Goal: Task Accomplishment & Management: Manage account settings

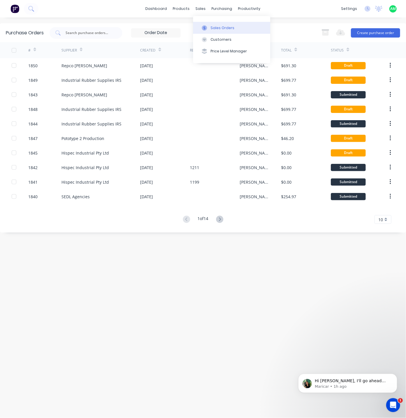
click at [207, 25] on div at bounding box center [204, 27] width 9 height 5
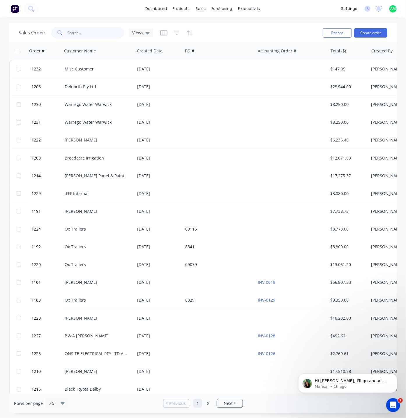
click at [79, 32] on input "text" at bounding box center [96, 33] width 57 height 12
type input "springwood"
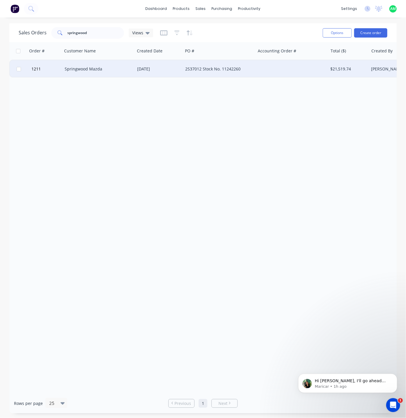
click at [97, 70] on div "Springwood Mazda" at bounding box center [97, 69] width 65 height 6
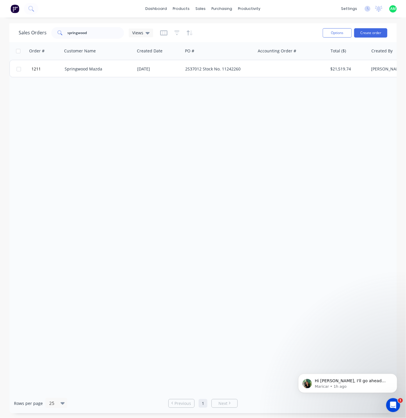
drag, startPoint x: 566, startPoint y: 751, endPoint x: 295, endPoint y: 390, distance: 451.6
drag, startPoint x: 276, startPoint y: 395, endPoint x: 278, endPoint y: 393, distance: 3.3
click at [278, 393] on div "Rows per page 25 Previous 1 Next" at bounding box center [202, 403] width 387 height 20
drag, startPoint x: 563, startPoint y: 754, endPoint x: 293, endPoint y: 391, distance: 453.2
click at [392, 405] on icon "Open Intercom Messenger" at bounding box center [393, 405] width 10 height 10
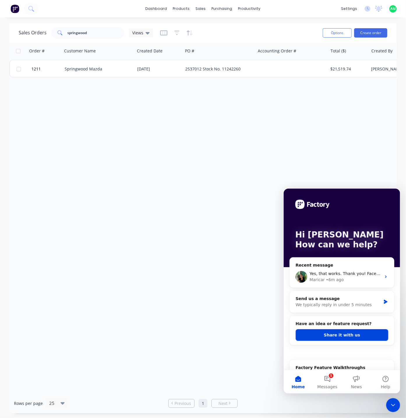
click at [392, 404] on icon "Close Intercom Messenger" at bounding box center [392, 404] width 7 height 7
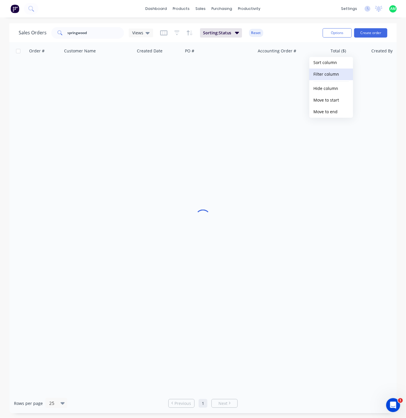
click at [333, 72] on button "Filter column" at bounding box center [331, 75] width 44 height 12
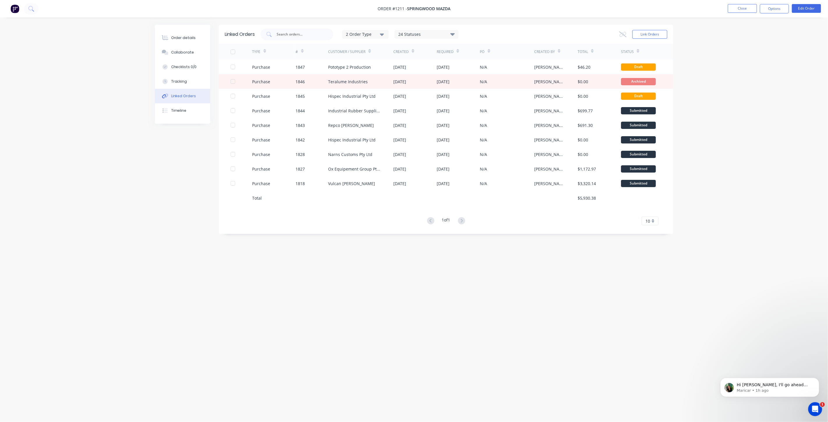
click at [812, 410] on icon "Open Intercom Messenger" at bounding box center [815, 409] width 10 height 10
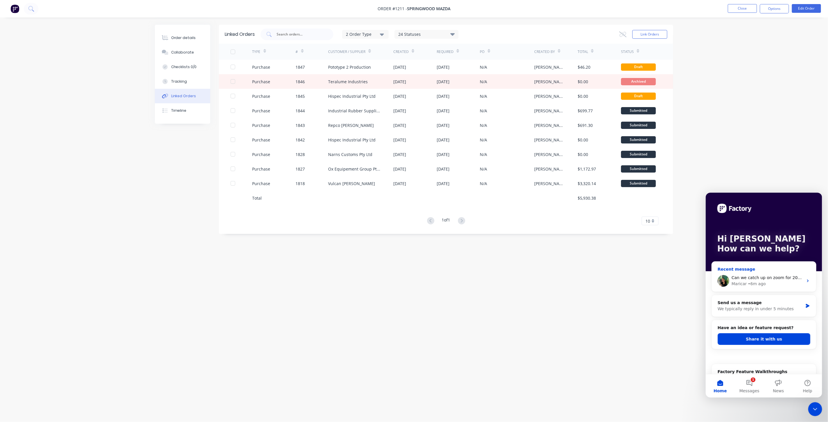
click at [625, 306] on div "Linked Orders 2 Order Type 24 Statuses Sales Order Status All Archived Draft Qu…" at bounding box center [414, 200] width 518 height 350
click at [817, 407] on icon "Close Intercom Messenger" at bounding box center [814, 408] width 7 height 7
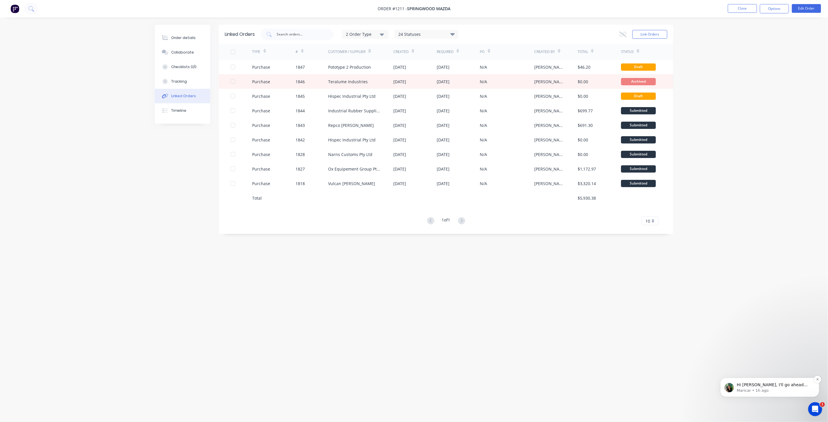
scroll to position [329, 0]
click at [779, 388] on p "Maricar • 1h ago" at bounding box center [773, 390] width 75 height 5
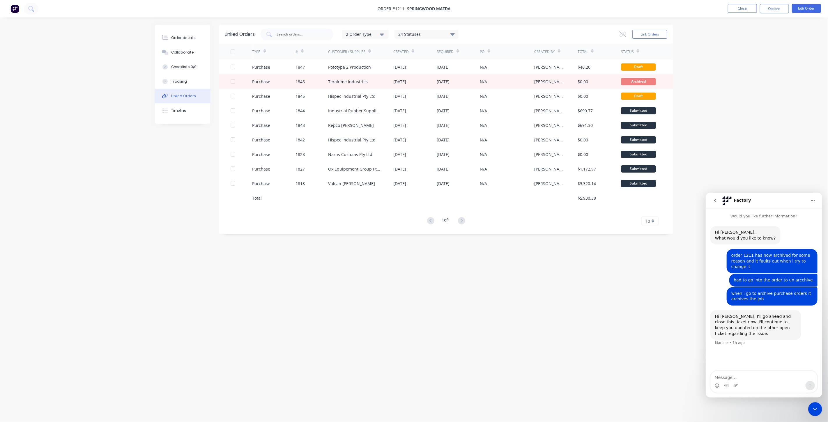
click at [815, 414] on div "Close Intercom Messenger" at bounding box center [815, 409] width 14 height 14
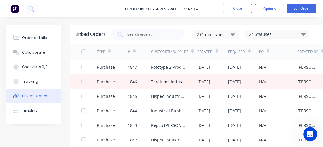
scroll to position [96, 81]
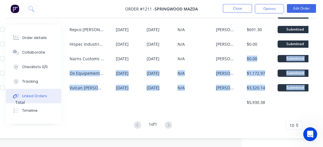
drag, startPoint x: 326, startPoint y: 151, endPoint x: 370, endPoint y: 197, distance: 63.6
click at [242, 147] on html "Order #1211 - Springwood Mazda Close Options Edit Order Order details Collabora…" at bounding box center [80, 25] width 323 height 243
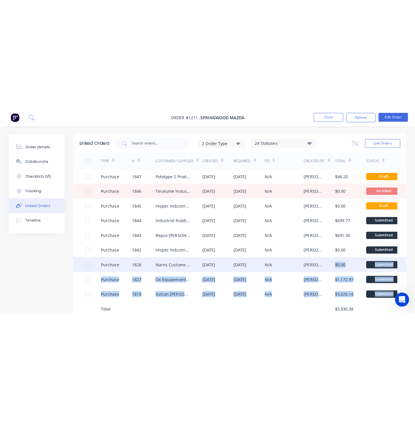
scroll to position [0, 0]
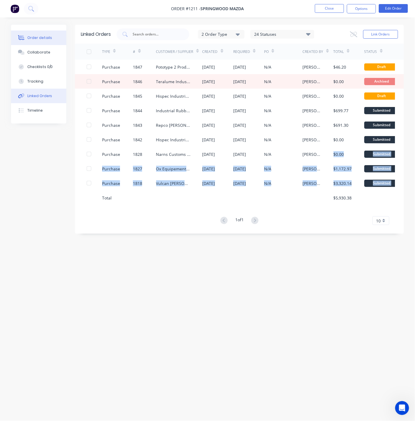
click at [42, 33] on button "Order details" at bounding box center [38, 38] width 55 height 15
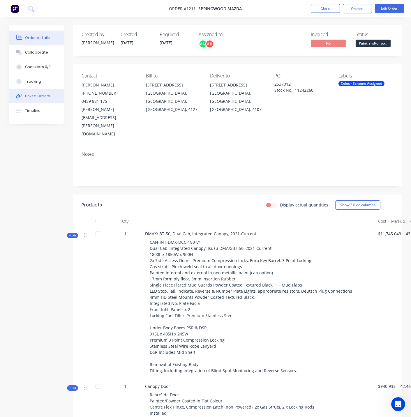
click at [43, 95] on div "Linked Orders" at bounding box center [37, 95] width 25 height 5
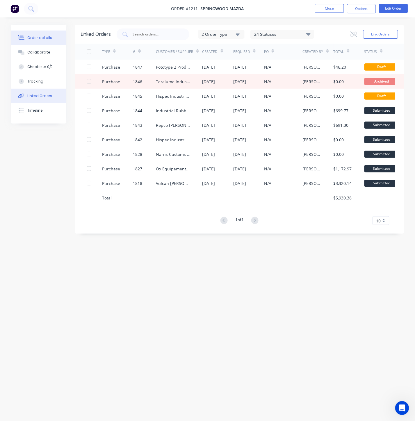
click at [41, 38] on div "Order details" at bounding box center [39, 37] width 25 height 5
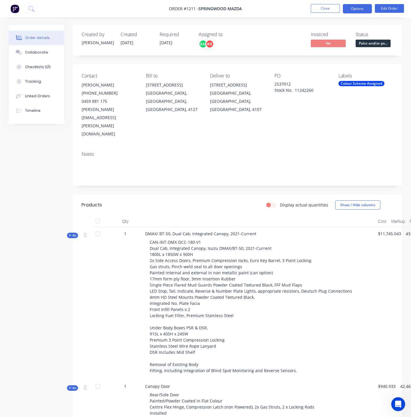
click at [365, 12] on button "Options" at bounding box center [357, 8] width 29 height 9
click at [36, 94] on div "Linked Orders" at bounding box center [37, 95] width 25 height 5
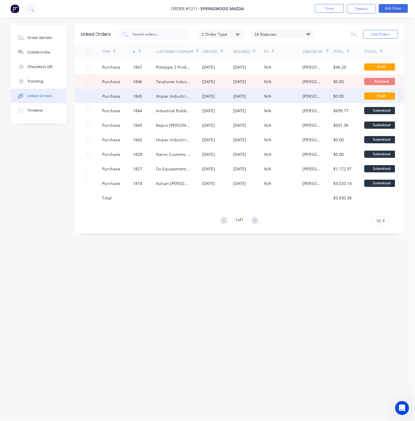
click at [89, 96] on div at bounding box center [89, 96] width 12 height 12
click at [363, 10] on button "Options" at bounding box center [361, 8] width 29 height 9
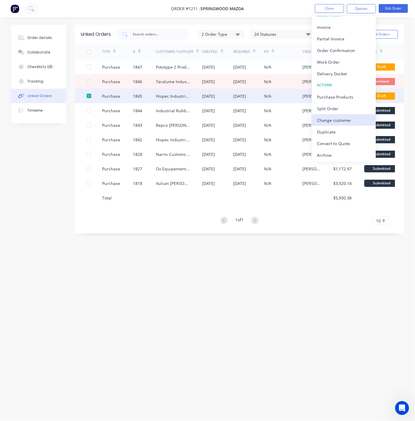
scroll to position [9, 0]
click at [334, 155] on div "Archive" at bounding box center [345, 154] width 54 height 8
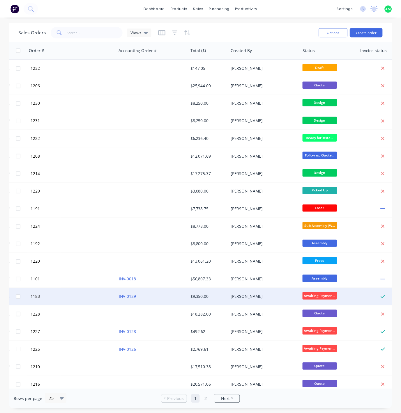
scroll to position [0, 138]
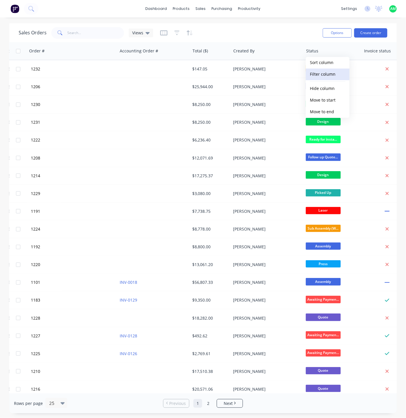
click at [325, 74] on button "Filter column" at bounding box center [328, 75] width 44 height 12
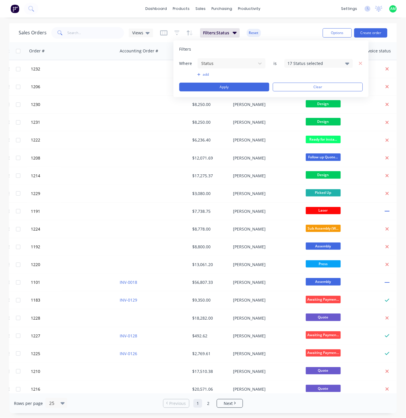
click at [345, 63] on div "17 Status selected" at bounding box center [318, 63] width 68 height 9
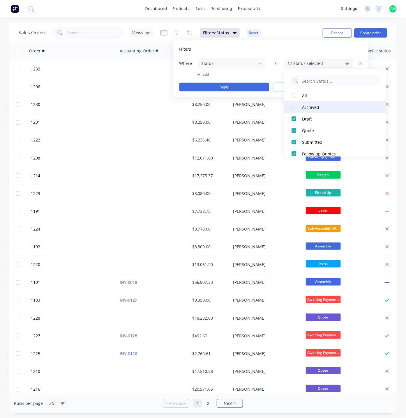
click at [315, 106] on div "Archived" at bounding box center [337, 107] width 70 height 6
click at [243, 89] on button "Apply" at bounding box center [224, 87] width 90 height 9
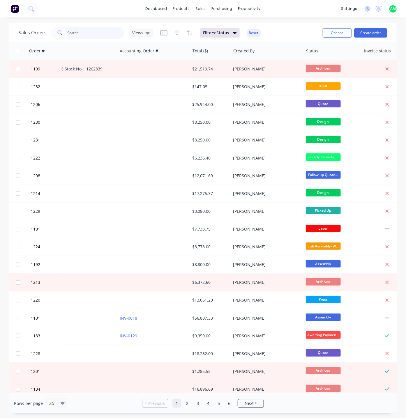
click at [77, 31] on input "text" at bounding box center [96, 33] width 57 height 12
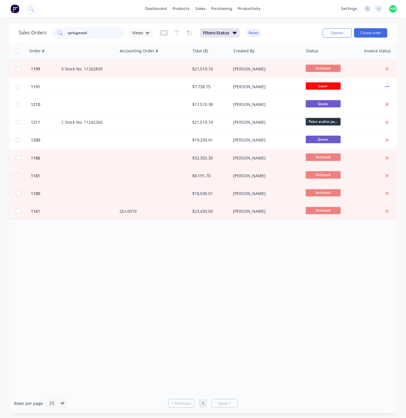
type input "springwood"
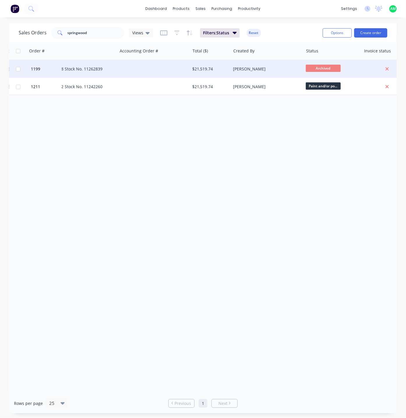
click at [125, 69] on div at bounding box center [153, 68] width 72 height 17
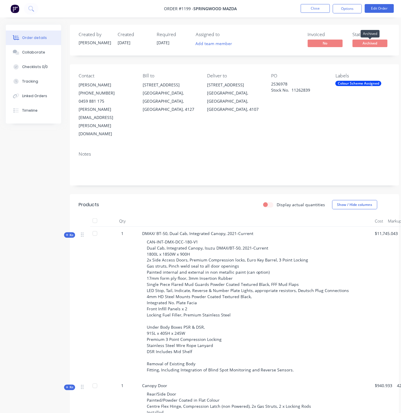
drag, startPoint x: 367, startPoint y: 45, endPoint x: 361, endPoint y: 44, distance: 5.8
click at [361, 44] on span "Archived" at bounding box center [369, 43] width 35 height 7
click at [361, 42] on span "Archived" at bounding box center [369, 43] width 35 height 7
click at [349, 7] on button "Options" at bounding box center [347, 8] width 29 height 9
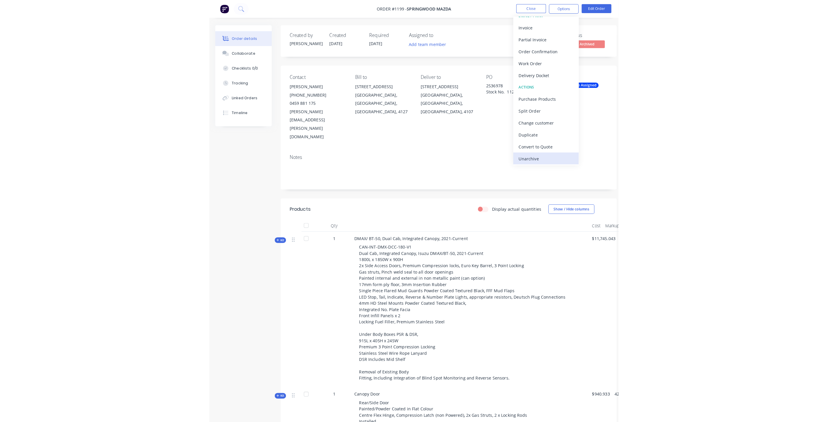
scroll to position [9, 0]
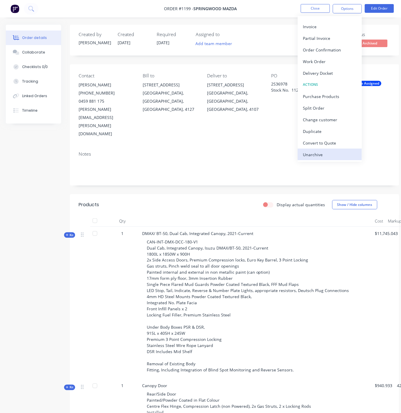
click at [324, 155] on div "Unarchive" at bounding box center [330, 154] width 54 height 8
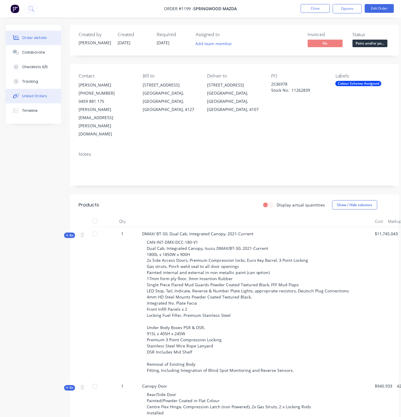
click at [33, 94] on div "Linked Orders" at bounding box center [34, 95] width 25 height 5
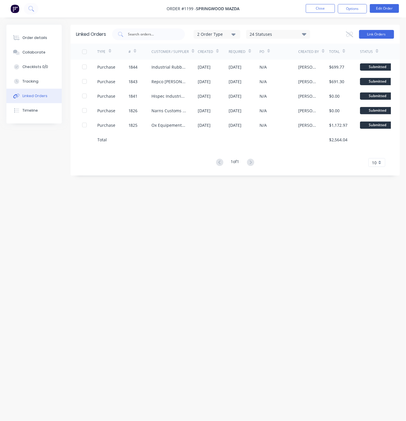
click at [366, 36] on button "Link Orders" at bounding box center [376, 34] width 35 height 9
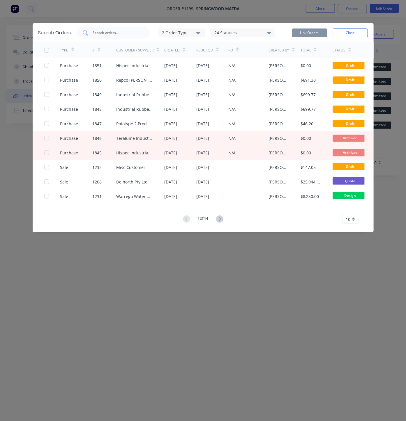
click at [106, 33] on input "text" at bounding box center [116, 33] width 48 height 6
type input "1842"
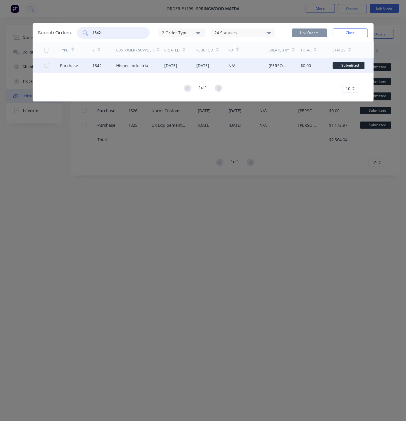
click at [47, 65] on div at bounding box center [47, 66] width 12 height 12
click at [357, 35] on button "Close" at bounding box center [350, 33] width 35 height 9
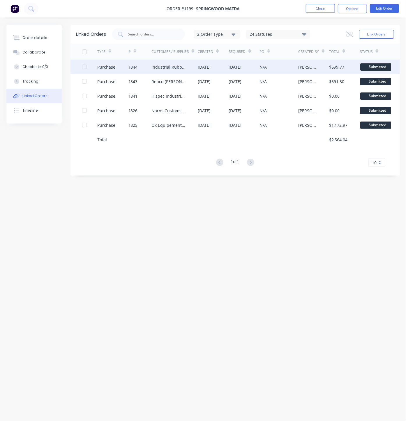
click at [109, 66] on div "Purchase" at bounding box center [106, 67] width 18 height 6
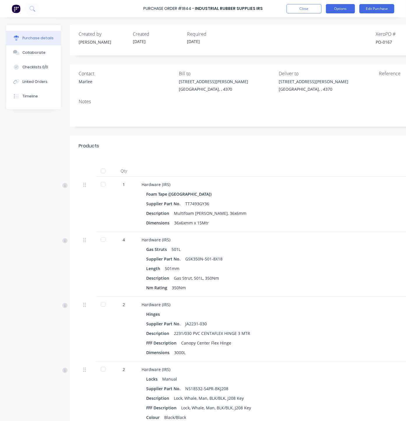
click at [338, 10] on button "Options" at bounding box center [340, 8] width 29 height 9
click at [150, 91] on div "Contact Marlee" at bounding box center [127, 82] width 96 height 25
click at [354, 8] on button "Options" at bounding box center [340, 8] width 29 height 9
click at [268, 40] on div "Created by Aaron Created 11/08/25 Required 10/08/25 Xero PO # PO-0167 Status Su…" at bounding box center [277, 39] width 396 height 16
click at [298, 9] on button "Close" at bounding box center [303, 8] width 35 height 9
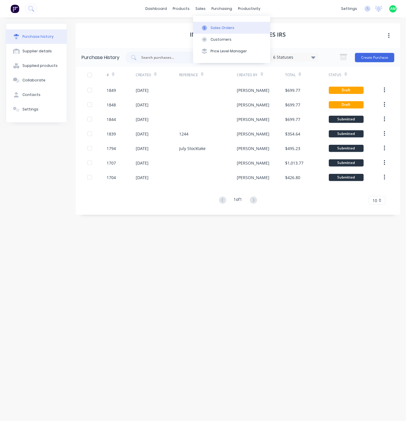
click at [207, 25] on div at bounding box center [204, 27] width 9 height 5
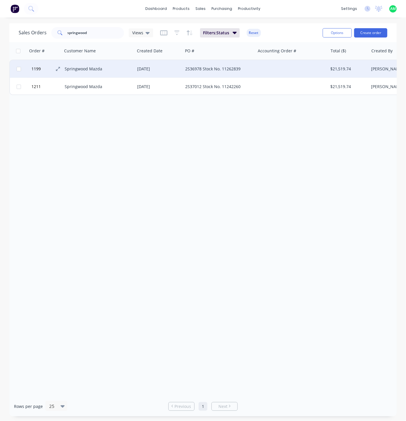
click at [49, 70] on button "1199" at bounding box center [47, 68] width 35 height 17
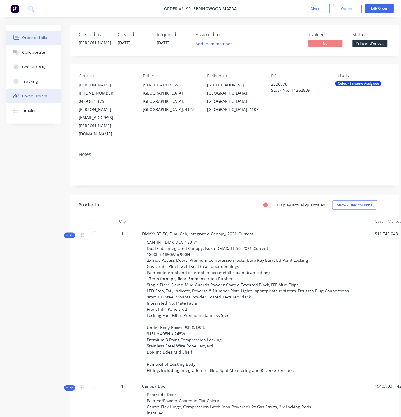
click at [40, 95] on div "Linked Orders" at bounding box center [34, 95] width 25 height 5
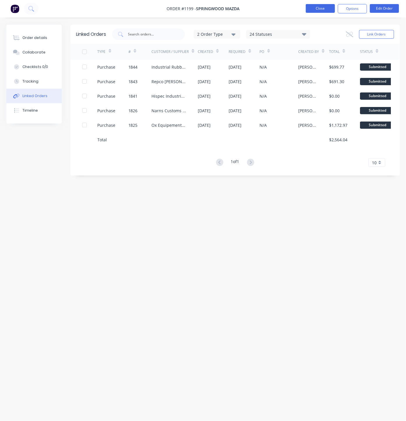
click at [322, 9] on button "Close" at bounding box center [320, 8] width 29 height 9
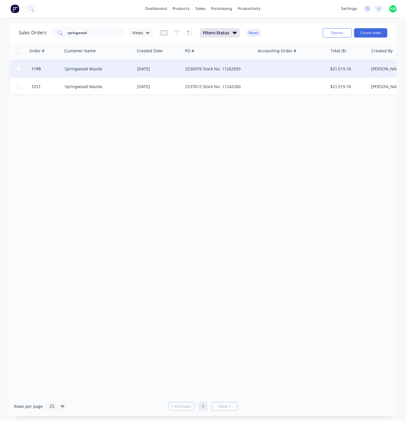
click at [99, 71] on div "Springwood Mazda" at bounding box center [97, 69] width 65 height 6
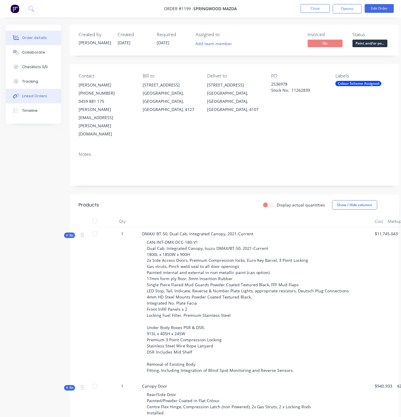
click at [39, 96] on div "Linked Orders" at bounding box center [34, 95] width 25 height 5
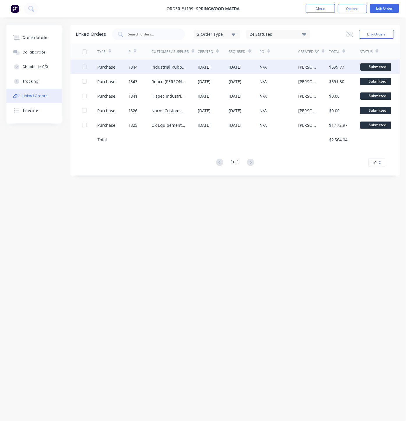
click at [115, 67] on div "Purchase" at bounding box center [106, 67] width 18 height 6
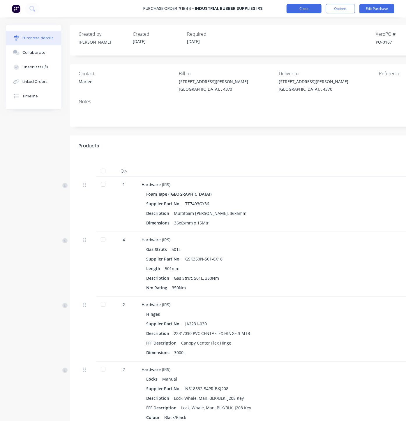
click at [306, 9] on button "Close" at bounding box center [303, 8] width 35 height 9
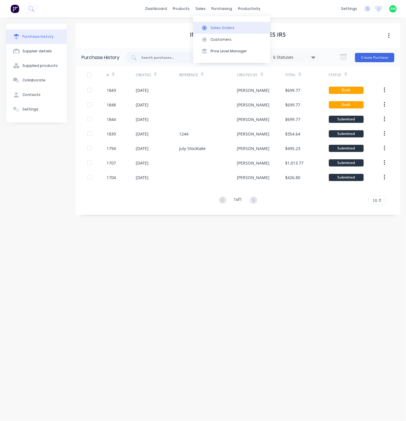
click at [219, 24] on button "Sales Orders" at bounding box center [231, 28] width 77 height 12
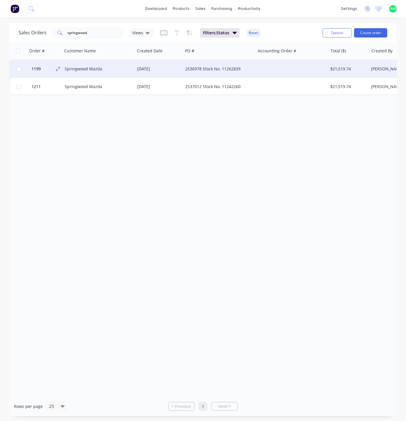
click at [53, 68] on button "1199" at bounding box center [47, 68] width 35 height 17
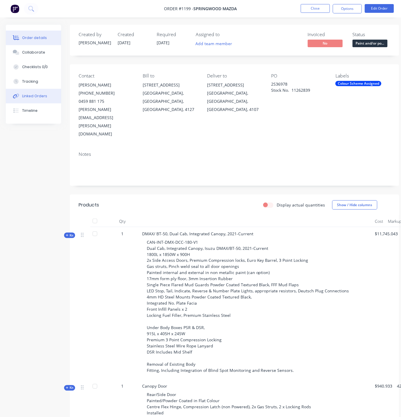
click at [43, 95] on div "Linked Orders" at bounding box center [34, 95] width 25 height 5
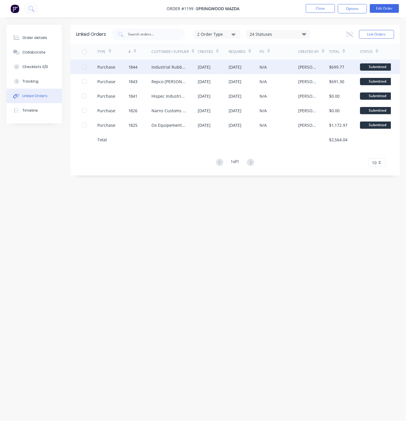
click at [84, 68] on div at bounding box center [85, 67] width 12 height 12
click at [348, 34] on icon at bounding box center [349, 34] width 7 height 6
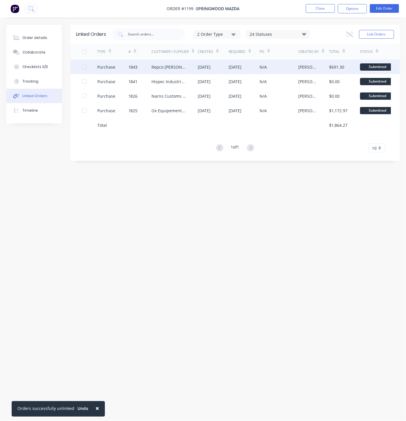
click at [85, 66] on div at bounding box center [85, 67] width 12 height 12
click at [350, 34] on icon at bounding box center [349, 34] width 7 height 6
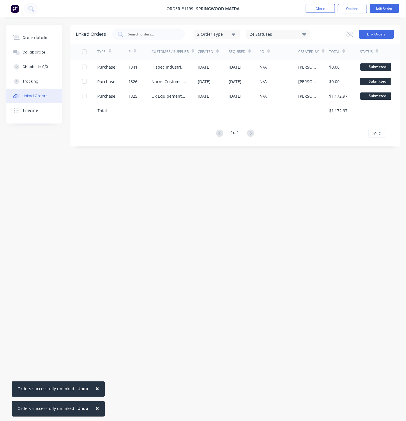
click at [373, 37] on button "Link Orders" at bounding box center [376, 34] width 35 height 9
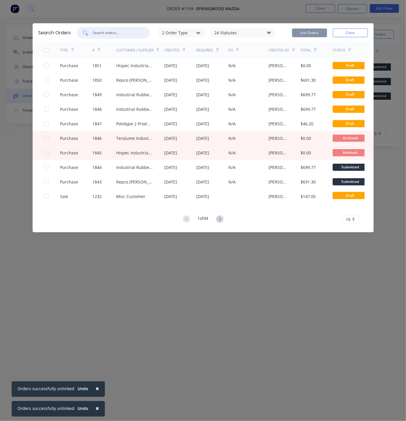
click at [130, 33] on input "text" at bounding box center [116, 33] width 48 height 6
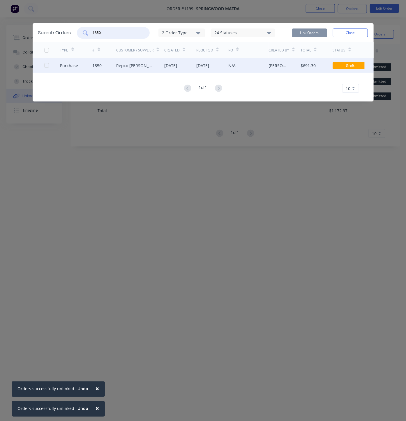
click at [47, 65] on div at bounding box center [47, 66] width 12 height 12
type input "1850"
click at [306, 33] on button "Link Orders" at bounding box center [309, 33] width 35 height 9
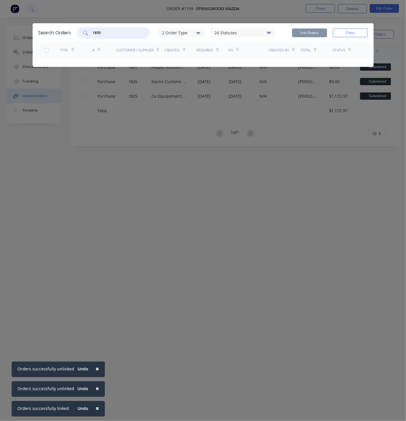
drag, startPoint x: 131, startPoint y: 32, endPoint x: 91, endPoint y: 31, distance: 40.2
click at [91, 31] on div "1850" at bounding box center [113, 33] width 73 height 12
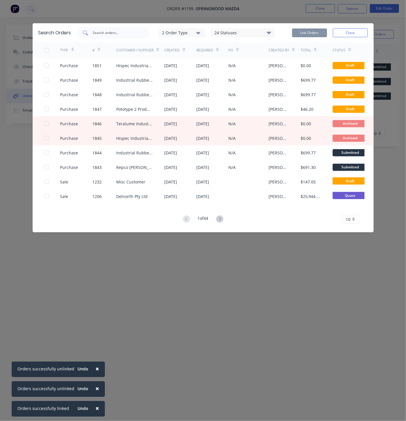
click at [116, 35] on input "text" at bounding box center [116, 33] width 48 height 6
type input "1848"
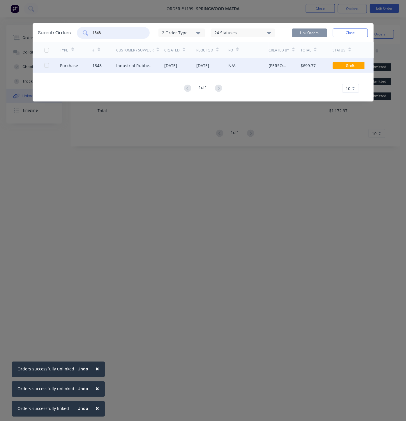
click at [48, 66] on div at bounding box center [47, 66] width 12 height 12
click at [308, 33] on button "Link Orders" at bounding box center [309, 33] width 35 height 9
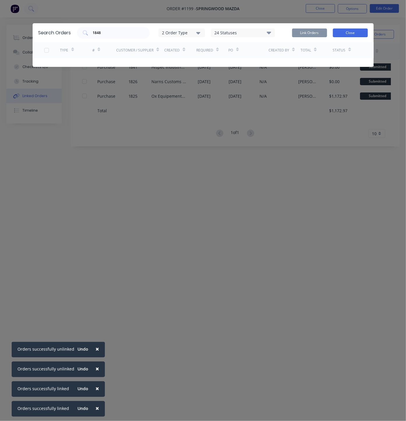
click at [353, 33] on button "Close" at bounding box center [350, 33] width 35 height 9
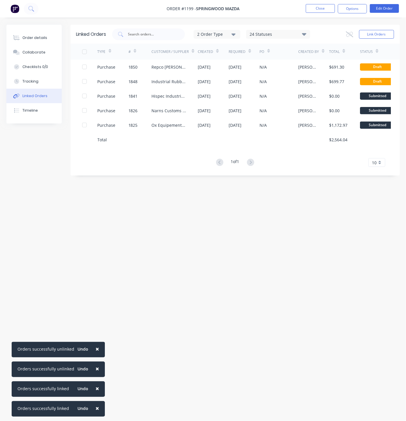
click at [95, 348] on span "×" at bounding box center [96, 349] width 3 height 8
click at [95, 369] on span "×" at bounding box center [96, 369] width 3 height 8
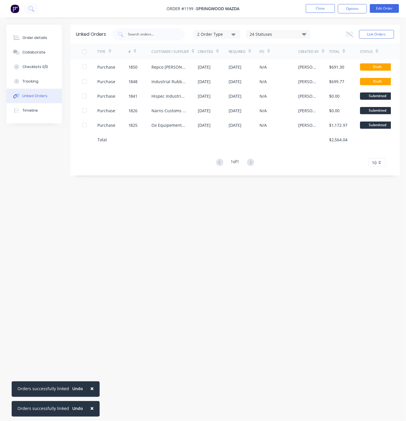
click at [91, 390] on span "×" at bounding box center [91, 389] width 3 height 8
click at [91, 407] on button "×" at bounding box center [91, 409] width 15 height 14
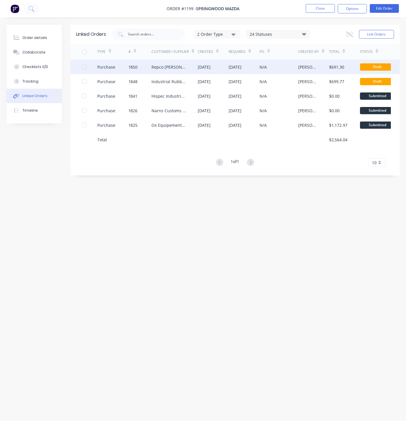
click at [165, 66] on div "Repco [PERSON_NAME]" at bounding box center [168, 67] width 35 height 6
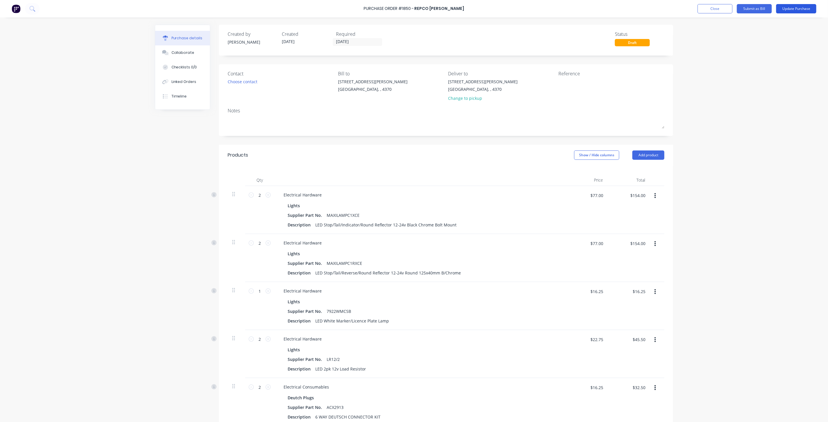
click at [405, 11] on button "Update Purchase" at bounding box center [796, 8] width 40 height 9
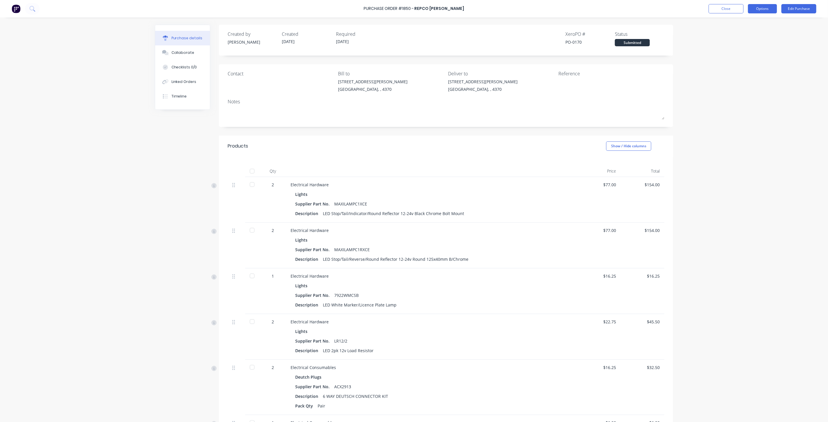
click at [405, 10] on button "Options" at bounding box center [762, 8] width 29 height 9
click at [405, 24] on div "Print / Email" at bounding box center [749, 23] width 45 height 8
click at [405, 36] on div "With pricing" at bounding box center [749, 35] width 45 height 8
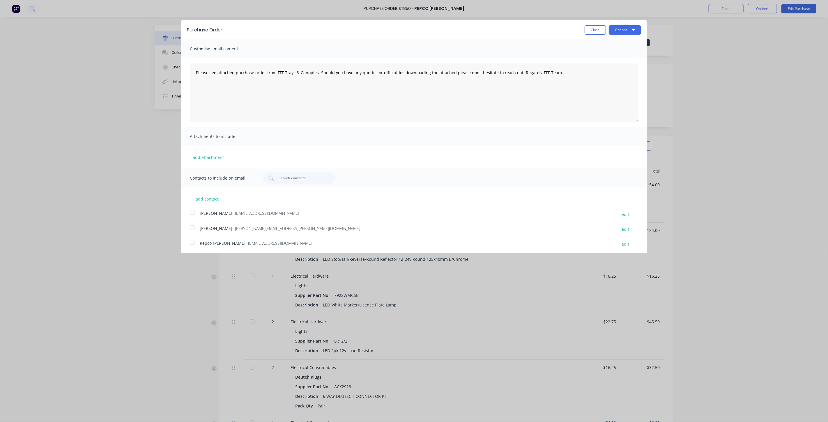
click at [193, 244] on div at bounding box center [192, 243] width 12 height 12
click at [405, 30] on button "Options" at bounding box center [625, 29] width 32 height 9
click at [405, 54] on div "Email" at bounding box center [613, 56] width 45 height 8
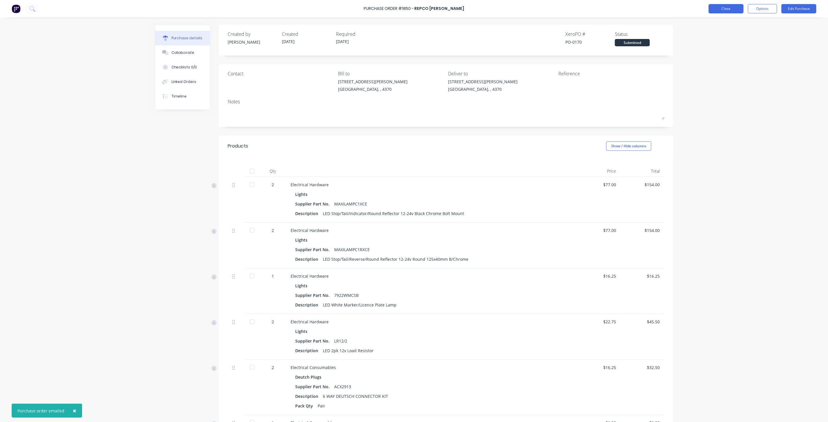
click at [405, 6] on button "Close" at bounding box center [725, 8] width 35 height 9
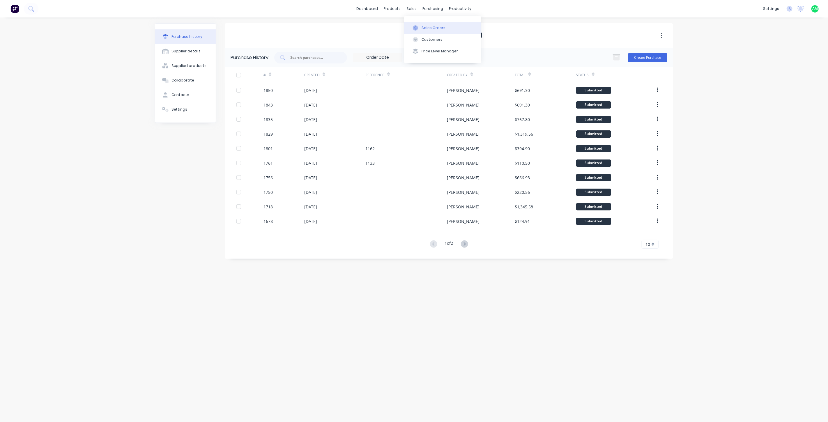
click at [405, 25] on button "Sales Orders" at bounding box center [442, 28] width 77 height 12
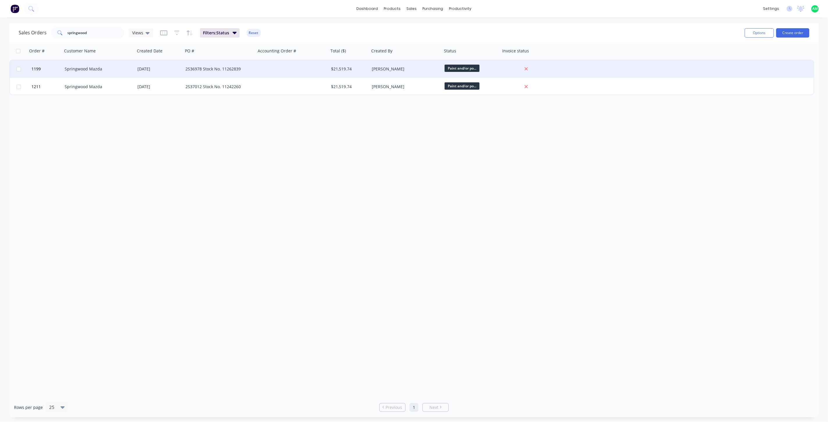
click at [101, 71] on div "Springwood Mazda" at bounding box center [97, 69] width 65 height 6
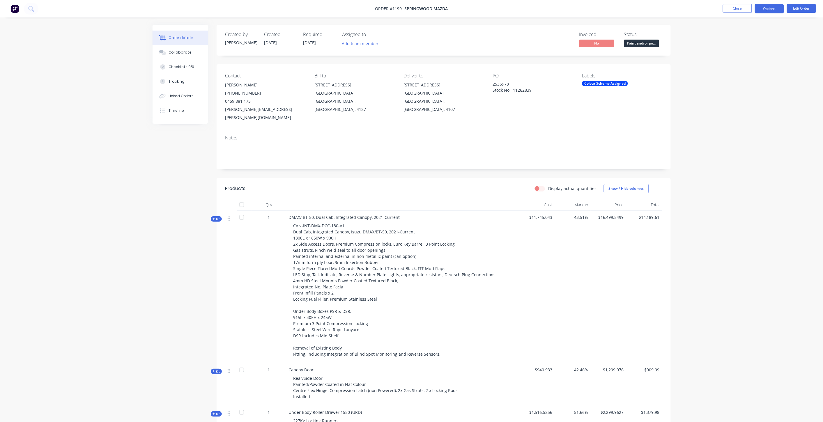
click at [405, 9] on button "Options" at bounding box center [769, 8] width 29 height 9
click at [182, 97] on div "Linked Orders" at bounding box center [181, 95] width 25 height 5
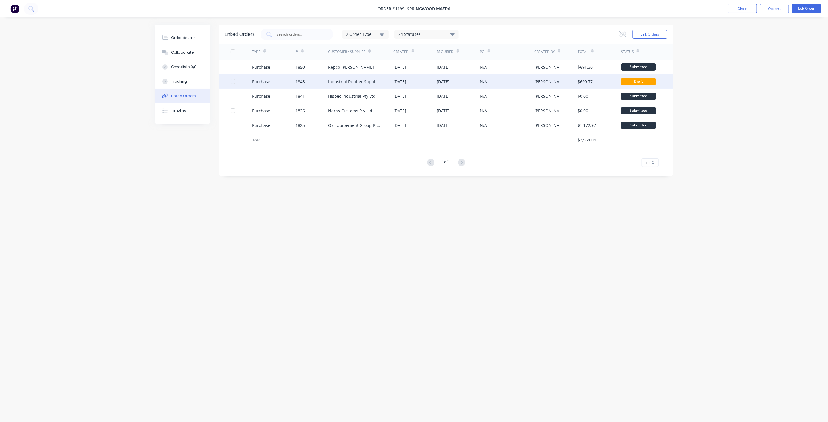
click at [357, 84] on div "Industrial Rubber Supplies IRS" at bounding box center [355, 82] width 54 height 6
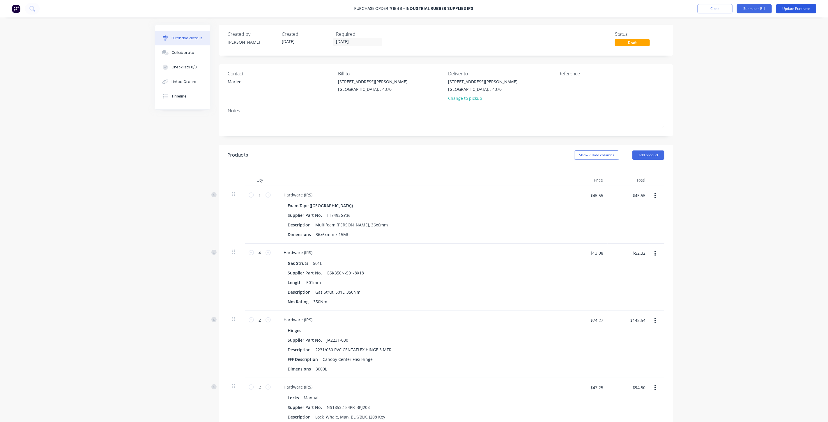
click at [405, 10] on button "Update Purchase" at bounding box center [796, 8] width 40 height 9
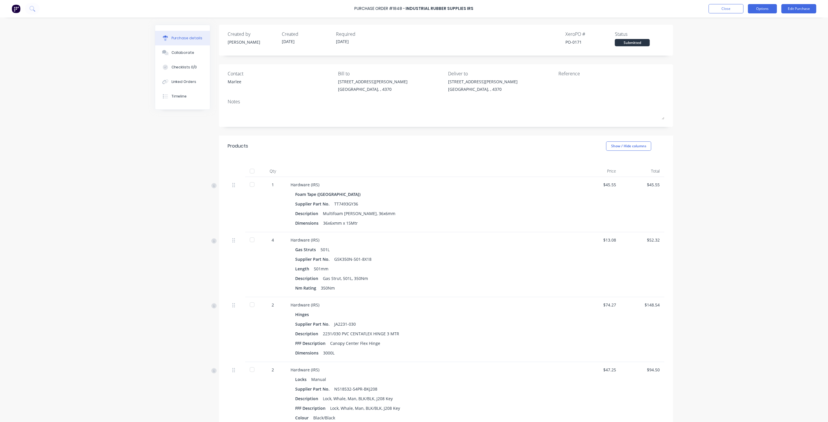
click at [405, 9] on button "Options" at bounding box center [762, 8] width 29 height 9
click at [405, 24] on div "Print / Email" at bounding box center [749, 23] width 45 height 8
click at [405, 38] on div "With pricing" at bounding box center [749, 35] width 45 height 8
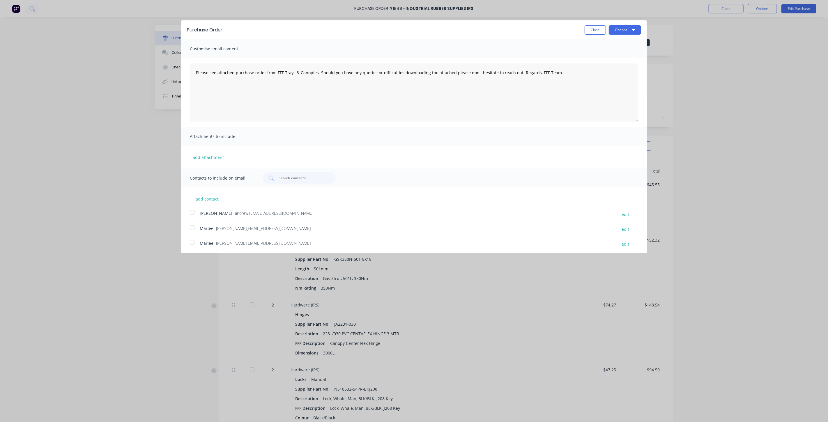
click at [190, 228] on div at bounding box center [192, 228] width 12 height 12
click at [405, 30] on button "Options" at bounding box center [625, 29] width 32 height 9
click at [405, 54] on div "Email" at bounding box center [613, 56] width 45 height 8
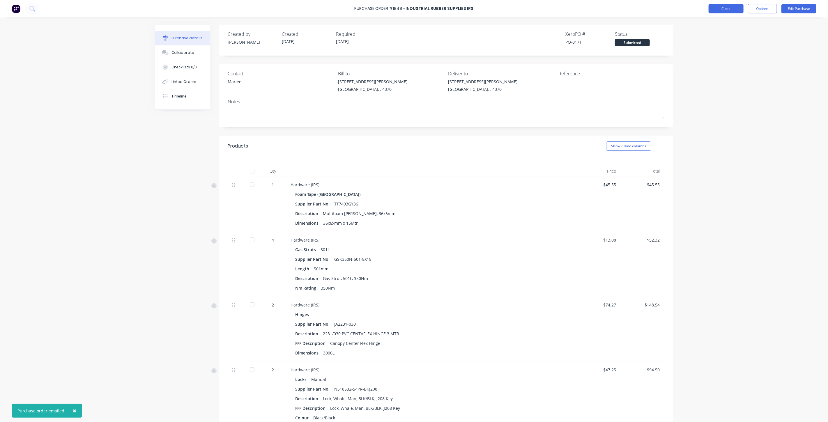
click at [405, 7] on button "Close" at bounding box center [725, 8] width 35 height 9
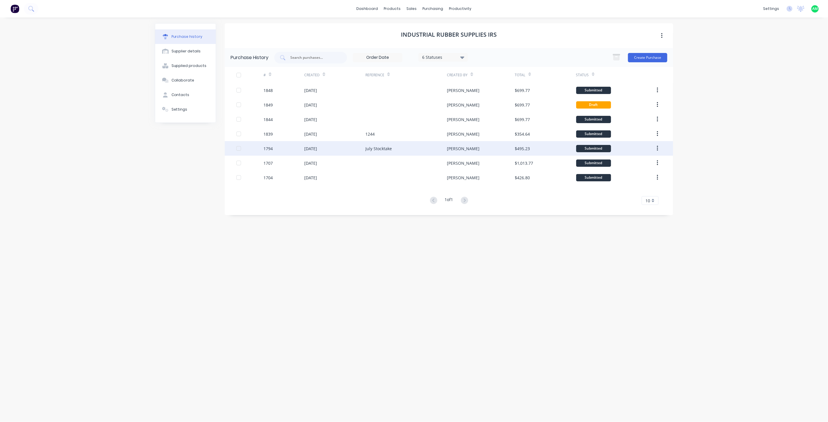
click at [405, 150] on button "button" at bounding box center [657, 148] width 14 height 10
click at [405, 165] on div "Archive" at bounding box center [636, 163] width 45 height 8
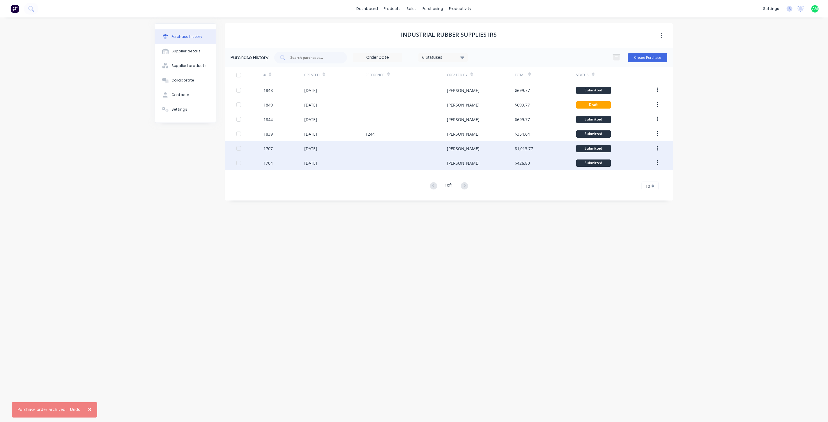
click at [405, 165] on button "button" at bounding box center [657, 163] width 14 height 10
click at [405, 181] on div "Archive" at bounding box center [636, 178] width 45 height 8
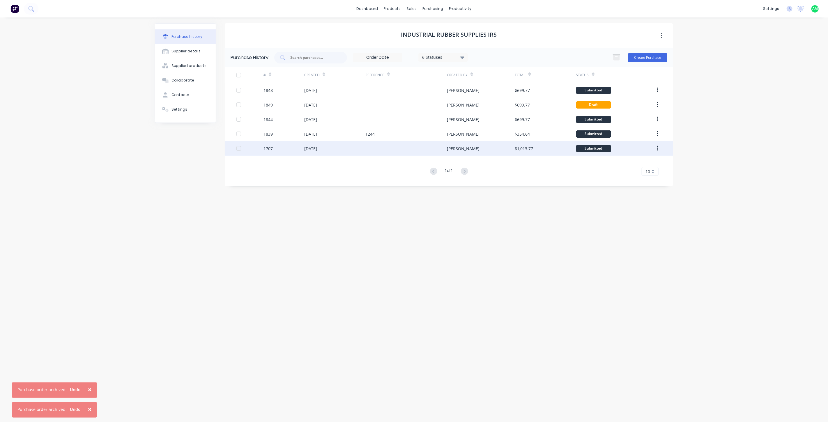
click at [405, 147] on button "button" at bounding box center [657, 148] width 14 height 10
click at [405, 161] on div "Archive" at bounding box center [636, 163] width 45 height 8
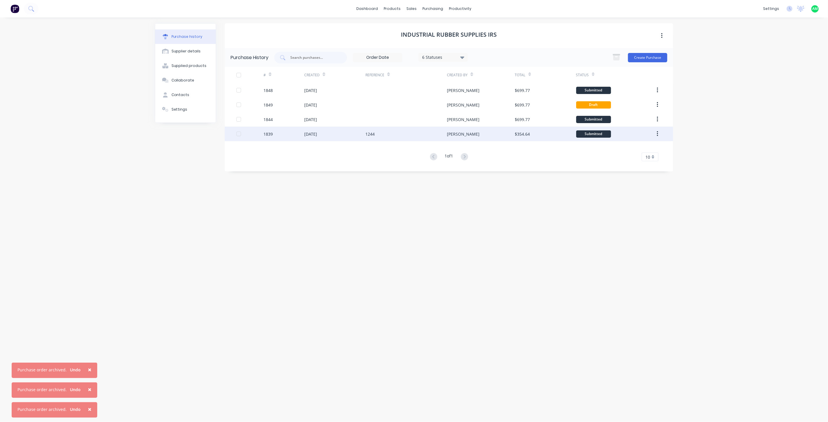
click at [405, 134] on button "button" at bounding box center [657, 134] width 14 height 10
click at [405, 148] on div "Archive" at bounding box center [636, 149] width 45 height 8
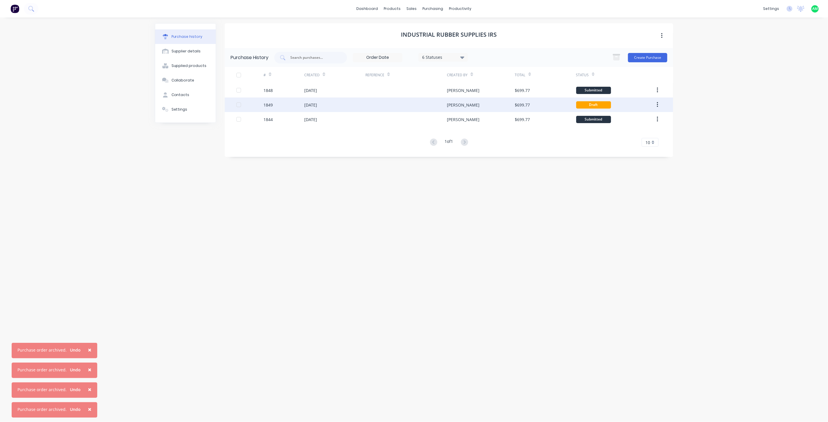
click at [405, 106] on icon "button" at bounding box center [657, 105] width 1 height 6
click at [405, 120] on div "Archive" at bounding box center [636, 120] width 45 height 8
click at [89, 330] on span "×" at bounding box center [89, 330] width 3 height 8
click at [88, 347] on span "×" at bounding box center [89, 350] width 3 height 8
click at [88, 368] on span "×" at bounding box center [89, 370] width 3 height 8
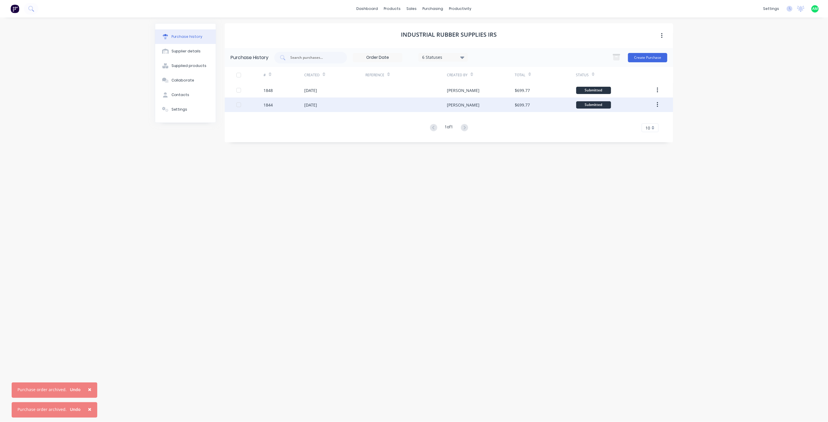
click at [89, 391] on span "×" at bounding box center [89, 389] width 3 height 8
click at [88, 410] on span "×" at bounding box center [89, 409] width 3 height 8
click at [271, 297] on div "Industrial Rubber Supplies IRS Purchase History 6 Statuses 6 Statuses Create Pu…" at bounding box center [449, 216] width 448 height 387
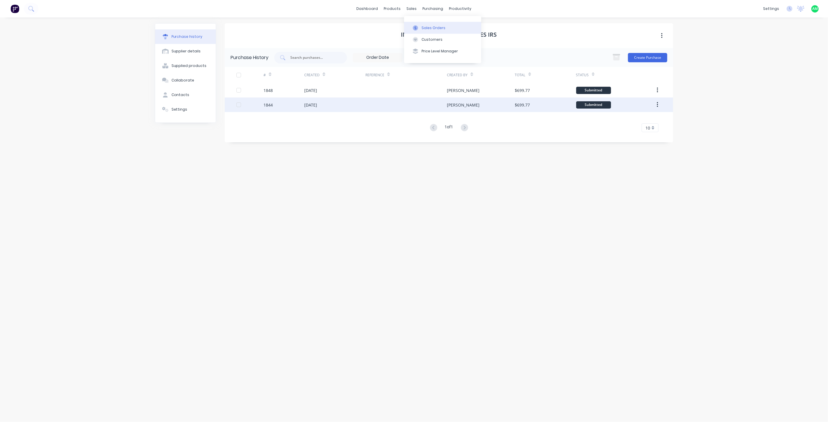
click at [405, 24] on button "Sales Orders" at bounding box center [442, 28] width 77 height 12
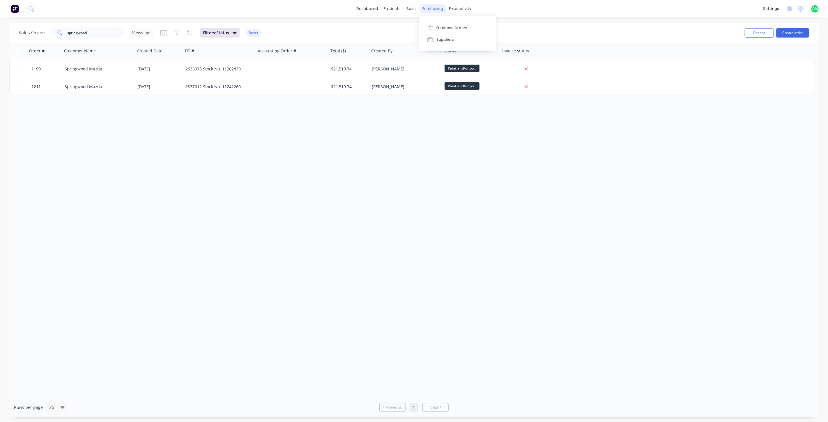
click at [405, 9] on div "purchasing" at bounding box center [433, 8] width 26 height 9
click at [405, 24] on button "Purchase Orders" at bounding box center [457, 28] width 77 height 12
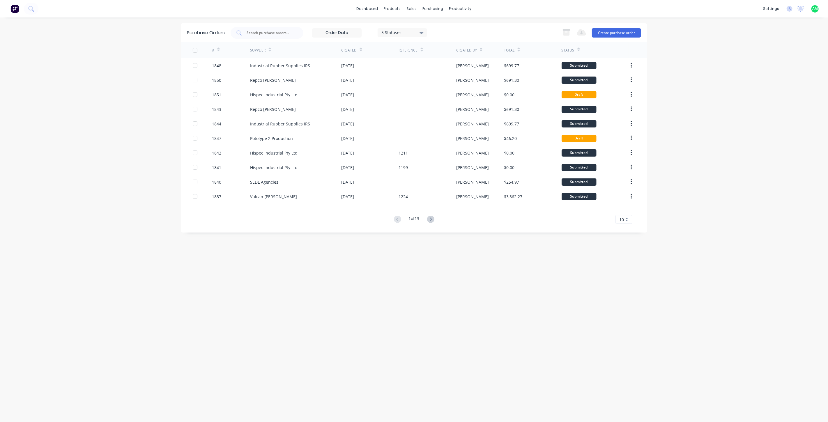
click at [405, 218] on div "10" at bounding box center [623, 219] width 17 height 9
click at [405, 291] on div "35" at bounding box center [624, 292] width 16 height 10
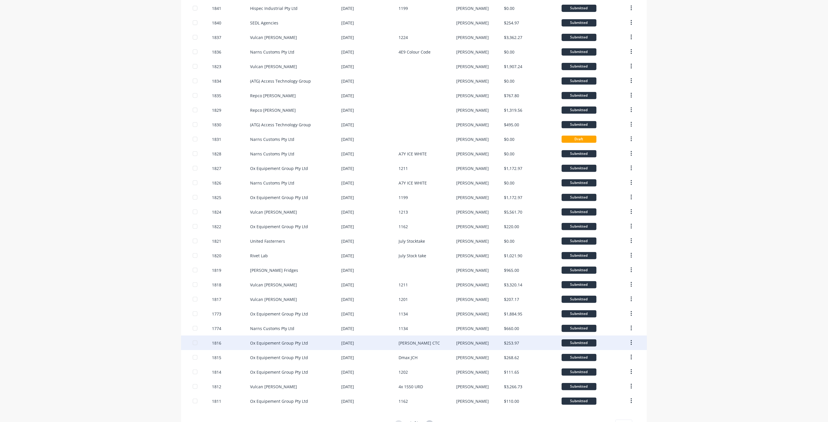
scroll to position [180, 0]
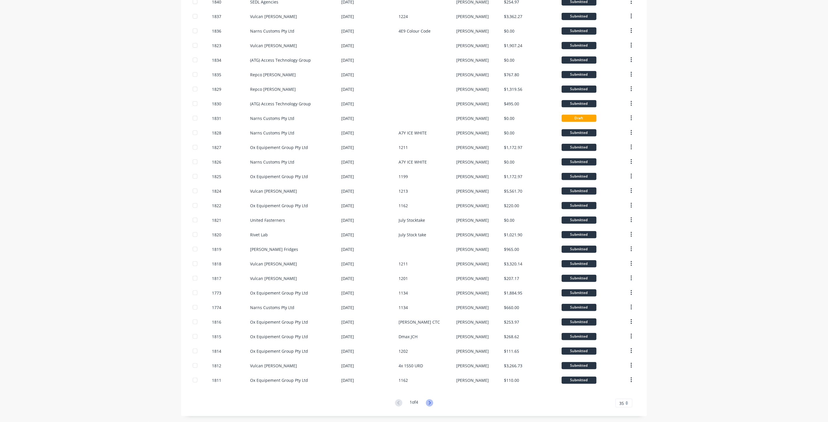
click at [405, 404] on icon at bounding box center [429, 402] width 7 height 7
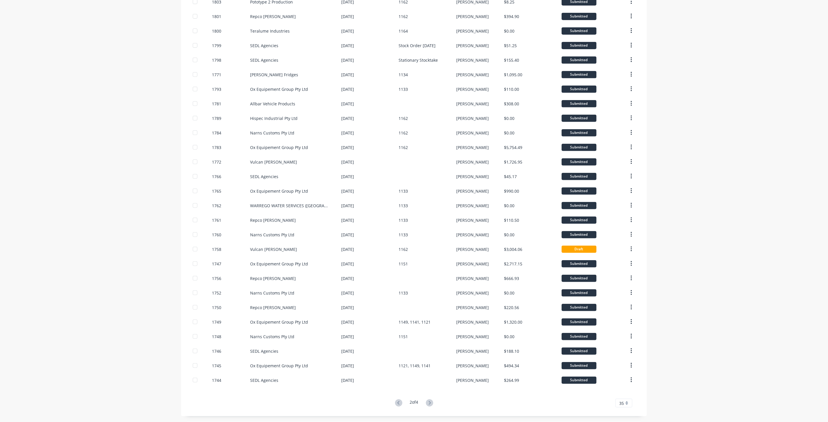
click at [405, 405] on div "35" at bounding box center [623, 403] width 17 height 9
click at [405, 405] on icon at bounding box center [429, 402] width 7 height 7
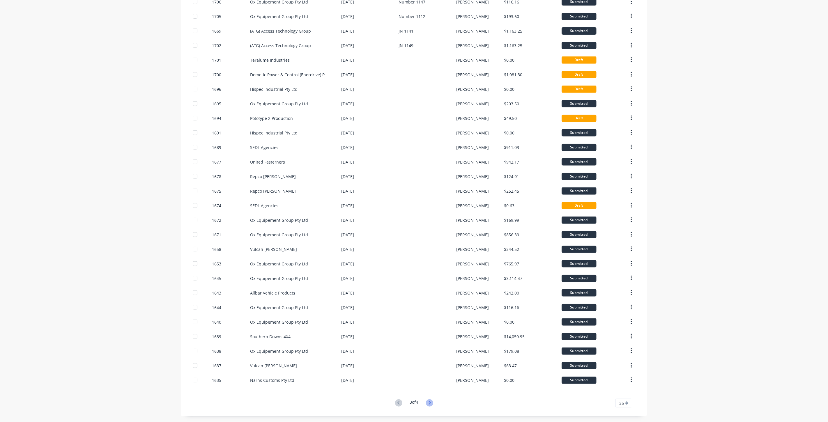
click at [405, 402] on icon at bounding box center [429, 402] width 2 height 3
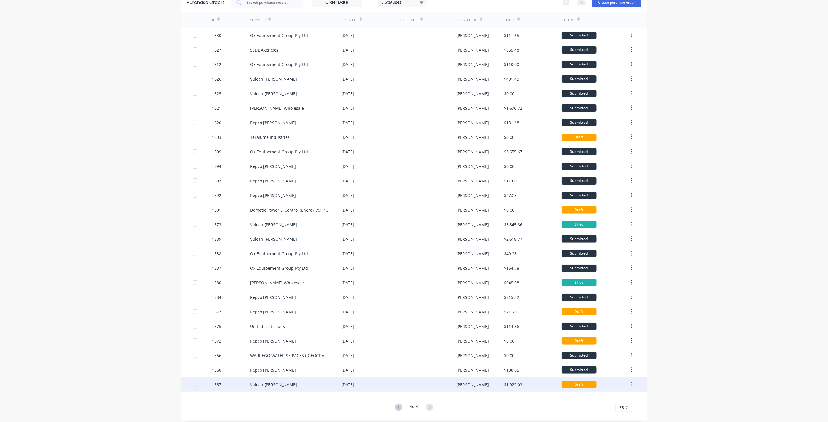
scroll to position [35, 0]
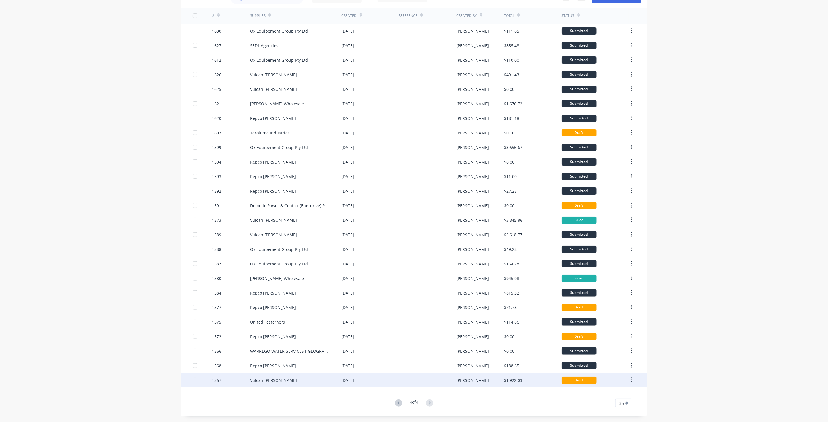
click at [405, 377] on icon "button" at bounding box center [630, 380] width 1 height 6
click at [405, 397] on div "Archive" at bounding box center [610, 395] width 45 height 8
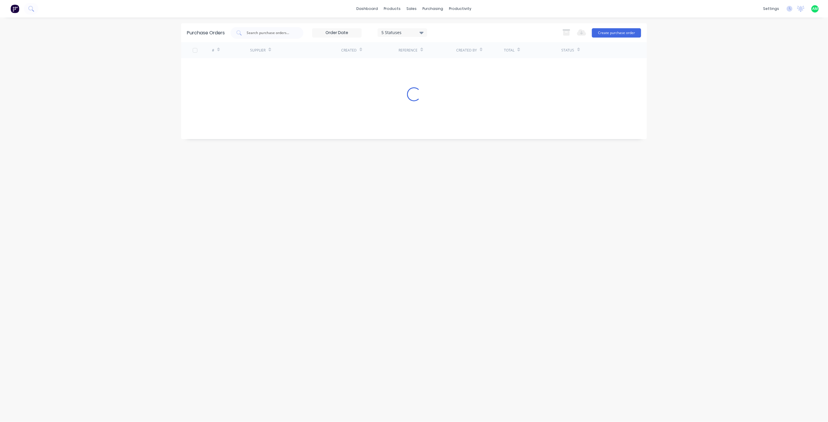
scroll to position [0, 0]
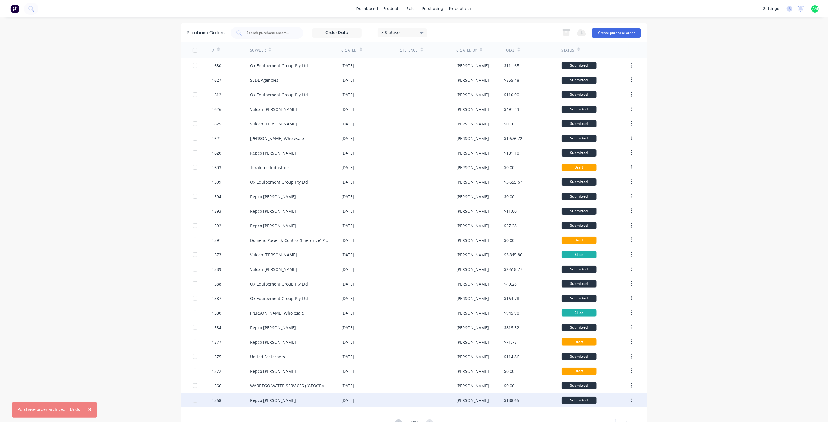
click at [405, 399] on icon "button" at bounding box center [630, 400] width 1 height 6
drag, startPoint x: 631, startPoint y: 399, endPoint x: 627, endPoint y: 400, distance: 4.2
click at [405, 400] on button "button" at bounding box center [631, 400] width 14 height 10
click at [405, 413] on div "Archive" at bounding box center [610, 415] width 45 height 8
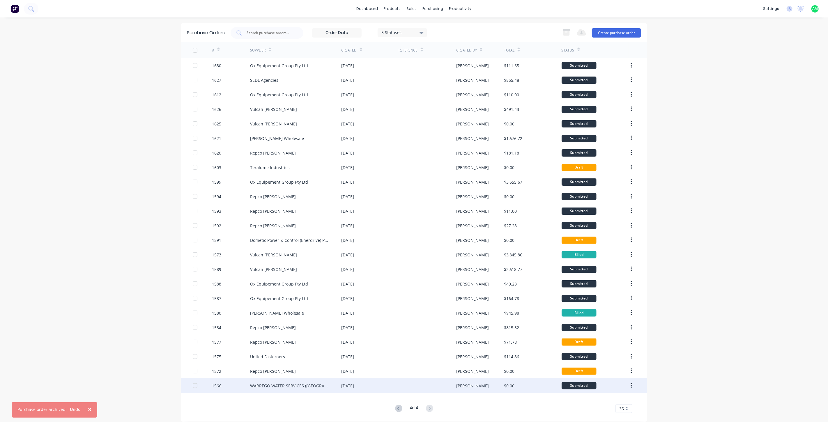
click at [193, 384] on div at bounding box center [195, 386] width 12 height 12
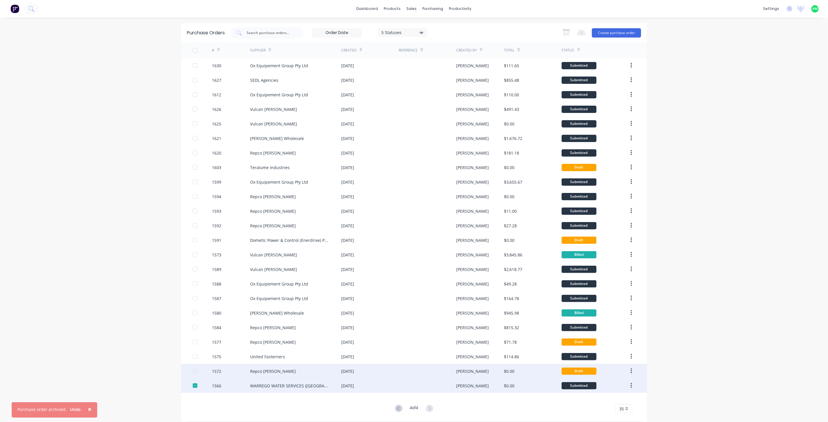
click at [193, 373] on div at bounding box center [202, 371] width 19 height 15
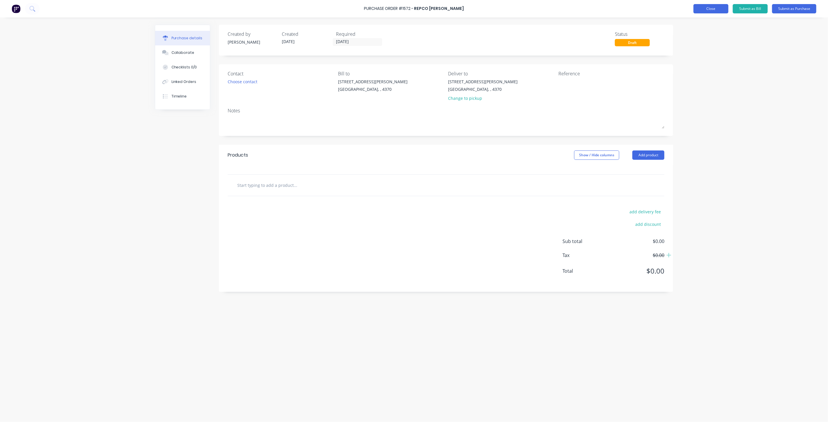
click at [405, 9] on button "Close" at bounding box center [710, 8] width 35 height 9
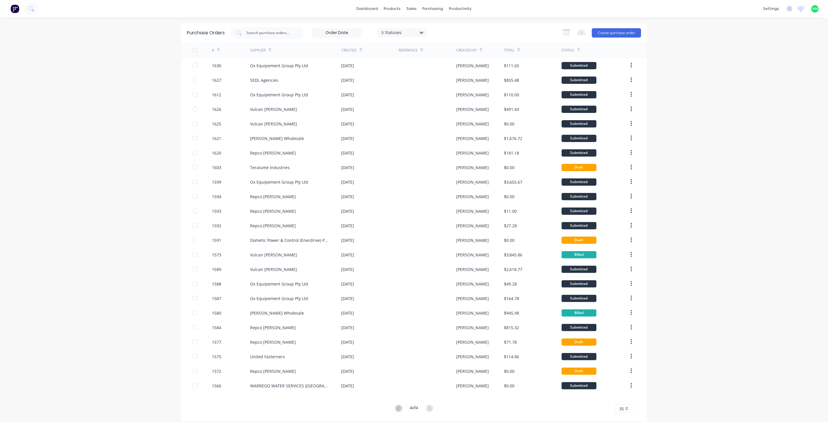
click at [194, 50] on div at bounding box center [195, 51] width 12 height 12
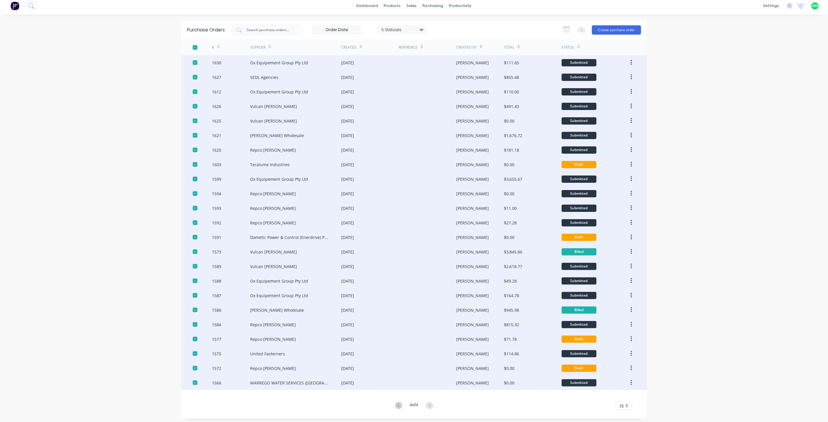
scroll to position [6, 0]
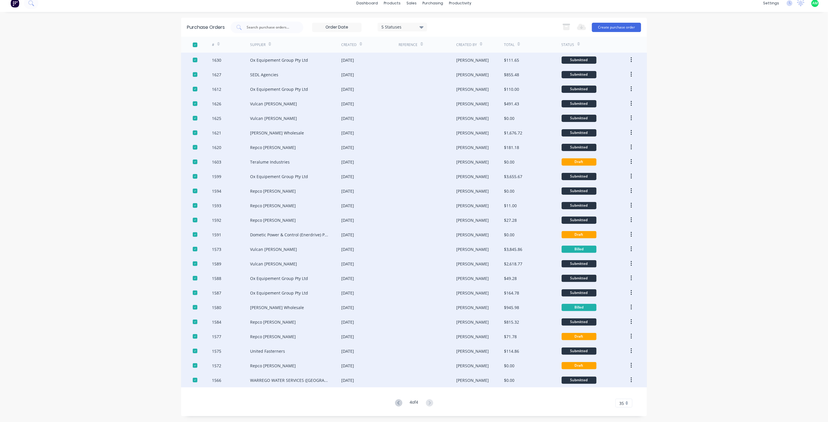
click at [405, 233] on button "button" at bounding box center [631, 234] width 14 height 10
click at [405, 249] on div "Archive" at bounding box center [610, 250] width 45 height 8
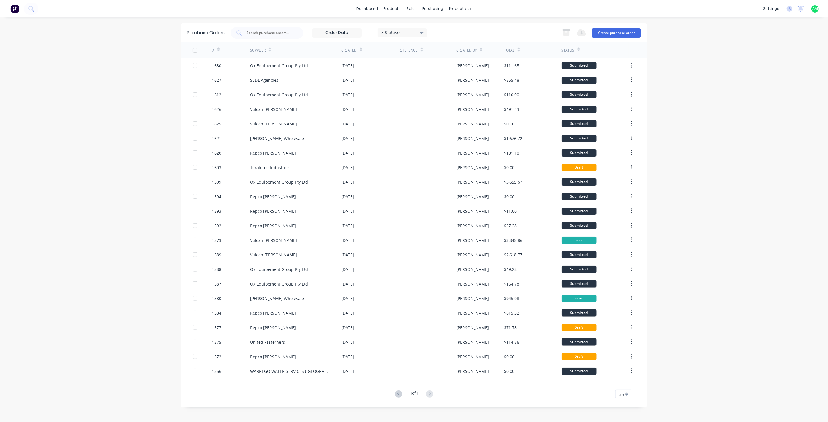
click at [405, 370] on icon "button" at bounding box center [630, 371] width 1 height 6
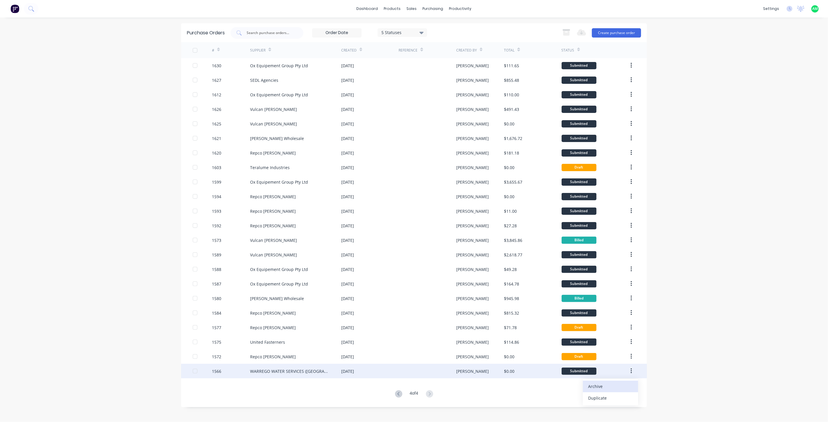
click at [405, 384] on div "Archive" at bounding box center [610, 386] width 45 height 8
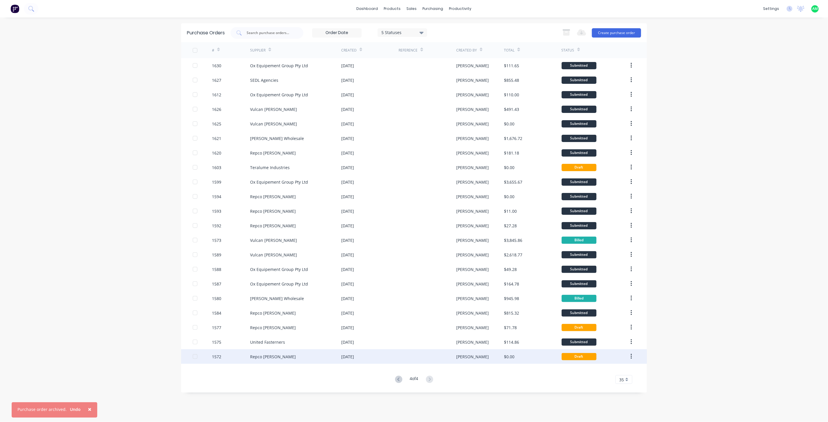
click at [405, 358] on button "button" at bounding box center [631, 356] width 14 height 10
click at [405, 366] on button "Archive" at bounding box center [610, 372] width 55 height 12
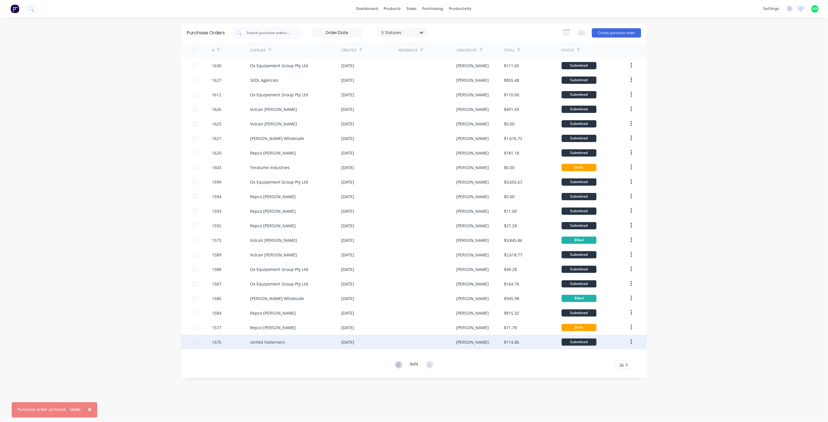
click at [405, 344] on button "button" at bounding box center [631, 342] width 14 height 10
click at [405, 356] on div "Archive" at bounding box center [610, 357] width 45 height 8
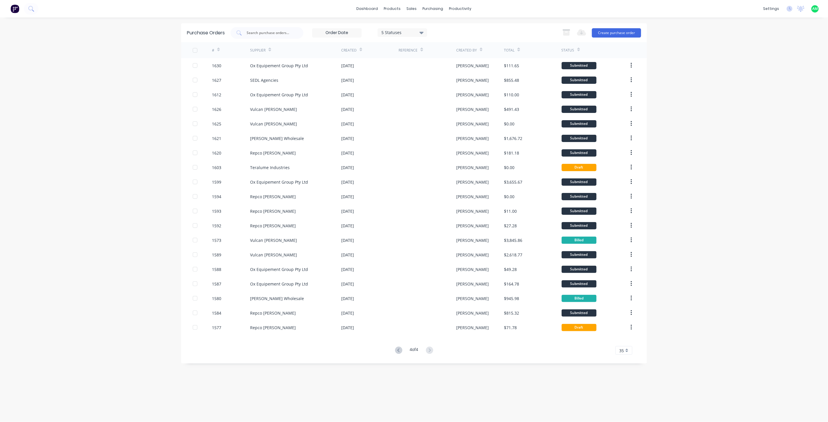
click at [405, 322] on button "button" at bounding box center [631, 327] width 14 height 10
click at [405, 342] on div "# Supplier Created Reference Created By Total Status 1630 Ox Equipement Group P…" at bounding box center [414, 198] width 466 height 313
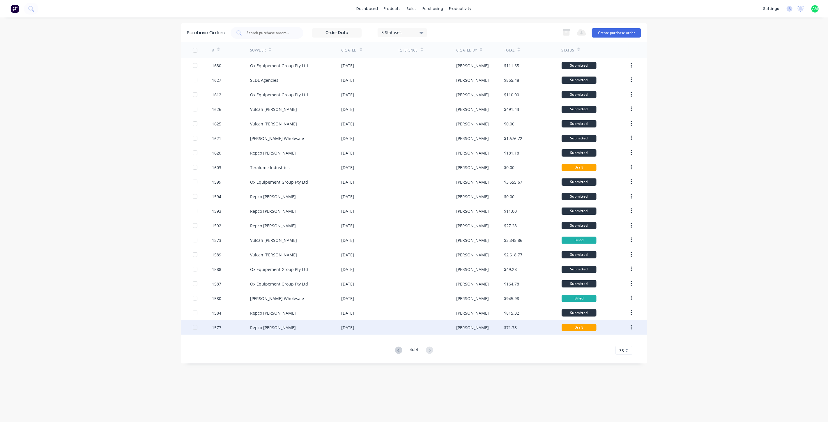
click at [405, 327] on button "button" at bounding box center [631, 327] width 14 height 10
click at [405, 340] on div "Archive" at bounding box center [610, 342] width 45 height 8
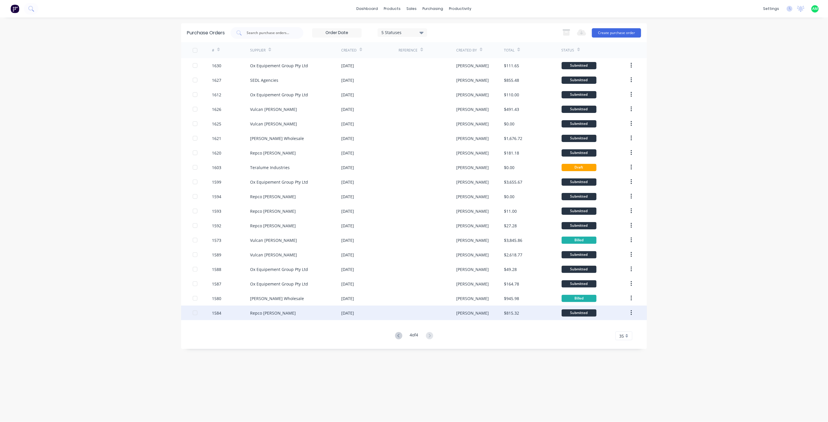
click at [405, 314] on icon "button" at bounding box center [630, 313] width 1 height 6
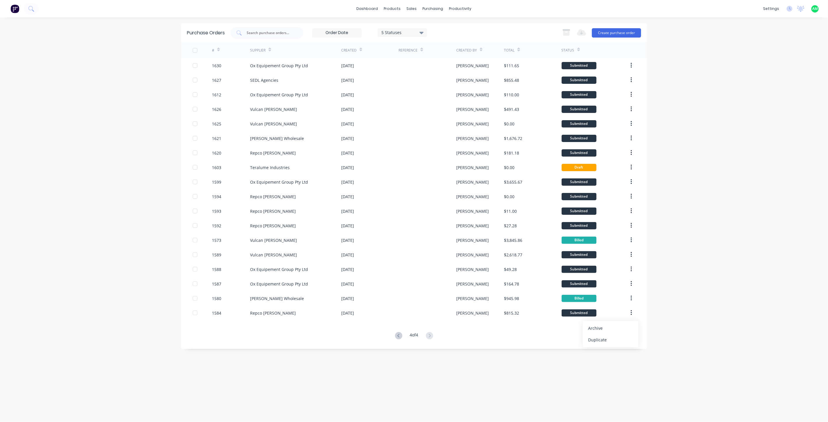
click at [405, 327] on div "Archive" at bounding box center [610, 328] width 45 height 8
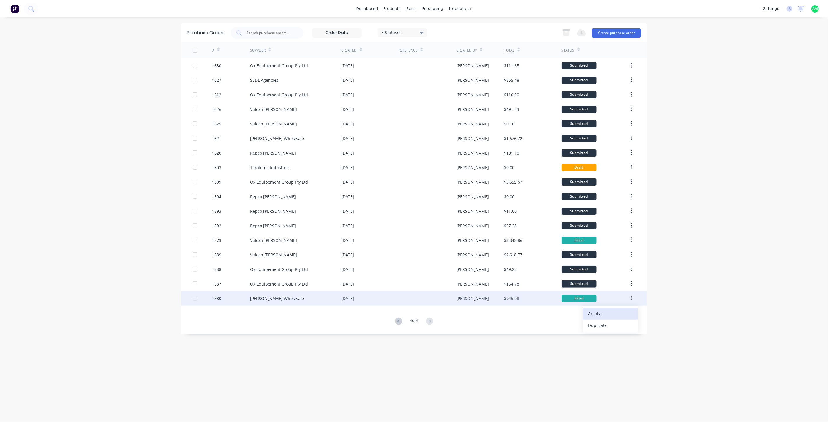
click at [405, 311] on div "Archive" at bounding box center [610, 313] width 45 height 8
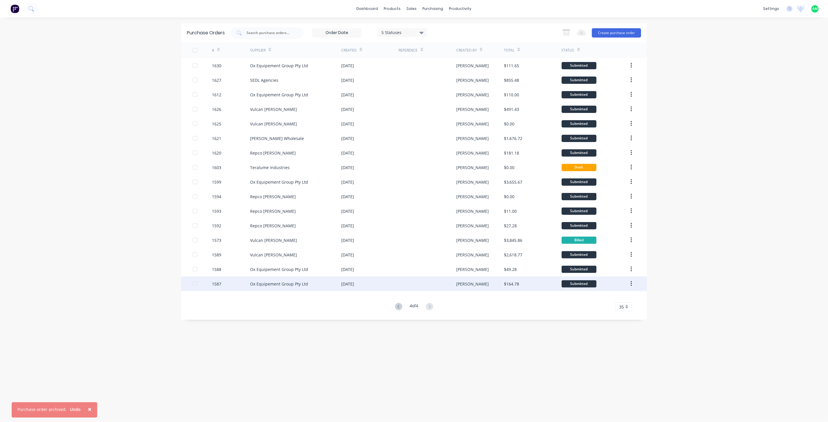
click at [405, 282] on button "button" at bounding box center [631, 284] width 14 height 10
click at [405, 283] on button "button" at bounding box center [631, 284] width 14 height 10
click at [405, 298] on div "Archive" at bounding box center [610, 299] width 45 height 8
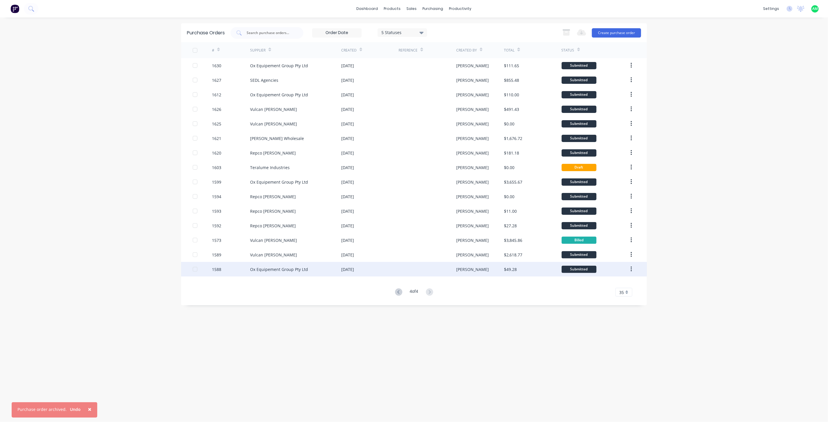
click at [405, 267] on button "button" at bounding box center [631, 269] width 14 height 10
click at [405, 280] on button "Archive" at bounding box center [610, 285] width 55 height 12
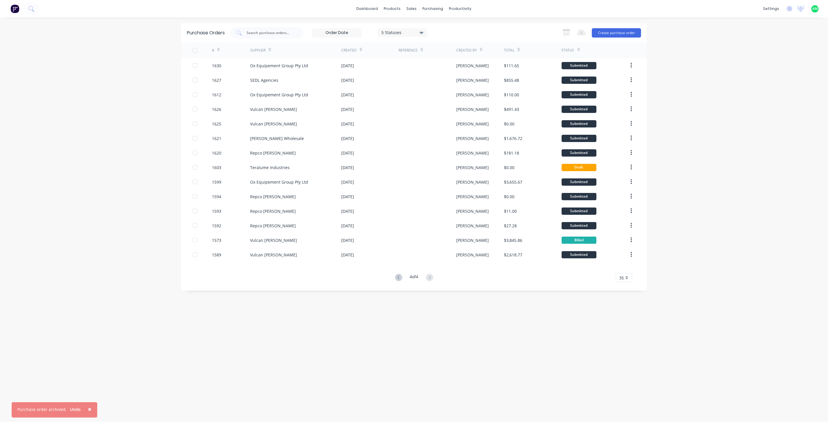
click at [405, 255] on button "button" at bounding box center [631, 254] width 14 height 10
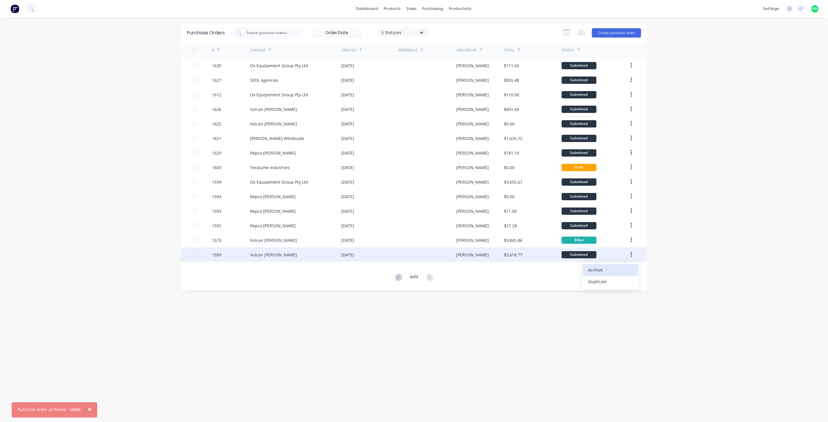
click at [405, 268] on div "Archive" at bounding box center [610, 270] width 45 height 8
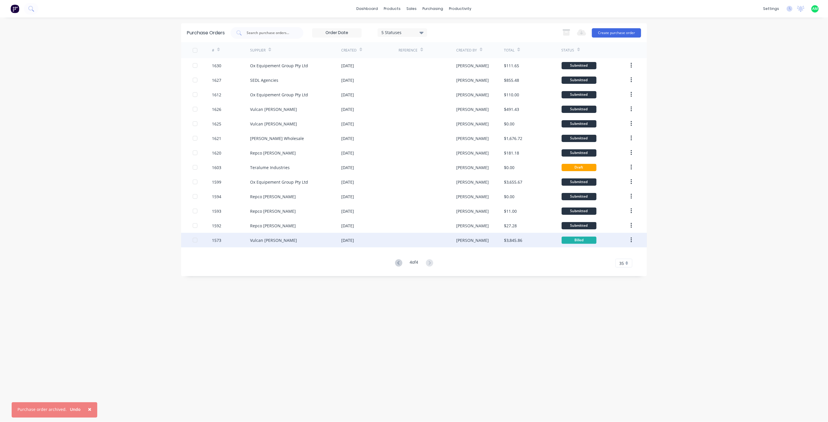
click at [405, 241] on icon "button" at bounding box center [630, 240] width 1 height 6
click at [405, 241] on button "button" at bounding box center [631, 240] width 14 height 10
click at [405, 239] on button "button" at bounding box center [631, 240] width 14 height 10
click at [405, 237] on button "button" at bounding box center [631, 240] width 14 height 10
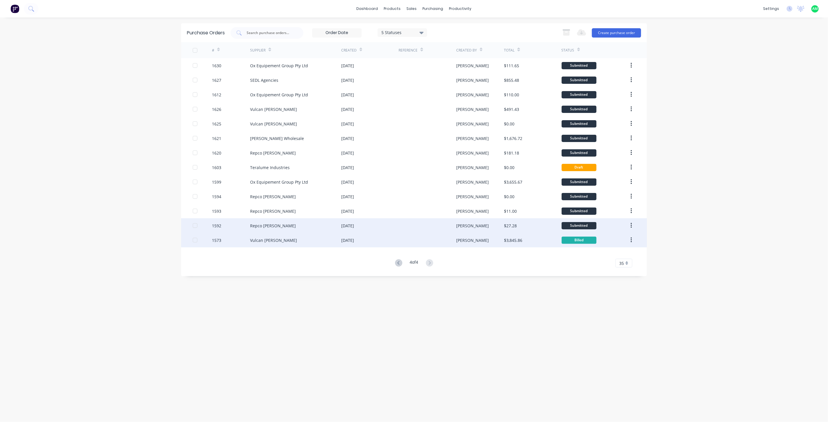
click at [405, 224] on icon "button" at bounding box center [630, 225] width 1 height 6
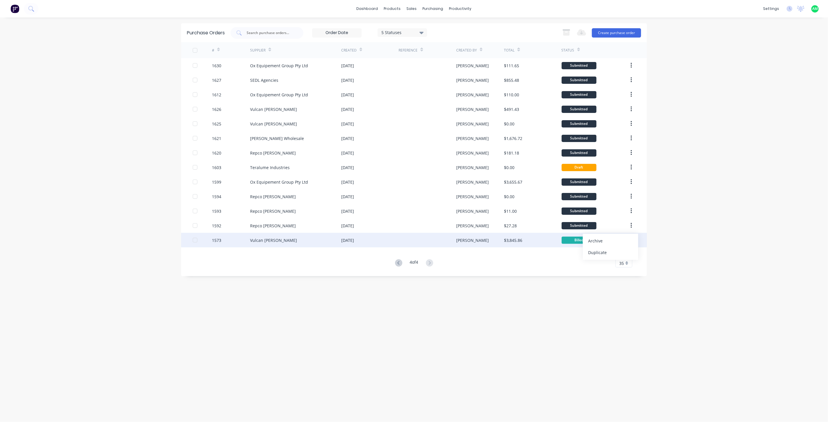
click at [405, 240] on div "Archive" at bounding box center [610, 241] width 45 height 8
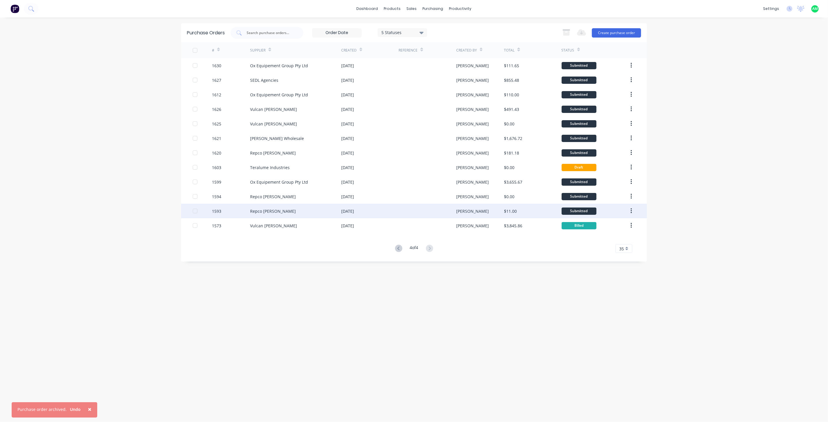
click at [405, 213] on icon "button" at bounding box center [630, 211] width 1 height 6
click at [405, 224] on div "Archive" at bounding box center [610, 226] width 45 height 8
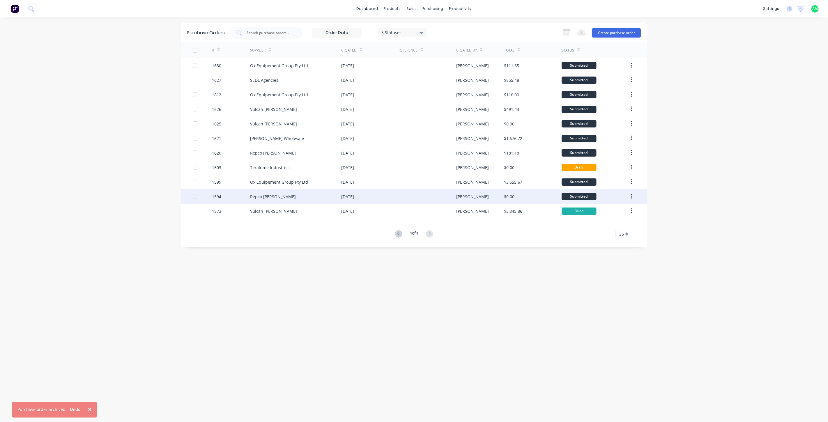
click at [405, 195] on icon "button" at bounding box center [630, 196] width 1 height 6
click at [405, 208] on div "Archive" at bounding box center [610, 211] width 45 height 8
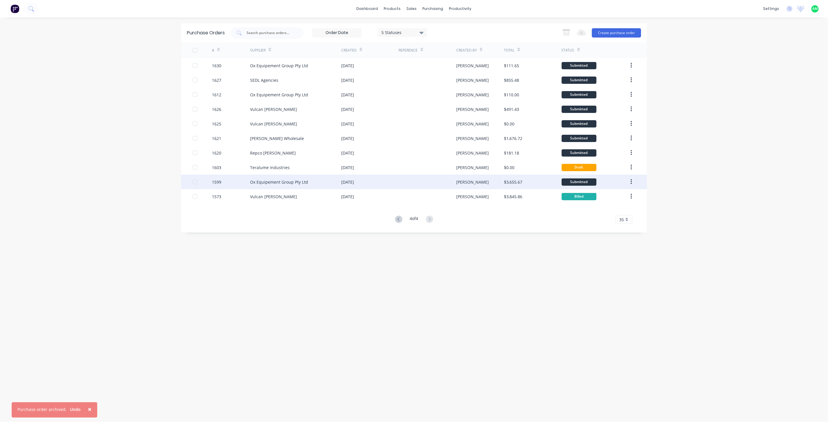
click at [405, 182] on button "button" at bounding box center [631, 182] width 14 height 10
click at [405, 195] on div "Archive" at bounding box center [610, 197] width 45 height 8
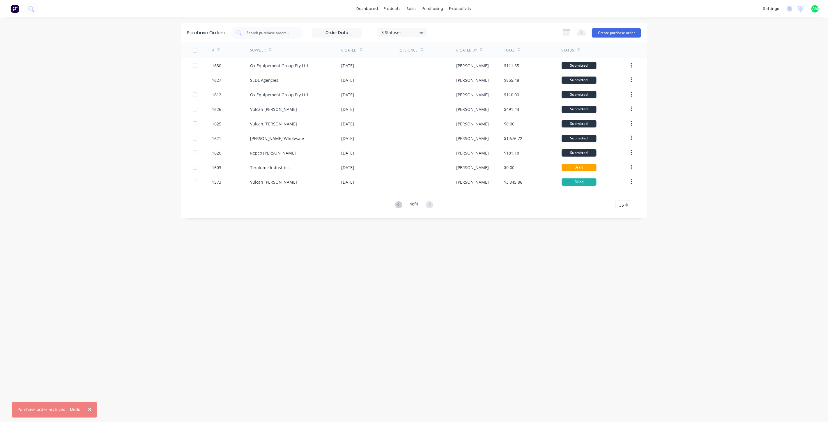
click at [405, 167] on button "button" at bounding box center [631, 167] width 14 height 10
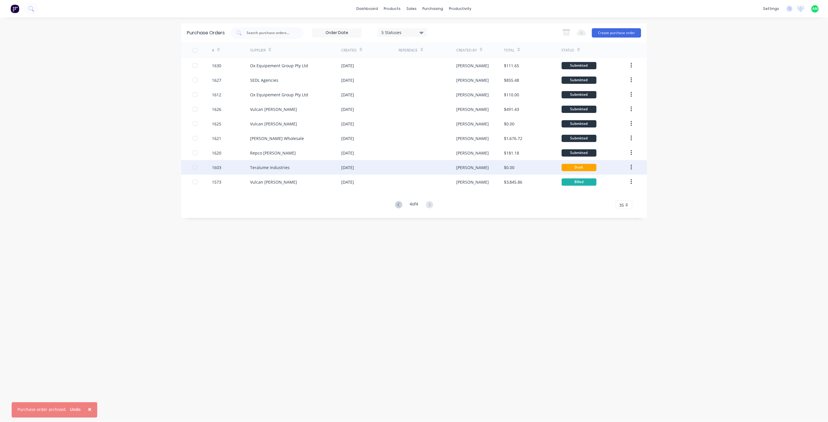
click at [405, 167] on button "button" at bounding box center [631, 167] width 14 height 10
click at [405, 165] on icon "button" at bounding box center [630, 167] width 1 height 5
click at [405, 149] on button "button" at bounding box center [631, 153] width 14 height 10
click at [405, 164] on div "Draft" at bounding box center [594, 167] width 67 height 15
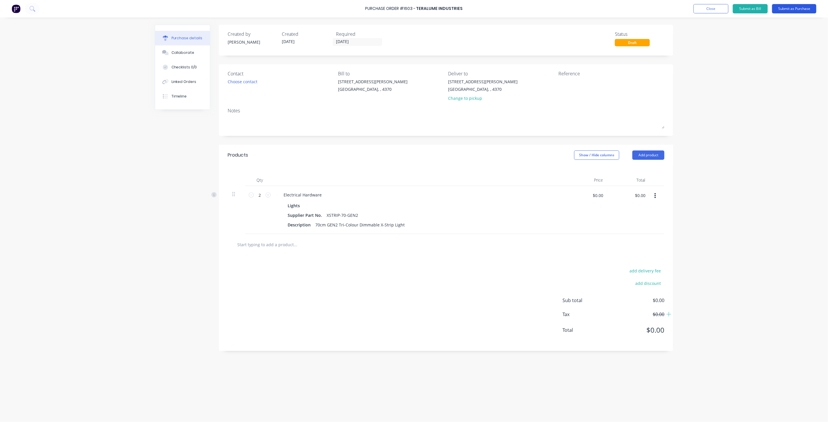
click at [405, 9] on button "Submit as Purchase" at bounding box center [794, 8] width 44 height 9
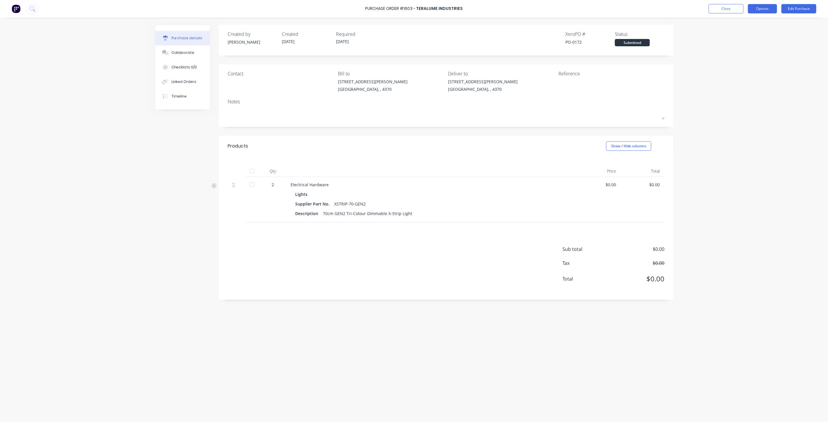
click at [405, 10] on button "Options" at bounding box center [762, 8] width 29 height 9
click at [405, 78] on div "Archive" at bounding box center [749, 82] width 45 height 8
click at [405, 12] on button "Close" at bounding box center [725, 8] width 35 height 9
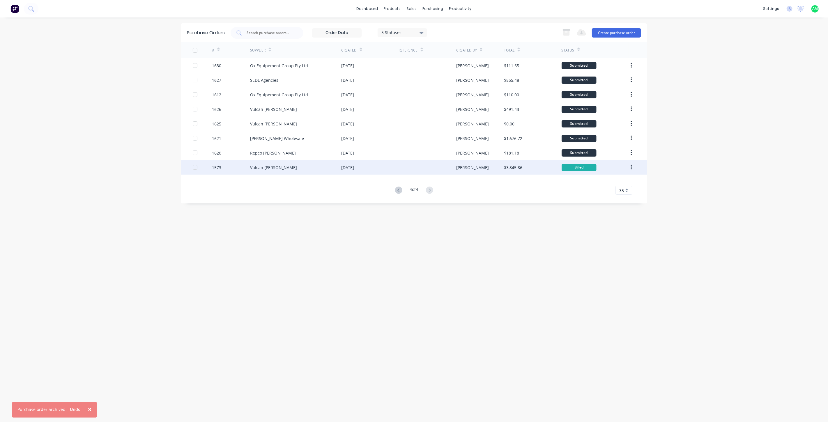
click at [405, 166] on div "$3,845.86" at bounding box center [532, 167] width 57 height 15
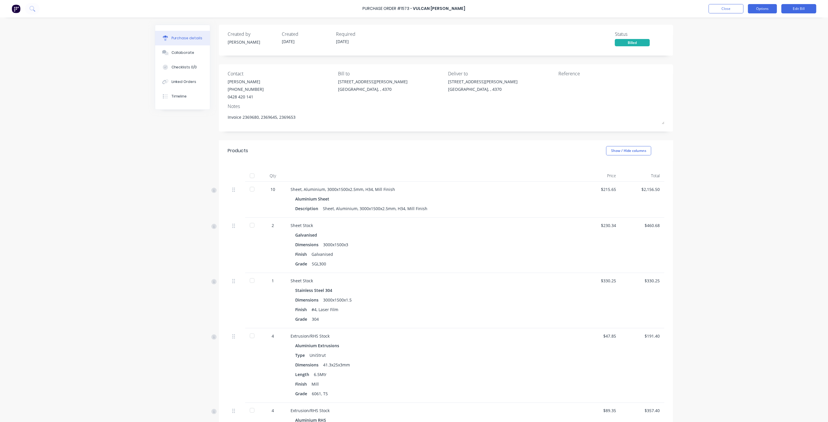
click at [405, 10] on button "Options" at bounding box center [762, 8] width 29 height 9
click at [405, 82] on div "Archive" at bounding box center [749, 85] width 45 height 8
type textarea "x"
click at [405, 6] on button "Close" at bounding box center [725, 8] width 35 height 9
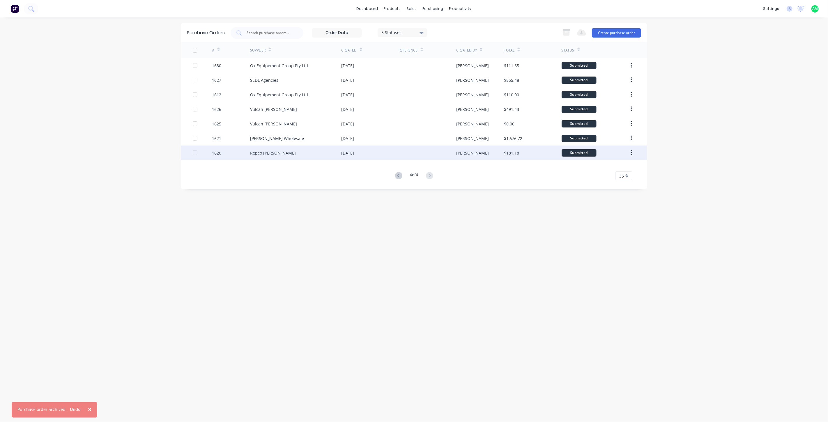
click at [405, 150] on button "button" at bounding box center [631, 153] width 14 height 10
click at [405, 164] on div "Archive" at bounding box center [610, 168] width 45 height 8
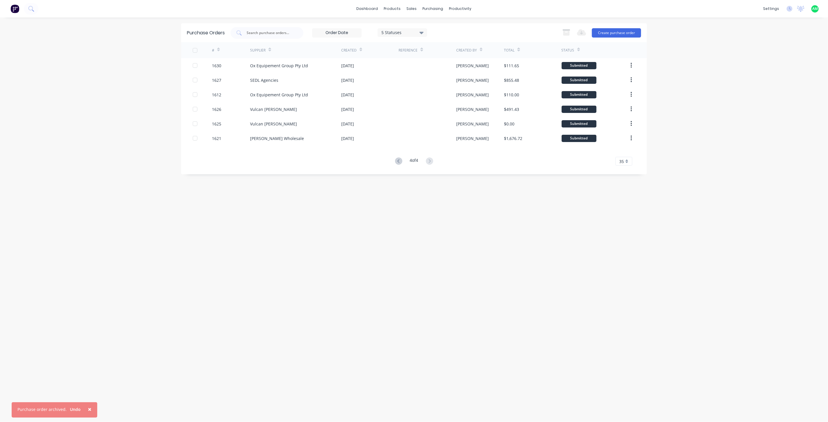
click at [405, 136] on button "button" at bounding box center [631, 138] width 14 height 10
click at [405, 150] on div "# Supplier Created Reference Created By Total Status 1630 Ox Equipement Group P…" at bounding box center [414, 103] width 466 height 123
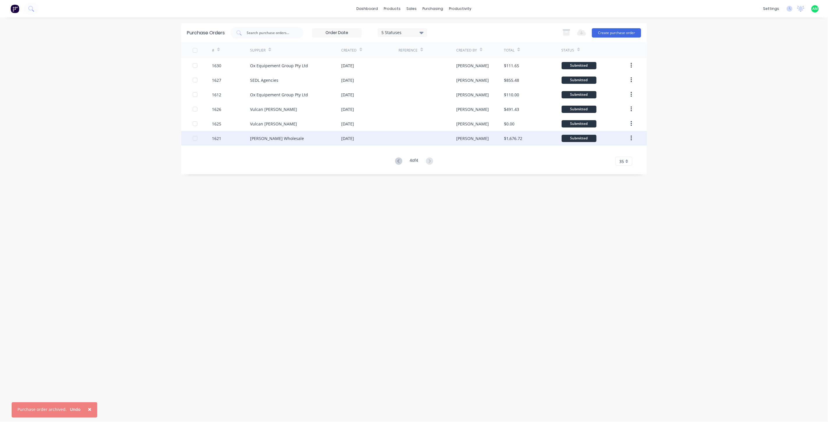
click at [405, 137] on button "button" at bounding box center [631, 138] width 14 height 10
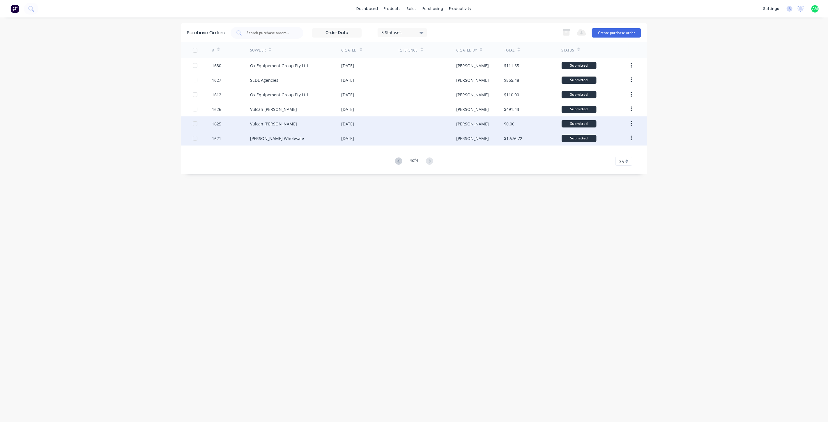
click at [405, 121] on icon "button" at bounding box center [630, 123] width 1 height 6
click at [405, 123] on button "button" at bounding box center [631, 123] width 14 height 10
click at [405, 135] on div "Archive" at bounding box center [610, 139] width 45 height 8
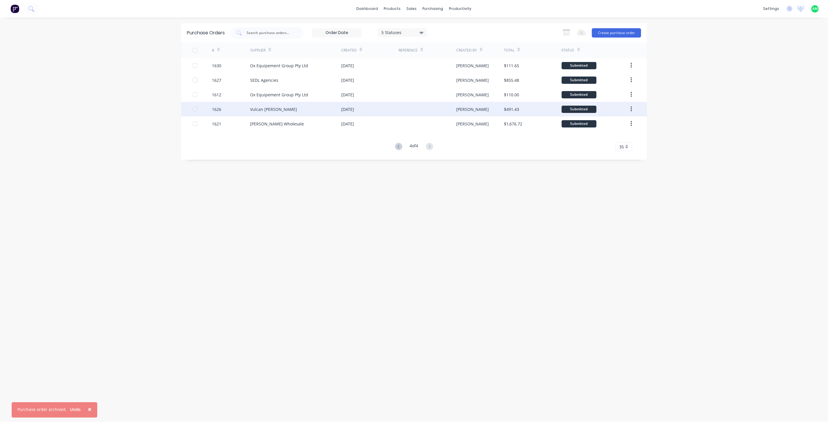
click at [405, 112] on button "button" at bounding box center [631, 109] width 14 height 10
click at [405, 123] on div "Archive" at bounding box center [610, 124] width 45 height 8
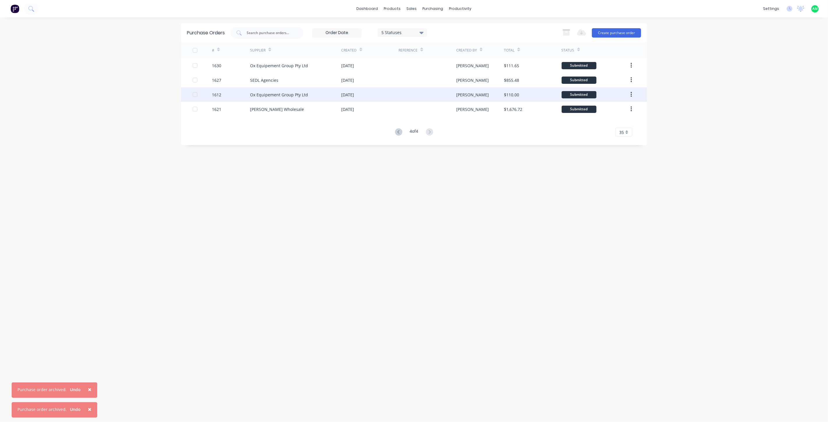
click at [405, 97] on icon "button" at bounding box center [630, 94] width 1 height 6
click at [405, 109] on div "Archive" at bounding box center [610, 110] width 45 height 8
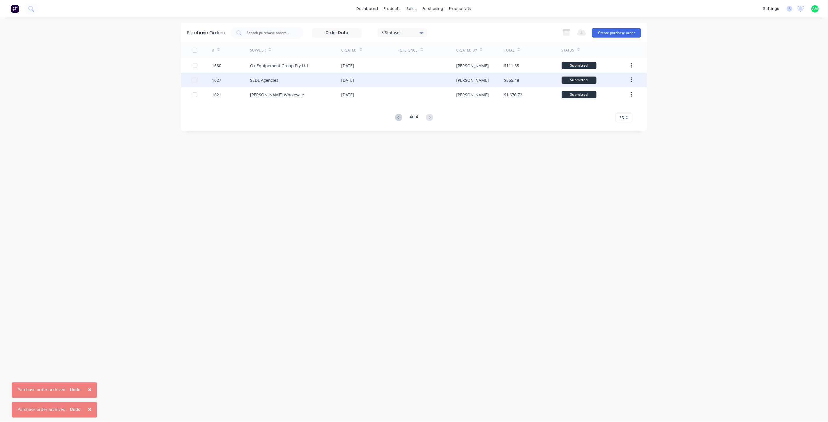
click at [405, 80] on button "button" at bounding box center [631, 80] width 14 height 10
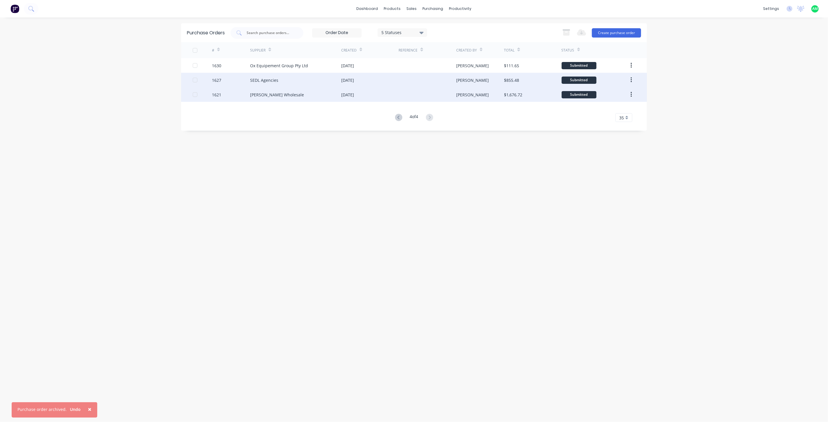
click at [405, 92] on div "Submitted" at bounding box center [594, 94] width 67 height 15
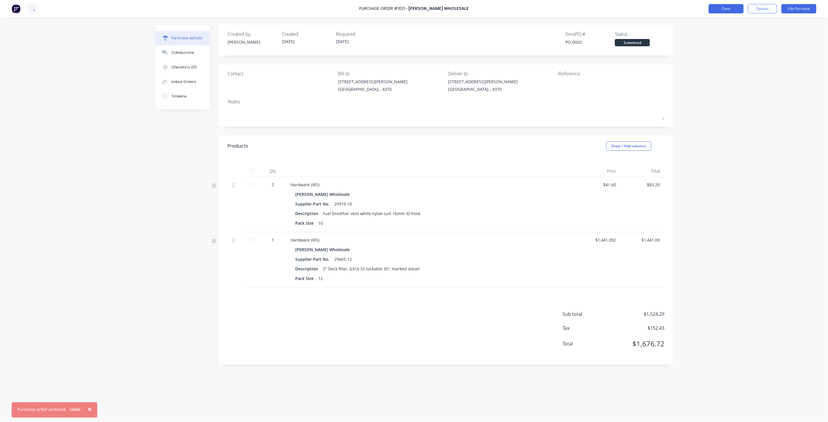
click at [405, 10] on button "Close" at bounding box center [725, 8] width 35 height 9
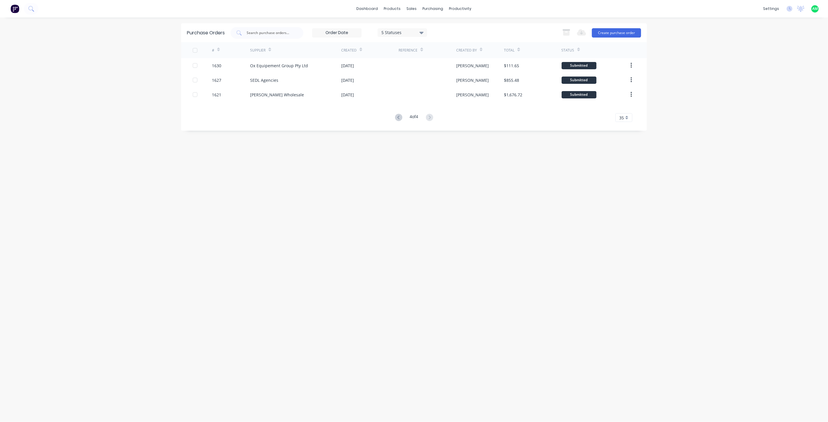
click at [405, 79] on button "button" at bounding box center [631, 80] width 14 height 10
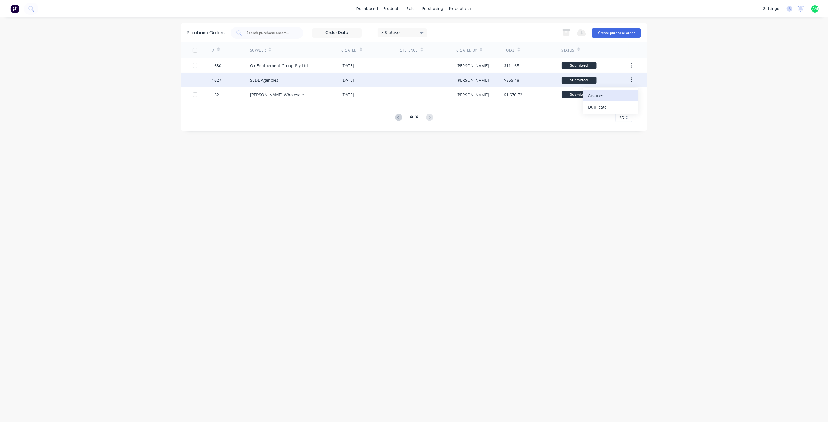
click at [405, 93] on div "Archive" at bounding box center [610, 95] width 45 height 8
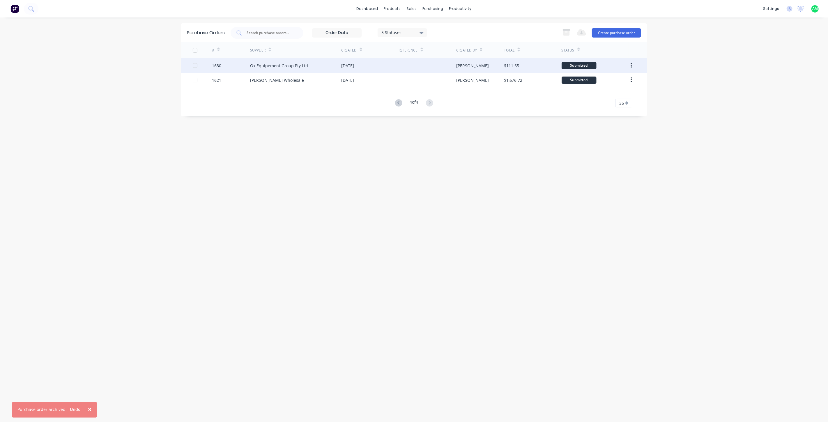
click at [405, 65] on button "button" at bounding box center [631, 65] width 14 height 10
click at [405, 79] on div "Archive" at bounding box center [610, 81] width 45 height 8
click at [405, 65] on button "button" at bounding box center [631, 65] width 14 height 10
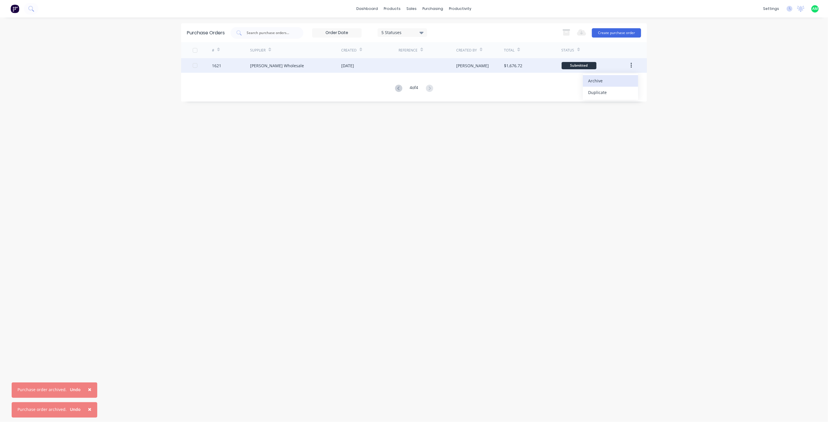
click at [405, 83] on div "Archive" at bounding box center [610, 81] width 45 height 8
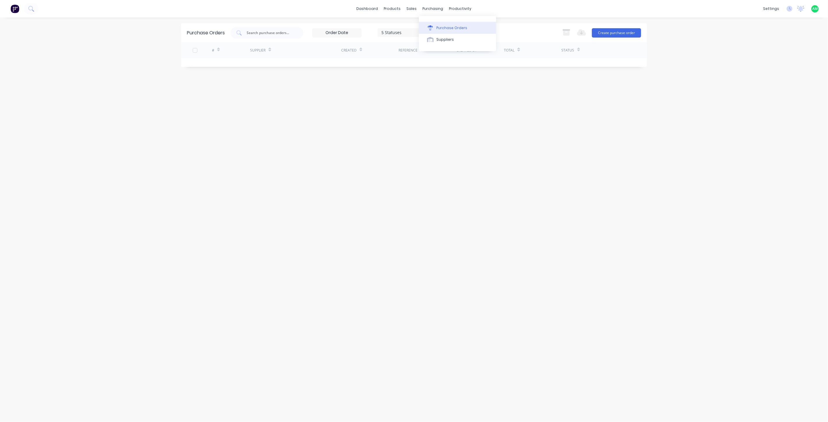
click at [405, 26] on div at bounding box center [430, 27] width 9 height 5
click at [405, 26] on div "Purchase Orders" at bounding box center [451, 27] width 31 height 5
click at [405, 27] on div "Purchase Orders" at bounding box center [451, 27] width 31 height 5
drag, startPoint x: 437, startPoint y: 8, endPoint x: 439, endPoint y: 19, distance: 10.6
click at [405, 9] on div "purchasing" at bounding box center [433, 8] width 26 height 9
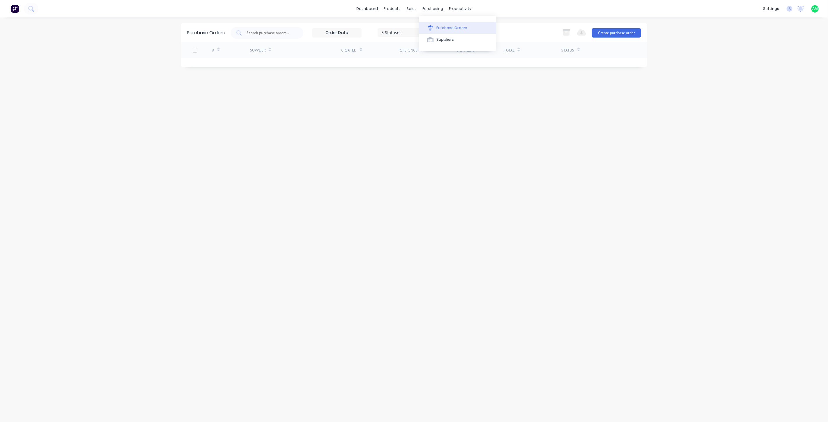
click at [405, 24] on button "Purchase Orders" at bounding box center [457, 28] width 77 height 12
click at [375, 164] on div "Purchase Orders 5 Statuses 5 Statuses Export to Excel (XLSX) Create purchase or…" at bounding box center [414, 219] width 466 height 393
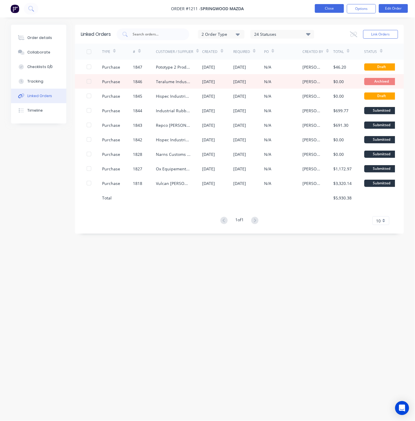
click at [332, 8] on button "Close" at bounding box center [329, 8] width 29 height 9
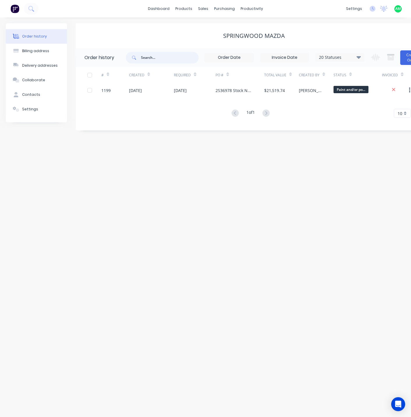
click at [164, 59] on input "text" at bounding box center [170, 58] width 58 height 12
type input "1211"
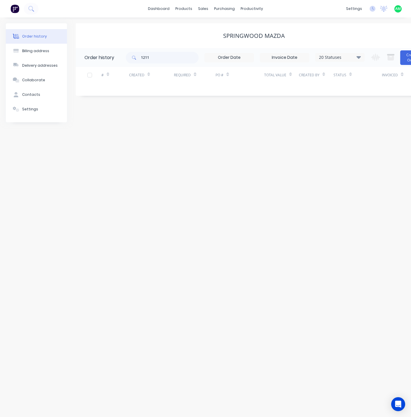
scroll to position [0, 21]
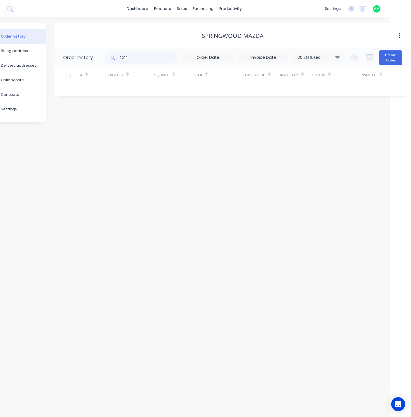
click at [321, 77] on div "Status" at bounding box center [318, 74] width 13 height 5
drag, startPoint x: 322, startPoint y: 77, endPoint x: 340, endPoint y: 116, distance: 43.6
click at [351, 135] on div "Order history Billing address Delivery addresses Collaborate Contacts Settings …" at bounding box center [184, 216] width 411 height 399
click at [322, 78] on div "Status" at bounding box center [321, 75] width 18 height 10
click at [337, 56] on icon at bounding box center [337, 57] width 4 height 7
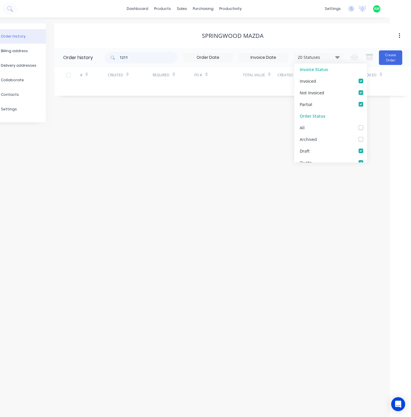
click at [366, 136] on label at bounding box center [366, 136] width 0 height 0
click at [366, 138] on input "checkbox" at bounding box center [368, 139] width 5 height 6
checkbox input "true"
click at [366, 136] on label at bounding box center [366, 136] width 0 height 0
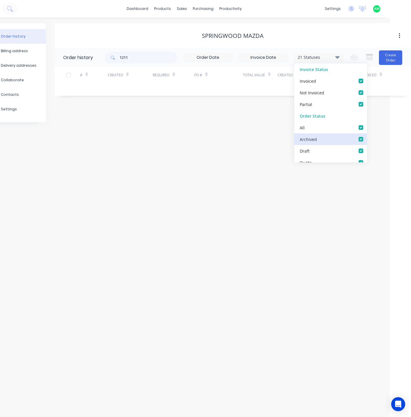
click at [366, 140] on input "checkbox" at bounding box center [368, 139] width 5 height 6
checkbox input "false"
click at [366, 136] on label at bounding box center [366, 136] width 0 height 0
click at [366, 141] on input "checkbox" at bounding box center [368, 139] width 5 height 6
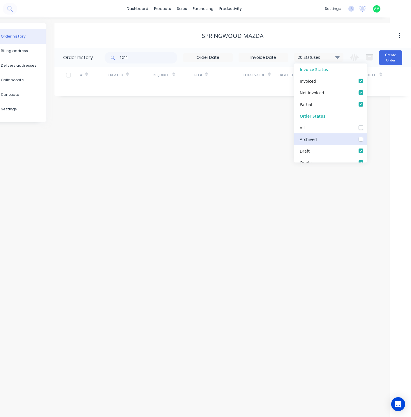
checkbox input "true"
click at [235, 137] on div "Order history Billing address Delivery addresses Collaborate Contacts Settings …" at bounding box center [184, 216] width 411 height 399
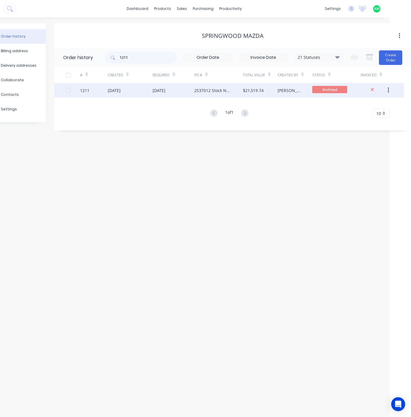
click at [295, 88] on div "[PERSON_NAME]" at bounding box center [294, 90] width 35 height 15
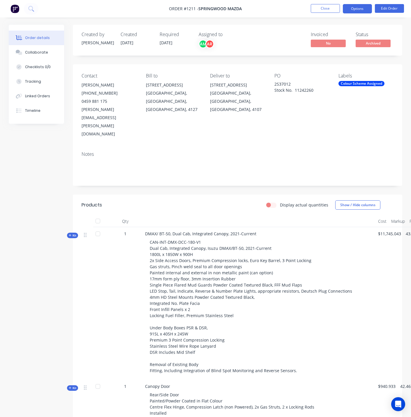
click at [363, 10] on button "Options" at bounding box center [357, 8] width 29 height 9
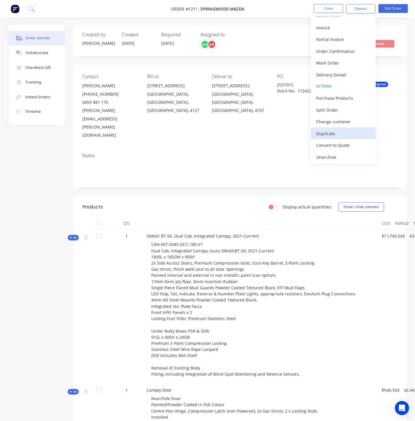
scroll to position [9, 0]
click at [324, 152] on div "Unarchive" at bounding box center [340, 154] width 54 height 8
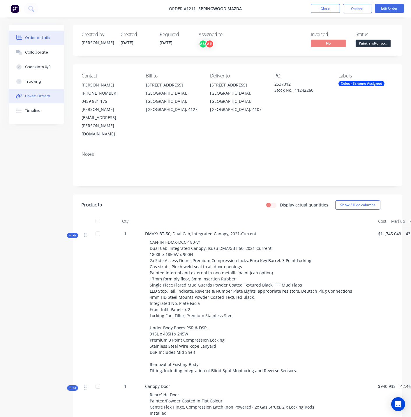
click at [36, 97] on div "Linked Orders" at bounding box center [37, 95] width 25 height 5
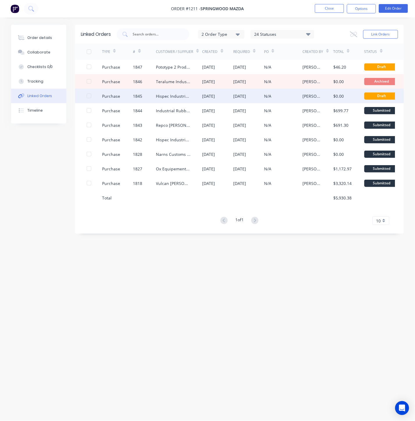
click at [103, 95] on div "Purchase" at bounding box center [111, 96] width 18 height 6
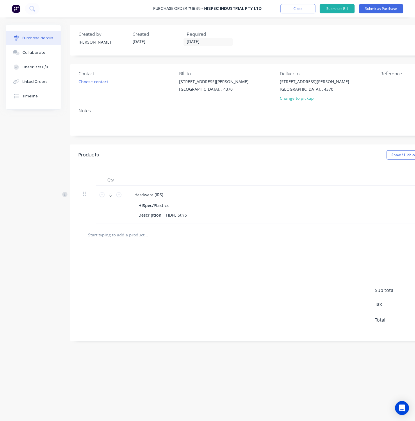
drag, startPoint x: 183, startPoint y: 416, endPoint x: 248, endPoint y: 416, distance: 64.6
click at [248, 416] on div "Purchase details Collaborate Checklists 0/0 Linked Orders Timeline Created by A…" at bounding box center [208, 221] width 404 height 392
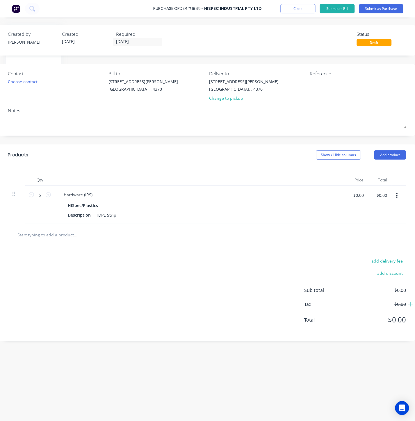
scroll to position [0, 75]
click at [368, 10] on button "Submit as Purchase" at bounding box center [381, 8] width 44 height 9
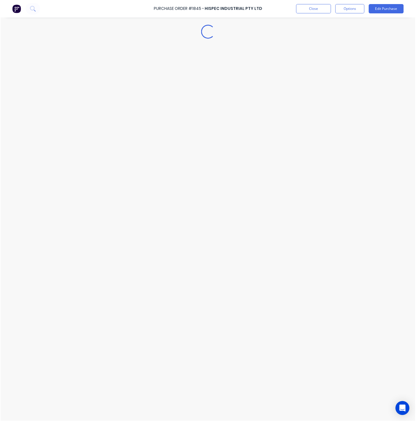
scroll to position [0, 0]
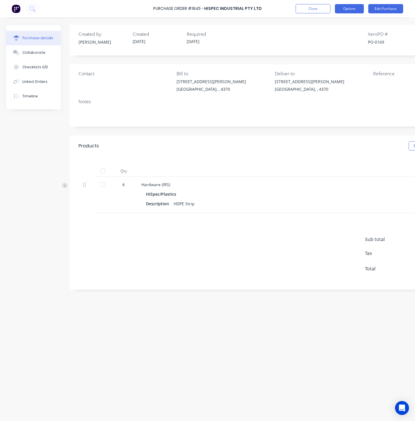
click at [352, 6] on button "Options" at bounding box center [349, 8] width 29 height 9
click at [332, 80] on div "Archive" at bounding box center [336, 82] width 45 height 8
click at [88, 408] on span "×" at bounding box center [89, 409] width 3 height 8
click at [308, 8] on button "Close" at bounding box center [313, 8] width 35 height 9
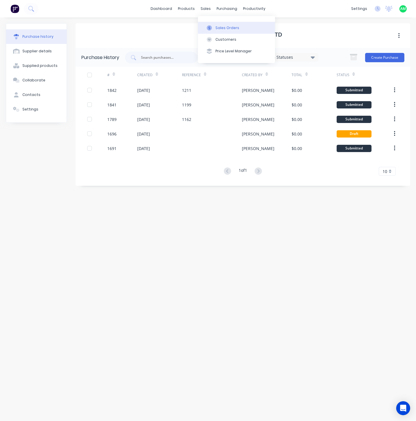
click at [219, 27] on div "Sales Orders" at bounding box center [228, 27] width 24 height 5
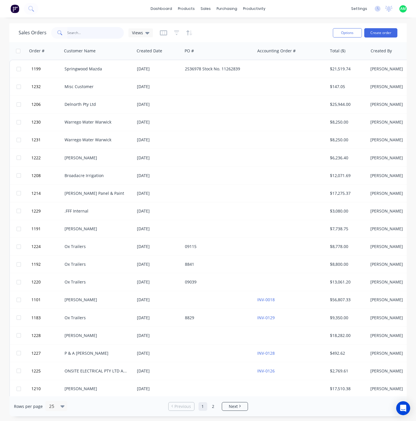
click at [81, 35] on input "text" at bounding box center [96, 33] width 57 height 12
type input "1211"
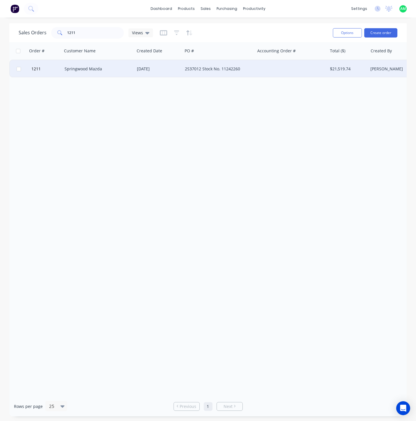
click at [106, 71] on div "Springwood Mazda" at bounding box center [97, 69] width 65 height 6
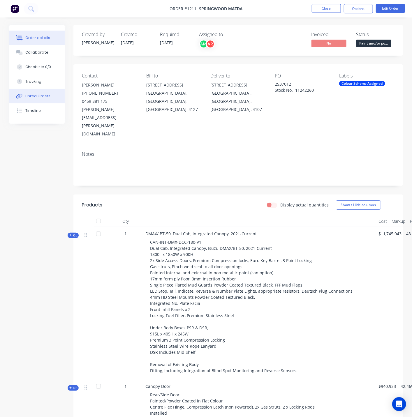
click at [33, 96] on div "Linked Orders" at bounding box center [37, 95] width 25 height 5
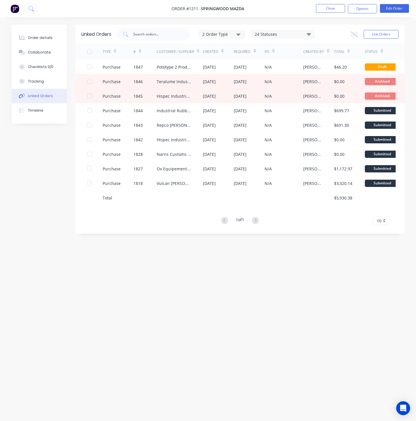
click at [283, 33] on div "24 Statuses" at bounding box center [282, 34] width 63 height 6
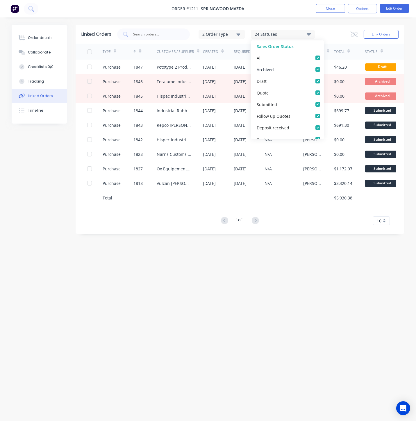
click at [324, 66] on label at bounding box center [324, 66] width 0 height 0
click at [324, 68] on input "checkbox" at bounding box center [326, 69] width 5 height 6
checkbox input "false"
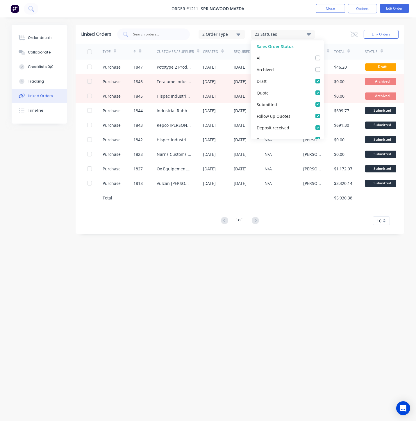
click at [263, 17] on div "Order details Collaborate Checklists 0/0 Tracking Linked Orders Timeline Order …" at bounding box center [208, 210] width 416 height 421
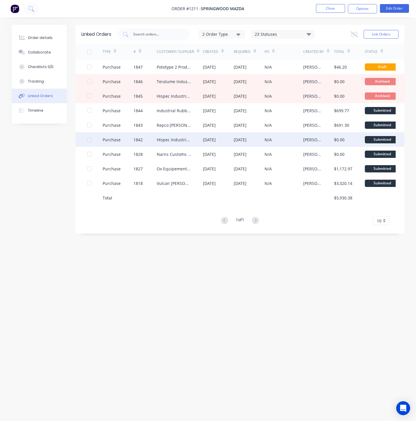
click at [138, 140] on div "1842" at bounding box center [138, 140] width 9 height 6
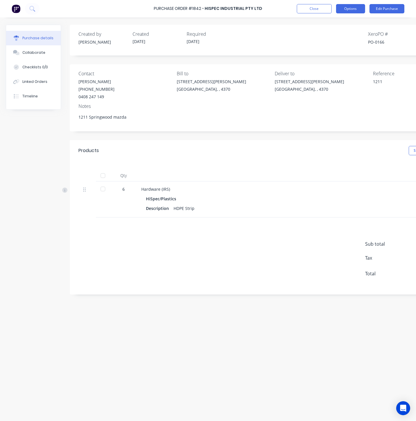
click at [344, 10] on button "Options" at bounding box center [350, 8] width 29 height 9
click at [341, 57] on div "Duplicate" at bounding box center [337, 58] width 45 height 8
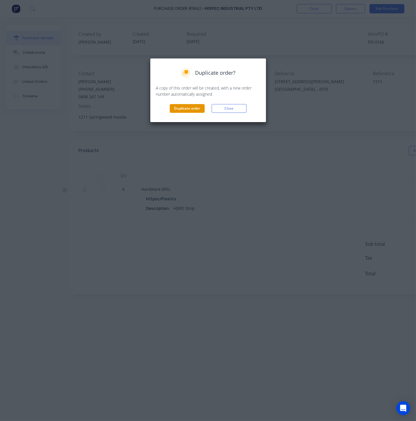
click at [187, 109] on button "Duplicate order" at bounding box center [187, 108] width 35 height 9
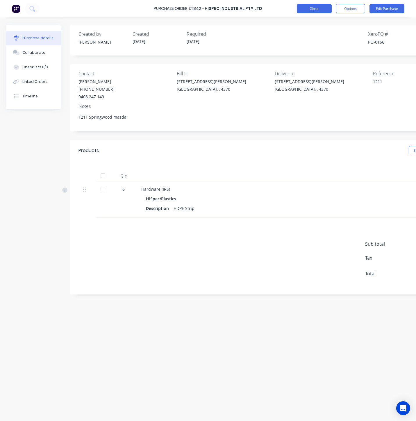
click at [305, 9] on button "Close" at bounding box center [314, 8] width 35 height 9
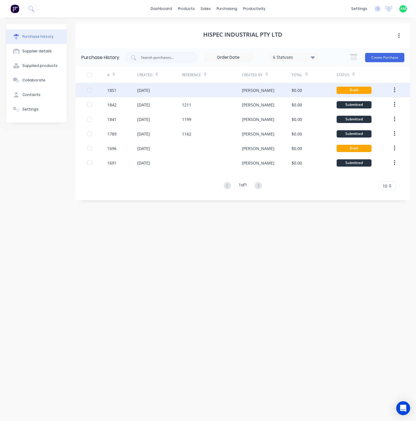
click at [149, 88] on div "[DATE]" at bounding box center [143, 90] width 13 height 6
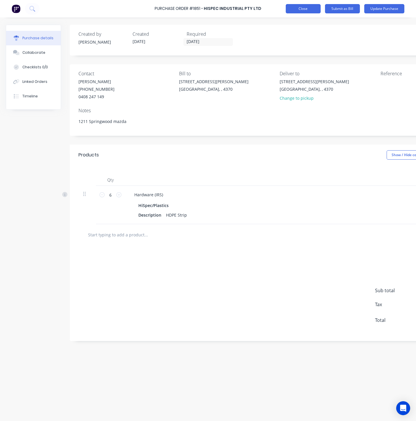
type textarea "x"
click at [302, 8] on button "Close" at bounding box center [303, 8] width 35 height 9
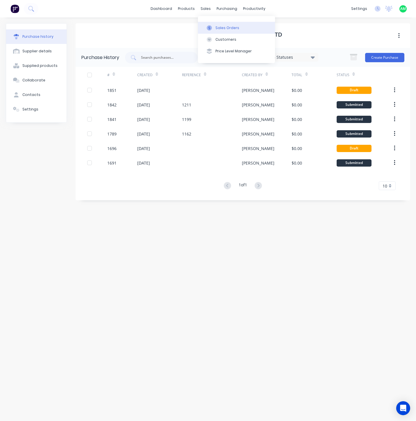
click at [219, 29] on div "Sales Orders" at bounding box center [228, 27] width 24 height 5
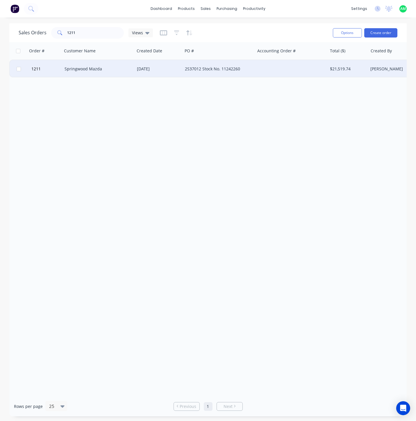
click at [88, 71] on div "Springwood Mazda" at bounding box center [97, 69] width 65 height 6
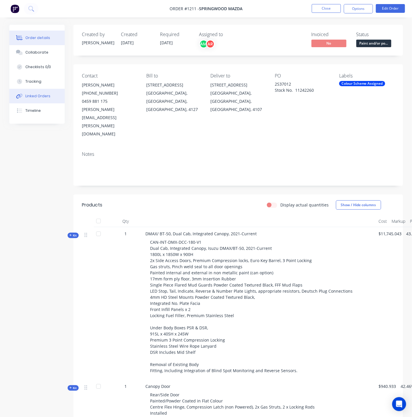
click at [38, 95] on div "Linked Orders" at bounding box center [37, 95] width 25 height 5
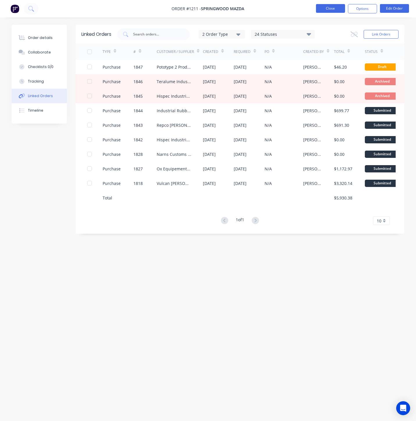
click at [327, 11] on button "Close" at bounding box center [330, 8] width 29 height 9
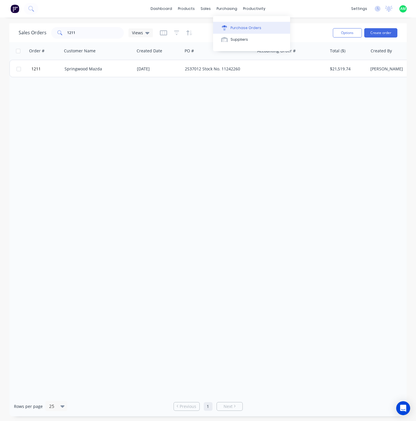
click at [237, 27] on div "Purchase Orders" at bounding box center [246, 27] width 31 height 5
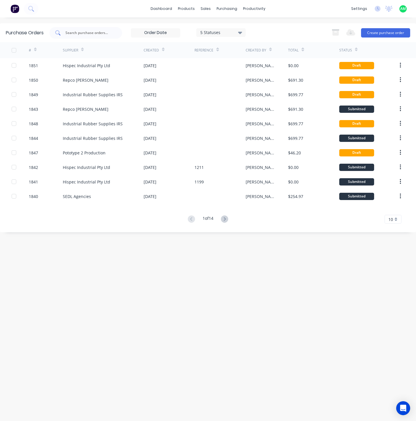
click at [101, 32] on input "text" at bounding box center [89, 33] width 48 height 6
type input "repco"
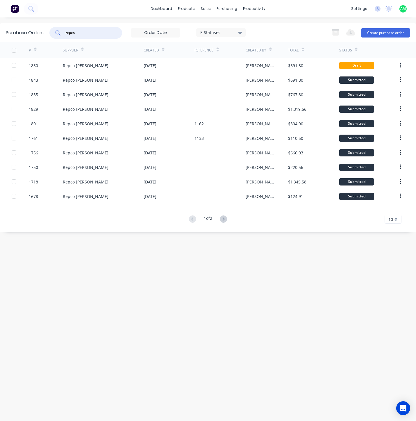
click at [396, 220] on div "10" at bounding box center [393, 219] width 17 height 9
click at [396, 289] on div "35" at bounding box center [393, 292] width 16 height 10
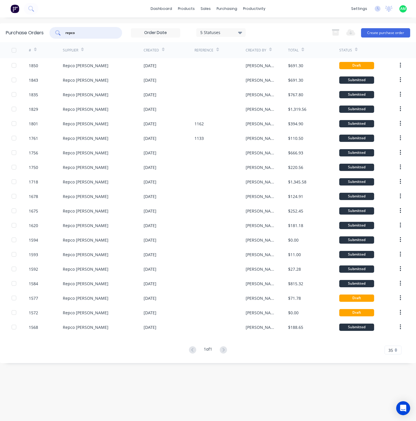
drag, startPoint x: 84, startPoint y: 31, endPoint x: 47, endPoint y: 31, distance: 36.1
click at [47, 31] on div "Purchase Orders repco 5 Statuses 5 Statuses Export to Excel (XLSX) Create purch…" at bounding box center [208, 32] width 416 height 19
type input "i"
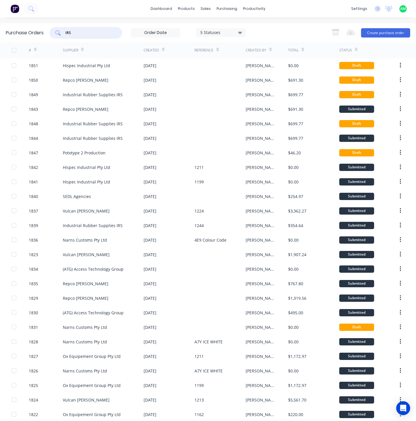
drag, startPoint x: 94, startPoint y: 32, endPoint x: 45, endPoint y: 33, distance: 49.8
click at [43, 33] on div "Purchase Orders IRS 5 Statuses 5 Statuses Export to Excel (XLSX) Create purchas…" at bounding box center [208, 32] width 416 height 19
type input "industrial"
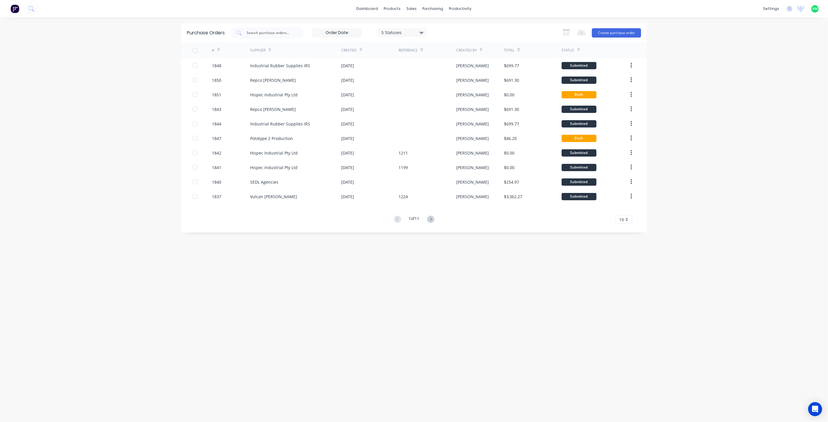
click at [626, 220] on div "10" at bounding box center [623, 219] width 17 height 9
click at [627, 290] on div "35" at bounding box center [624, 292] width 16 height 10
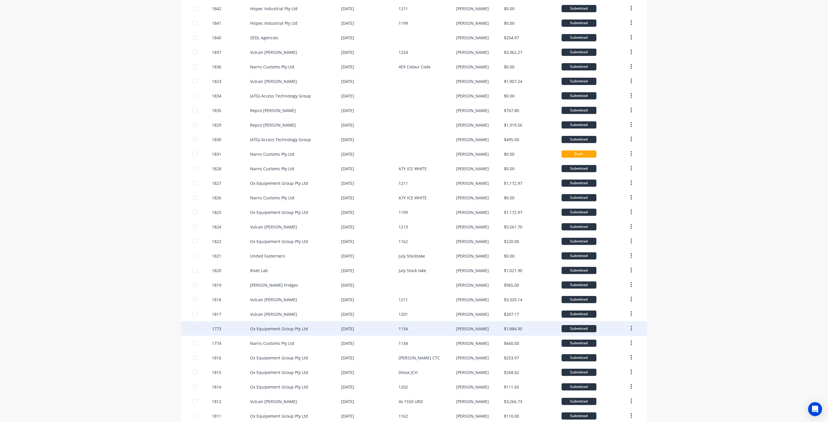
scroll to position [180, 0]
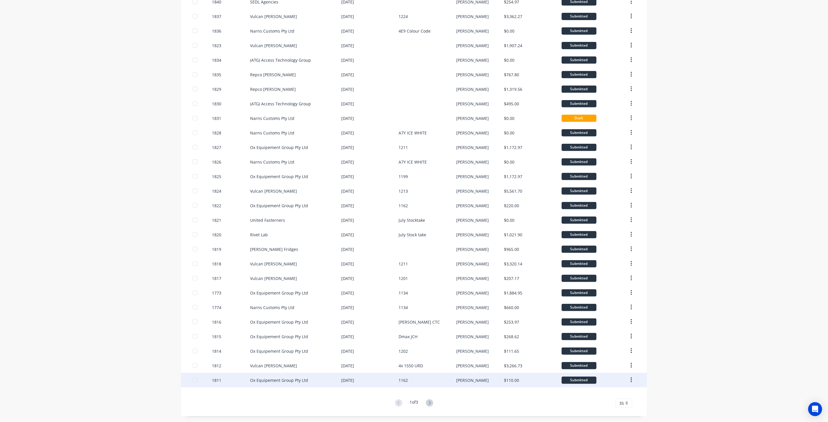
click at [630, 379] on icon "button" at bounding box center [630, 380] width 1 height 6
click at [616, 392] on div "Archive" at bounding box center [610, 395] width 45 height 8
click at [627, 380] on button "button" at bounding box center [631, 380] width 14 height 10
click at [613, 392] on div "Archive" at bounding box center [610, 395] width 45 height 8
click at [630, 381] on icon "button" at bounding box center [630, 380] width 1 height 6
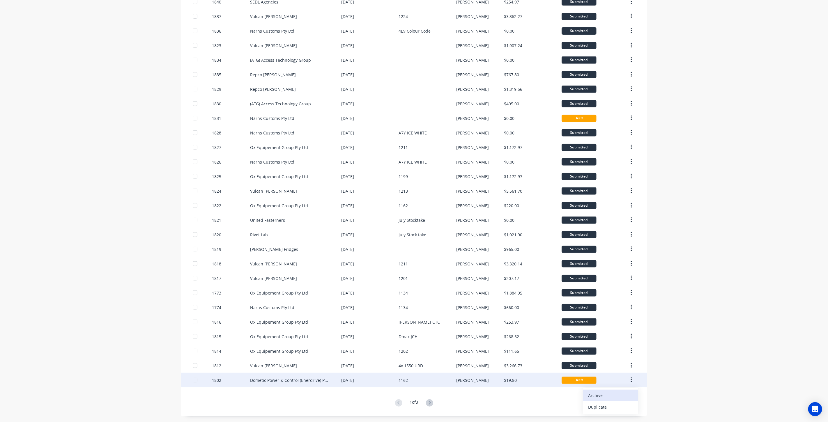
click at [616, 393] on div "Archive" at bounding box center [610, 395] width 45 height 8
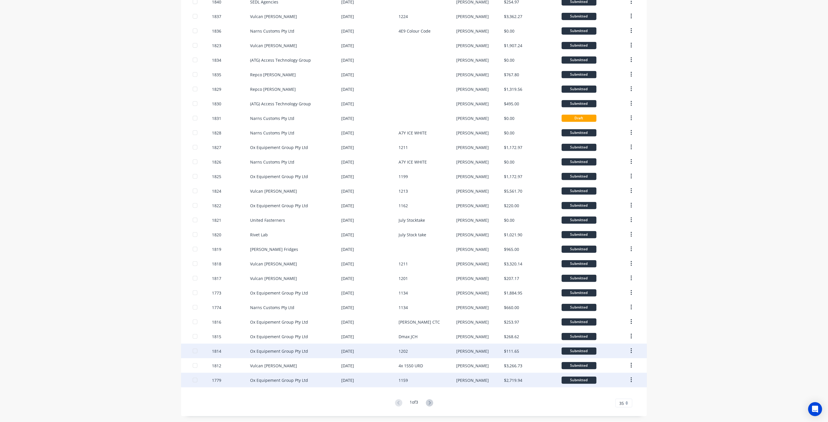
click at [631, 378] on button "button" at bounding box center [631, 380] width 14 height 10
click at [616, 393] on div "Archive" at bounding box center [610, 395] width 45 height 8
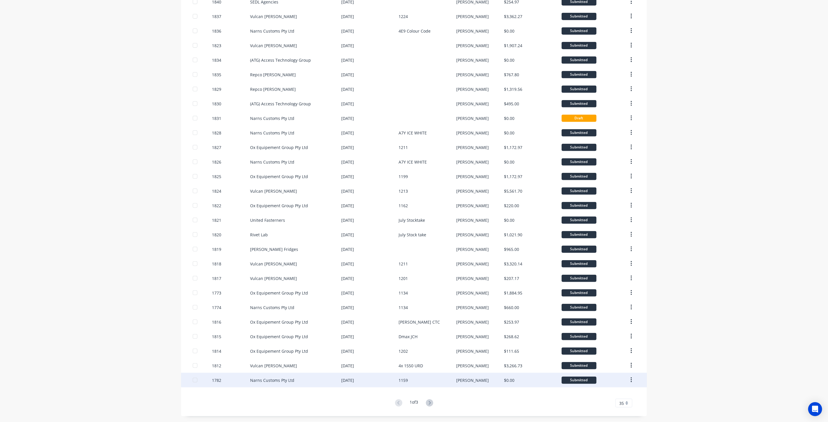
click at [627, 377] on button "button" at bounding box center [631, 380] width 14 height 10
click at [613, 391] on div "Archive" at bounding box center [610, 395] width 45 height 8
click at [630, 377] on icon "button" at bounding box center [630, 380] width 1 height 6
click at [614, 390] on button "Archive" at bounding box center [610, 396] width 55 height 12
click at [627, 377] on button "button" at bounding box center [631, 380] width 14 height 10
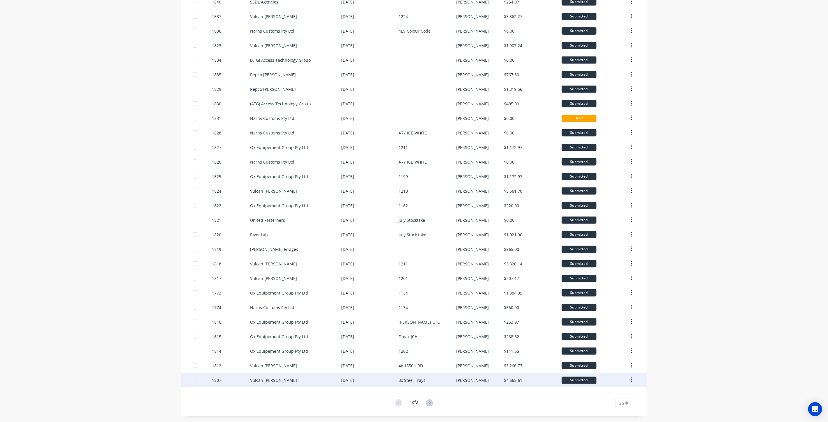
click at [630, 377] on icon "button" at bounding box center [630, 380] width 1 height 6
click at [615, 392] on div "Archive" at bounding box center [610, 395] width 45 height 8
click at [630, 377] on icon "button" at bounding box center [630, 380] width 1 height 6
click at [614, 398] on div "Archive" at bounding box center [610, 395] width 45 height 8
click at [630, 380] on icon "button" at bounding box center [630, 380] width 1 height 6
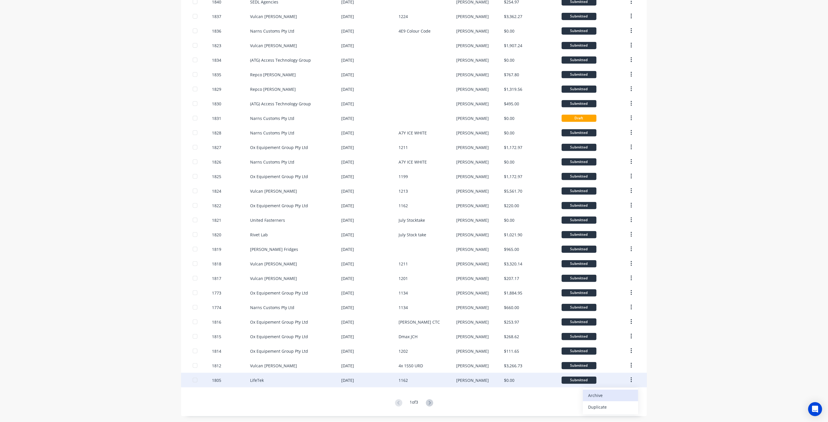
click at [607, 395] on div "Archive" at bounding box center [610, 395] width 45 height 8
click at [626, 380] on button "button" at bounding box center [631, 380] width 14 height 10
click at [617, 394] on div "Archive" at bounding box center [610, 395] width 45 height 8
click at [630, 379] on button "button" at bounding box center [631, 380] width 14 height 10
click at [615, 392] on div "Archive" at bounding box center [610, 395] width 45 height 8
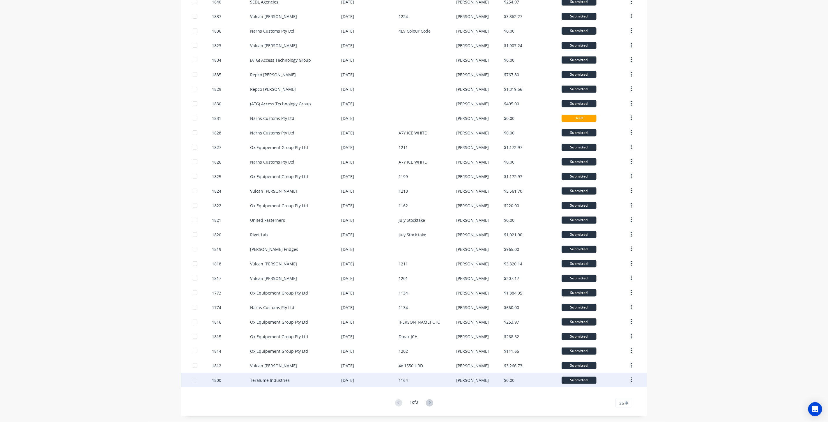
click at [633, 382] on button "button" at bounding box center [631, 380] width 14 height 10
drag, startPoint x: 632, startPoint y: 378, endPoint x: 629, endPoint y: 380, distance: 3.1
click at [632, 378] on button "button" at bounding box center [631, 380] width 14 height 10
click at [614, 390] on button "Archive" at bounding box center [610, 396] width 55 height 12
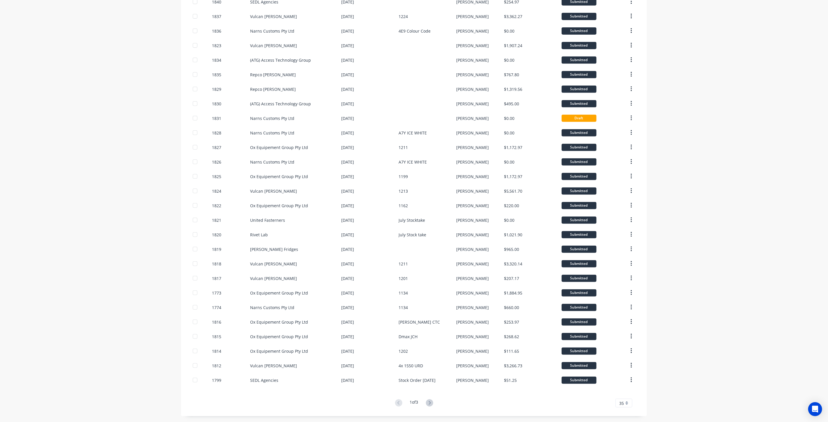
click at [630, 382] on button "button" at bounding box center [631, 380] width 14 height 10
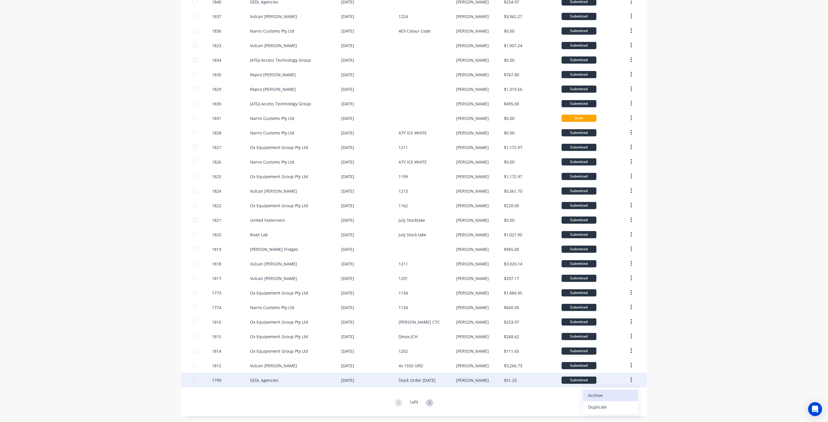
click at [618, 391] on div "Archive" at bounding box center [610, 395] width 45 height 8
click at [629, 382] on button "button" at bounding box center [631, 380] width 14 height 10
click at [630, 383] on button "button" at bounding box center [631, 380] width 14 height 10
click at [611, 391] on div "Archive" at bounding box center [610, 395] width 45 height 8
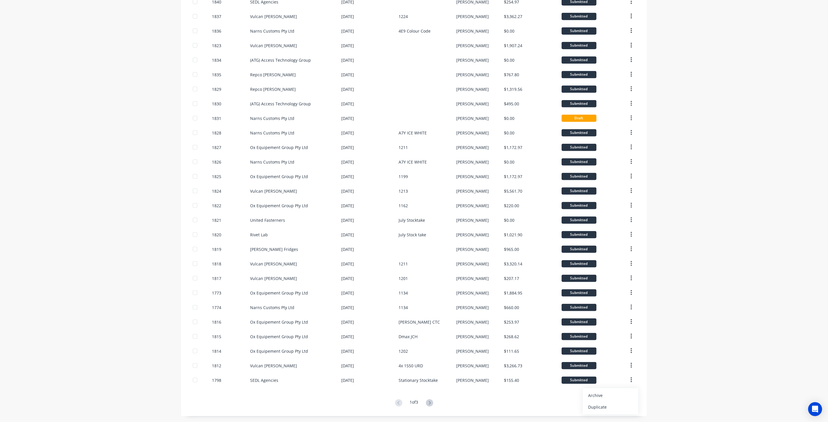
scroll to position [0, 0]
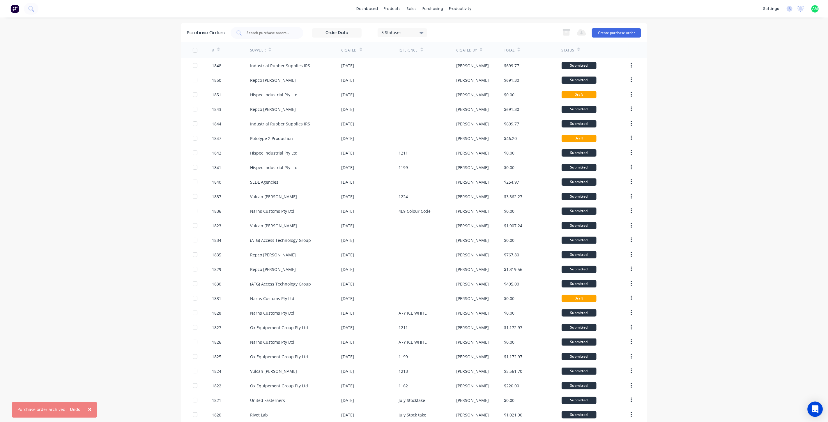
click at [813, 410] on icon "Open Intercom Messenger" at bounding box center [814, 409] width 7 height 8
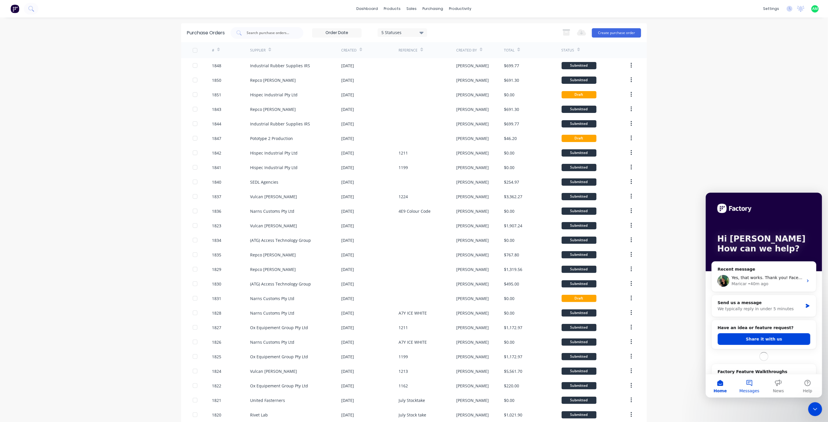
click at [752, 380] on button "Messages" at bounding box center [748, 385] width 29 height 23
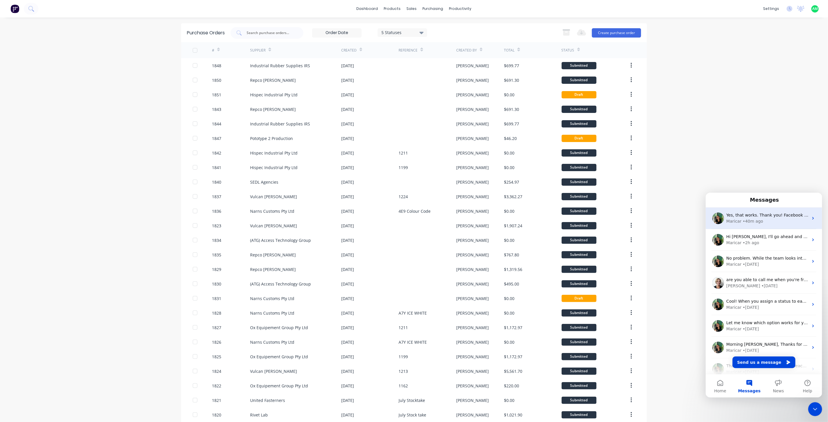
click at [739, 217] on div "Yes, that works. Thank you! Facebook Instagram YouTube LinkedIn [PERSON_NAME] M…" at bounding box center [767, 215] width 82 height 6
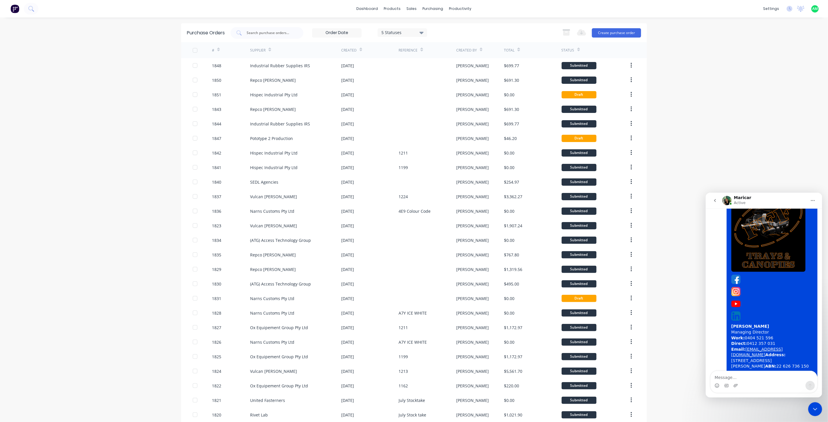
scroll to position [320, 0]
click at [757, 374] on textarea "Message…" at bounding box center [763, 376] width 107 height 10
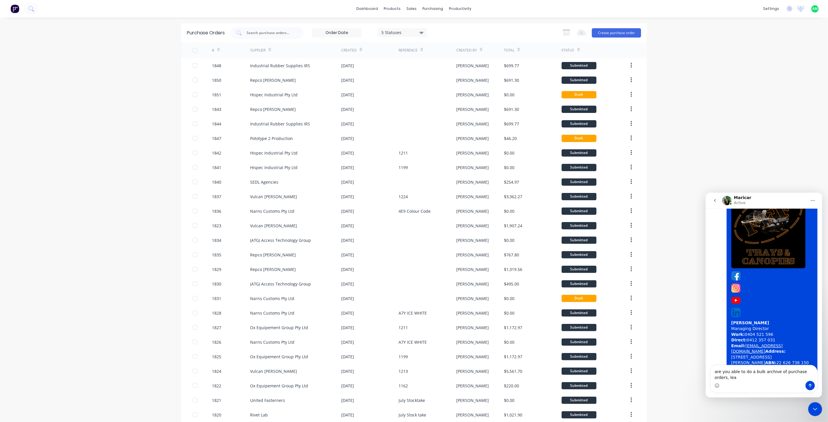
scroll to position [325, 0]
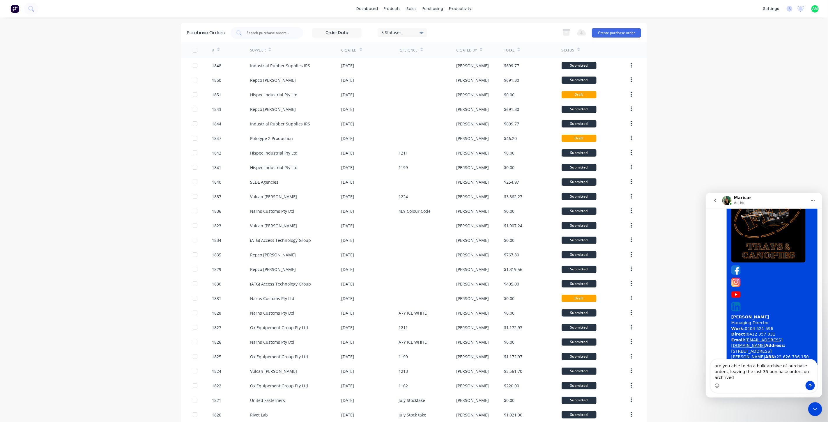
type textarea "are you able to do a bulk archive of purchase orders, leaving the last 35 purch…"
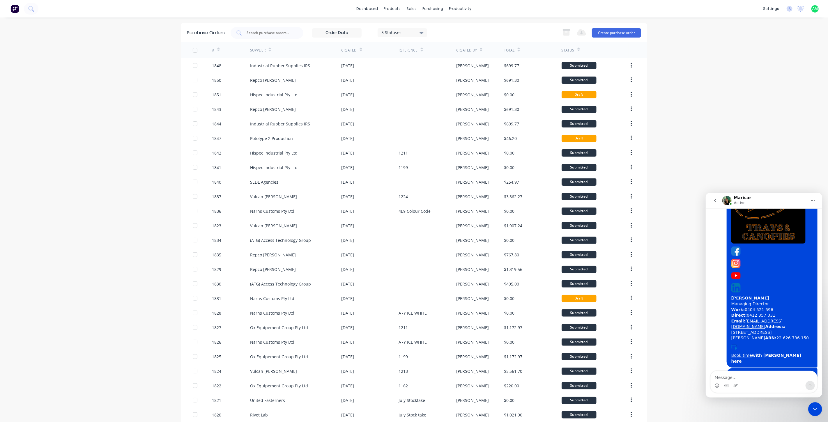
click at [815, 408] on icon "Close Intercom Messenger" at bounding box center [814, 408] width 7 height 7
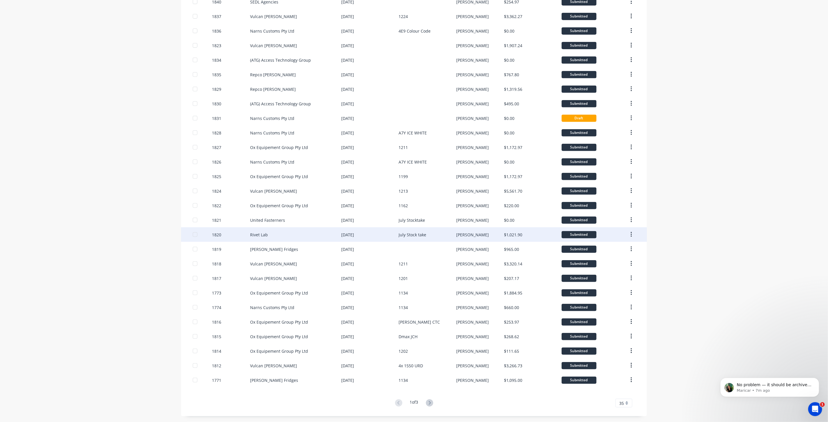
scroll to position [835, 0]
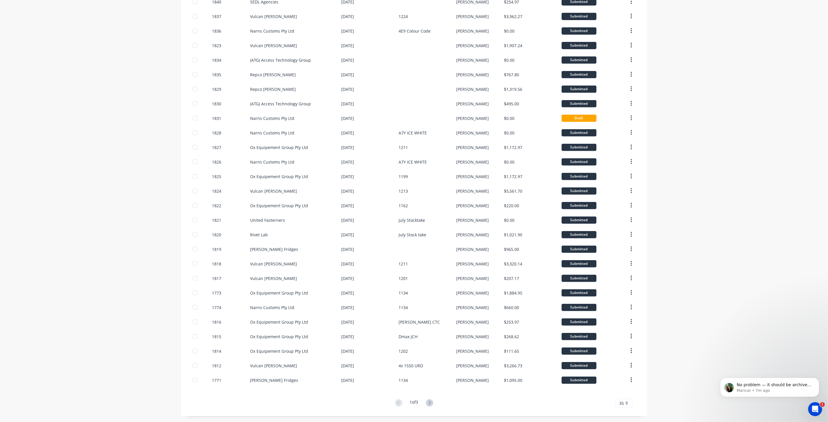
click at [811, 408] on icon "Open Intercom Messenger" at bounding box center [815, 409] width 10 height 10
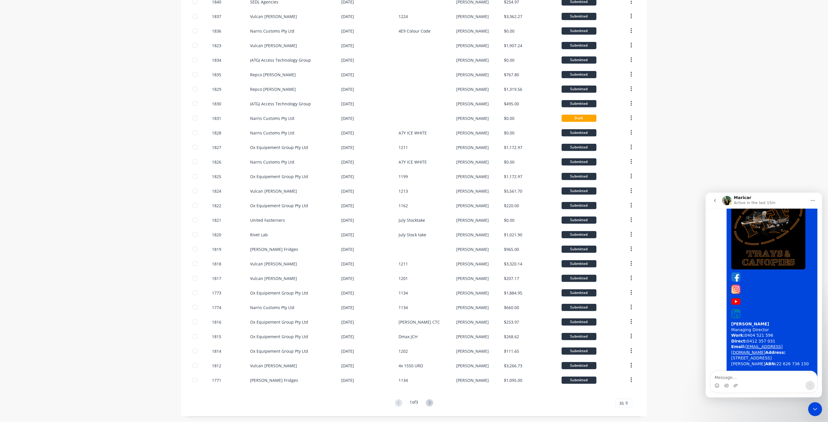
scroll to position [845, 0]
click at [814, 411] on icon "Close Intercom Messenger" at bounding box center [814, 408] width 7 height 7
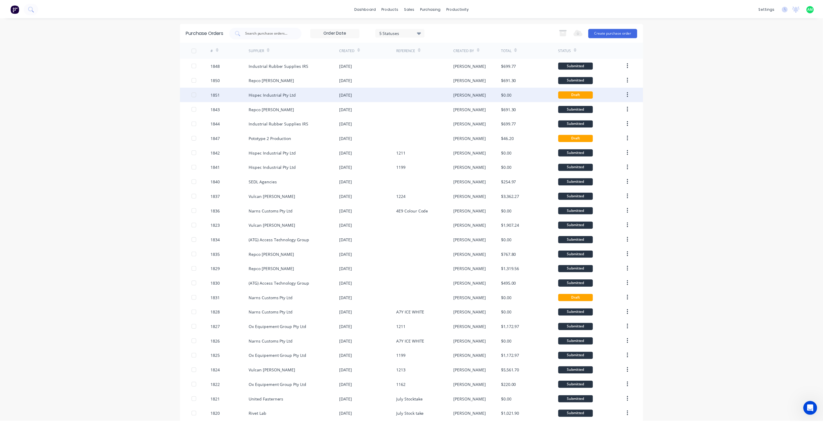
scroll to position [0, 0]
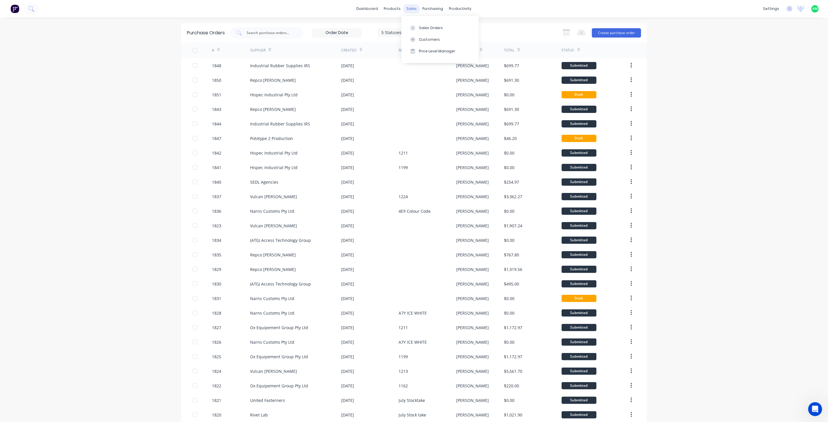
click at [407, 10] on div "sales" at bounding box center [412, 8] width 16 height 9
click at [420, 31] on button "Sales Orders" at bounding box center [439, 28] width 77 height 12
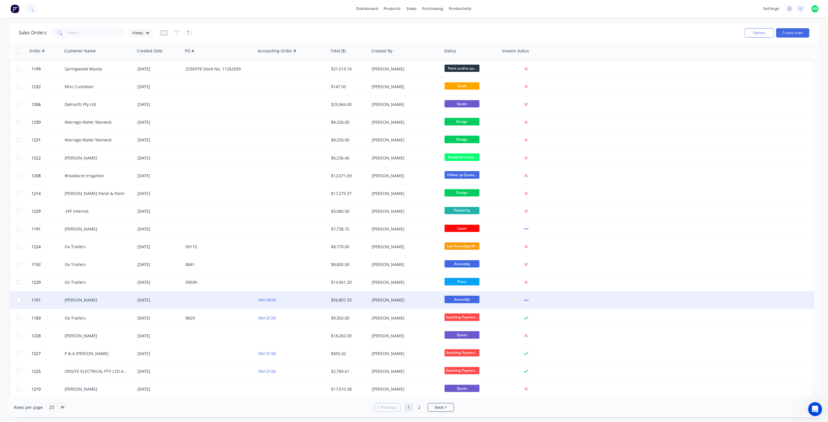
click at [79, 297] on div "[PERSON_NAME]" at bounding box center [97, 300] width 65 height 6
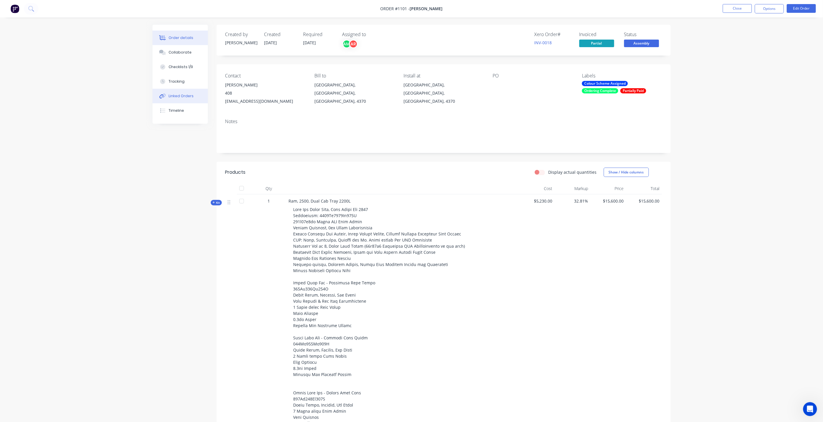
click at [179, 94] on div "Linked Orders" at bounding box center [181, 95] width 25 height 5
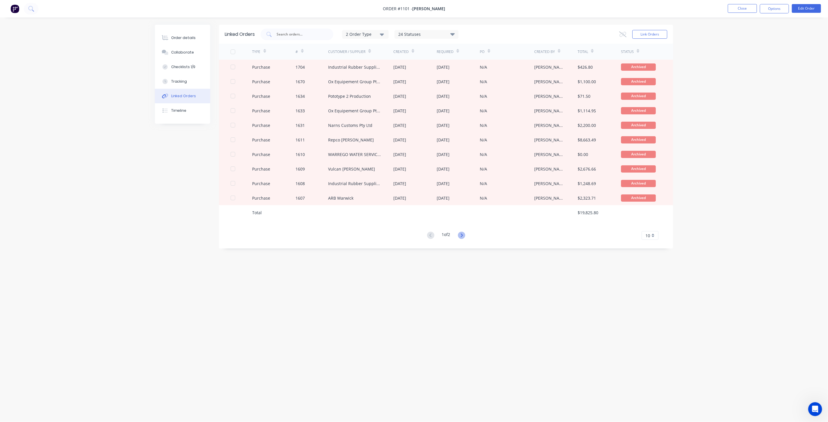
click at [462, 233] on icon at bounding box center [461, 235] width 7 height 7
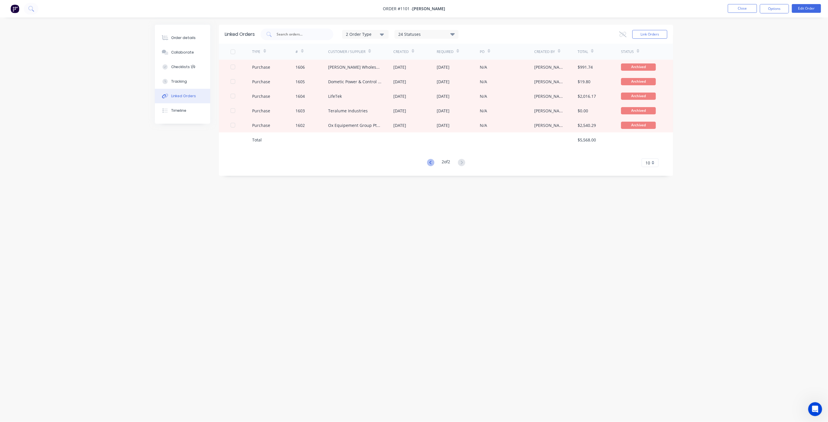
click at [430, 161] on icon at bounding box center [430, 162] width 2 height 3
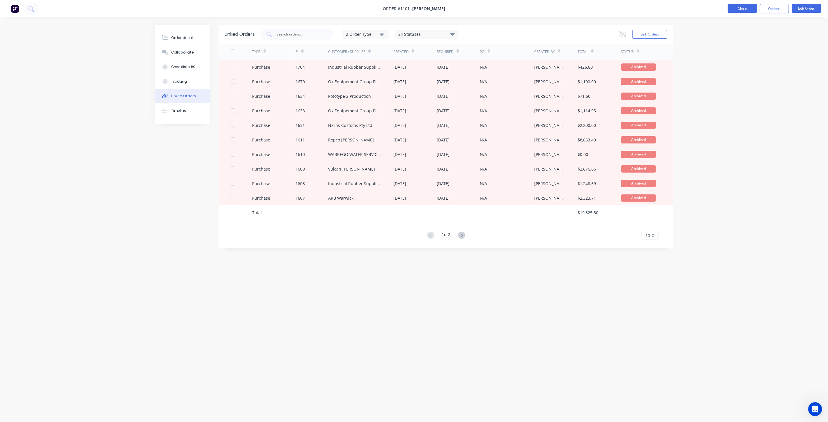
click at [740, 8] on button "Close" at bounding box center [742, 8] width 29 height 9
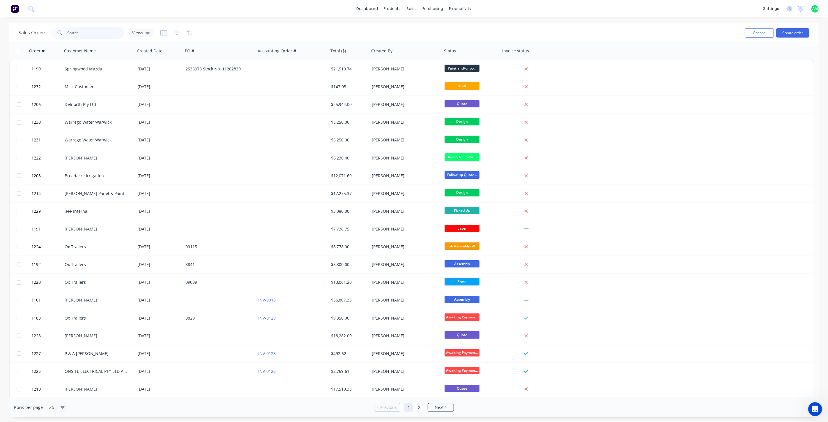
click at [88, 32] on input "text" at bounding box center [96, 33] width 57 height 12
type input "[PERSON_NAME]"
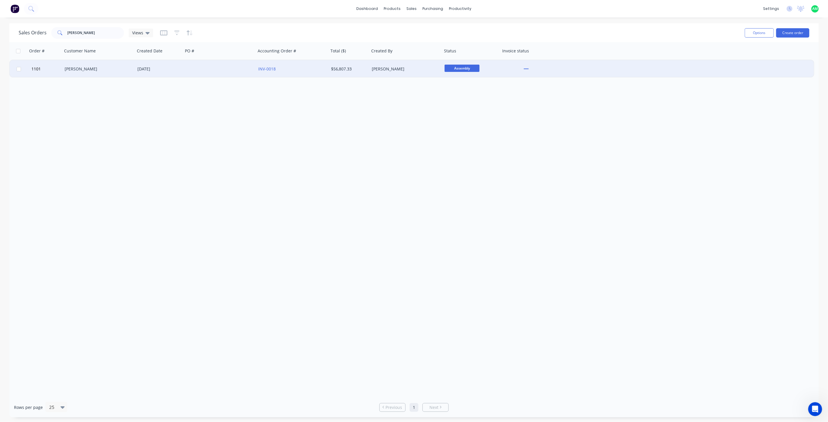
click at [110, 69] on div "[PERSON_NAME]" at bounding box center [97, 69] width 65 height 6
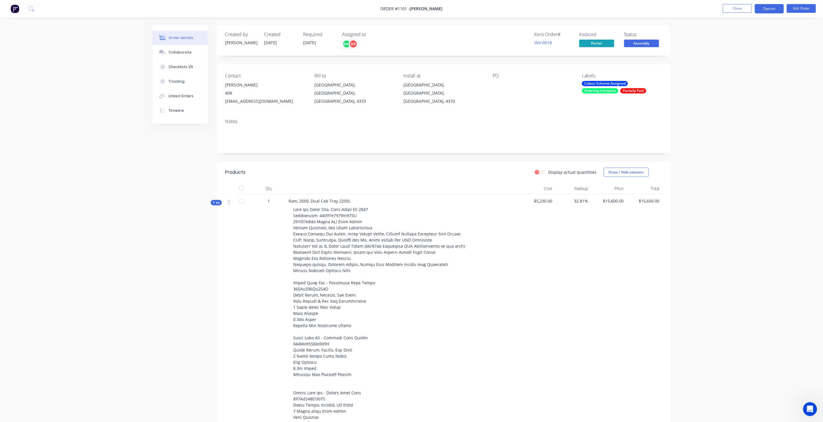
click at [766, 12] on button "Options" at bounding box center [769, 8] width 29 height 9
click at [758, 105] on div "Purchase Products" at bounding box center [752, 105] width 54 height 8
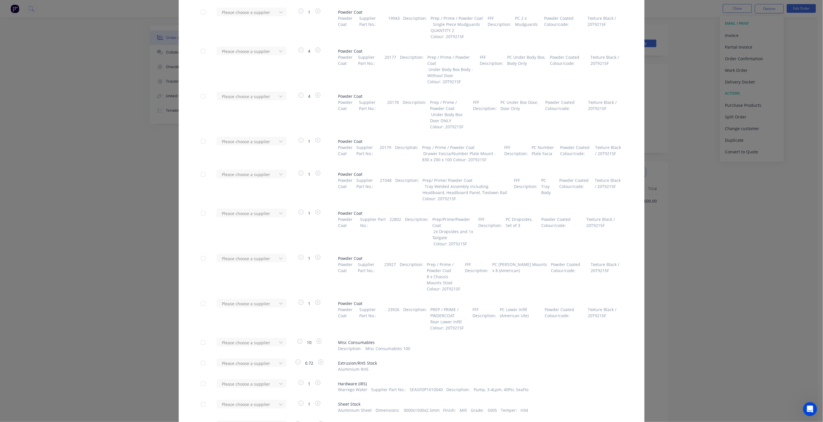
scroll to position [1207, 0]
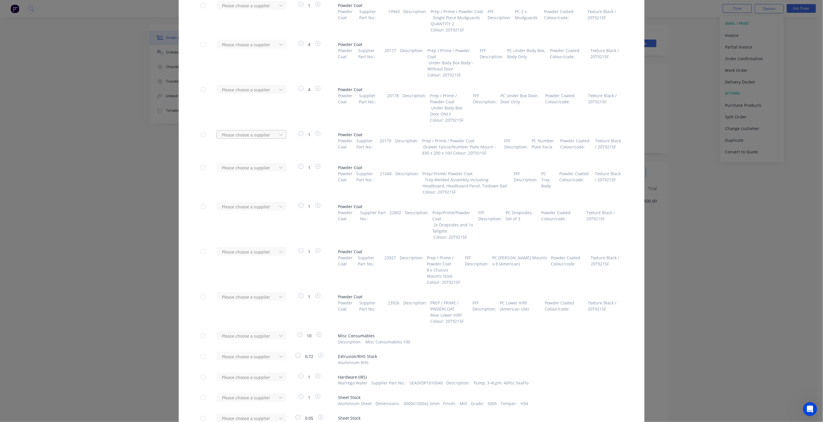
type input "ox"
click at [244, 164] on div "Ox Equipement Group Pty Ltd" at bounding box center [252, 167] width 70 height 11
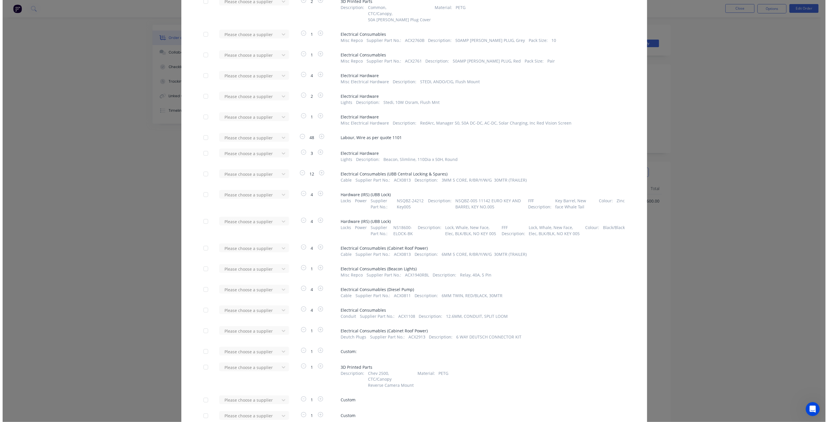
scroll to position [3383, 0]
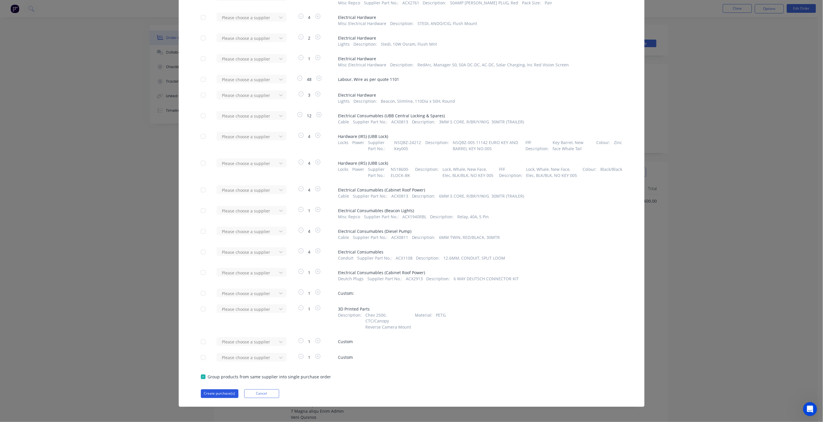
click at [205, 393] on button "Create purchase(s)" at bounding box center [220, 393] width 38 height 9
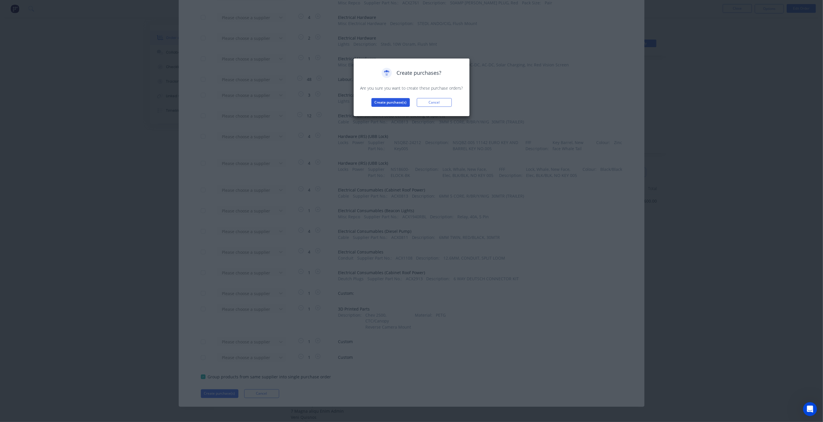
click at [395, 98] on div "Create purchases? Are you sure you want to create these purchase orders? Create…" at bounding box center [411, 87] width 104 height 39
click at [396, 99] on button "Create purchase(s)" at bounding box center [390, 102] width 38 height 9
click at [396, 113] on button "View purchase(s)" at bounding box center [390, 111] width 35 height 9
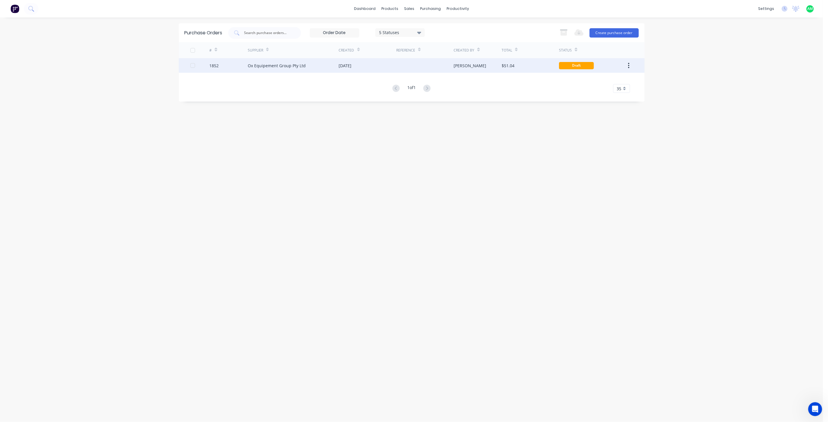
click at [343, 68] on div "[DATE]" at bounding box center [345, 66] width 13 height 6
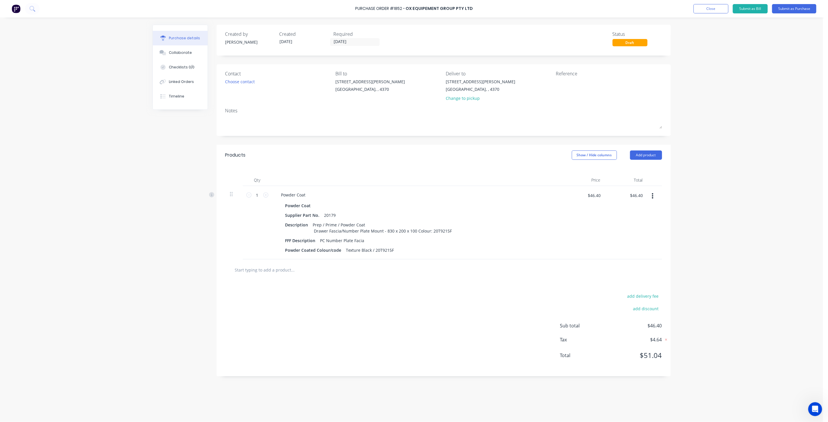
click at [652, 195] on icon "button" at bounding box center [652, 196] width 1 height 6
click at [629, 214] on button "Edit" at bounding box center [634, 211] width 49 height 12
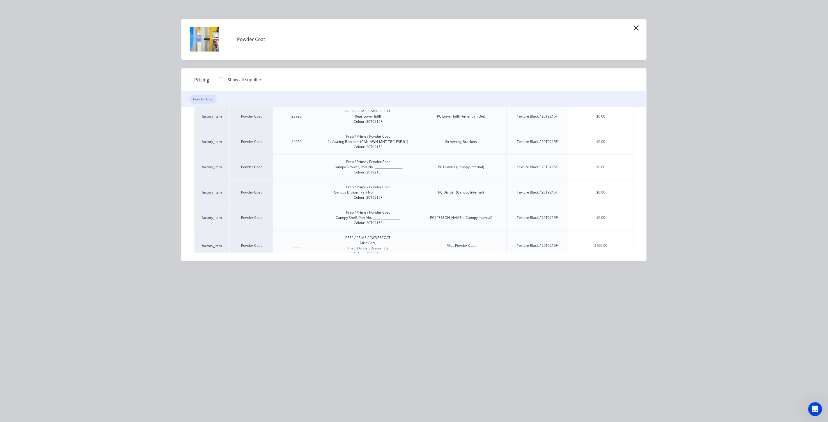
scroll to position [698, 0]
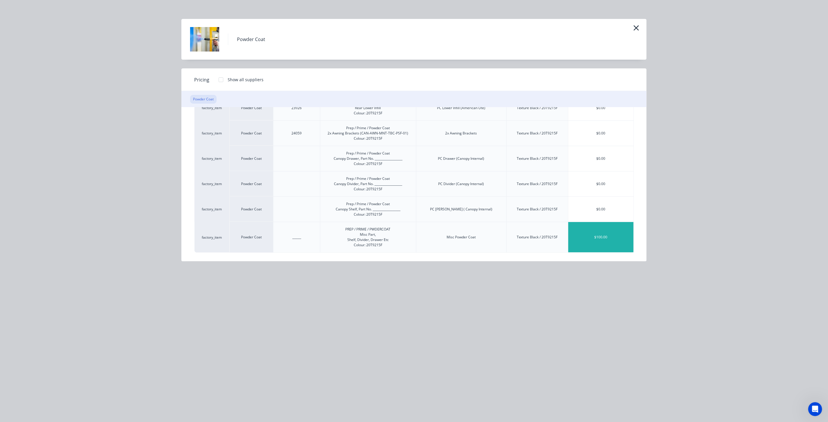
click at [593, 235] on div "$100.00" at bounding box center [600, 237] width 65 height 30
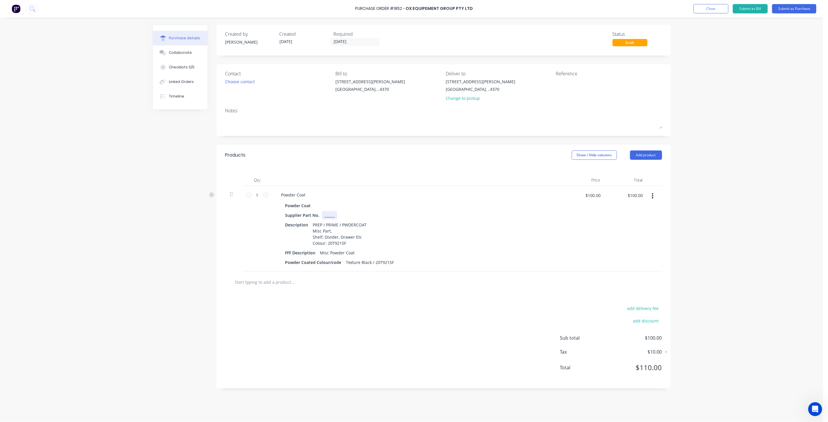
click at [333, 216] on div "______" at bounding box center [329, 215] width 15 height 8
click at [336, 231] on div "PREP / PRIME / PWDERCOAT Misc Part, Shelf, Divider, Drawer Etc Colour: 20T9215F" at bounding box center [340, 234] width 58 height 27
click at [410, 237] on div "Description PREP / PRIME / PWDERCOAT Misc Part No. 1101-SGN-MNT-10 Shelf, Divid…" at bounding box center [416, 234] width 267 height 27
drag, startPoint x: 393, startPoint y: 261, endPoint x: 344, endPoint y: 264, distance: 49.3
click at [344, 264] on div "Texture Black / 20T9215F" at bounding box center [370, 262] width 53 height 8
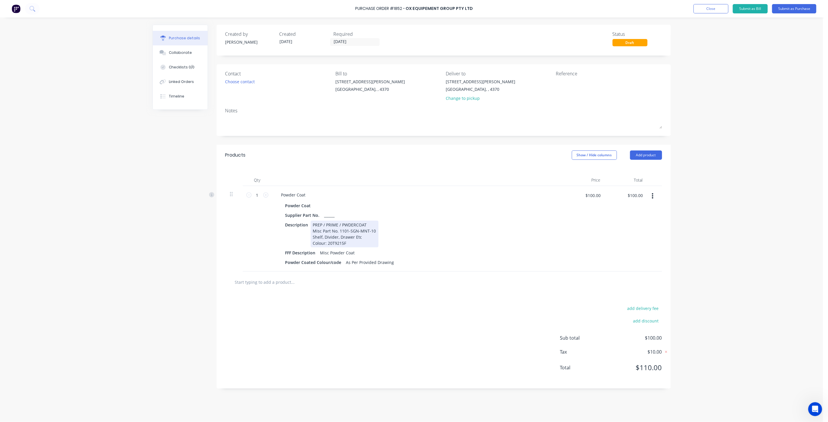
click at [481, 246] on div "Description PREP / PRIME / PWDERCOAT Misc Part No. 1101-SGN-MNT-10 Shelf, Divid…" at bounding box center [416, 234] width 267 height 27
click at [423, 254] on div "FFF Description Misc Powder Coat" at bounding box center [416, 253] width 267 height 8
drag, startPoint x: 470, startPoint y: 242, endPoint x: 469, endPoint y: 254, distance: 12.0
click at [471, 242] on div "Description PREP / PRIME / PWDERCOAT Misc Part No. 1101-SGN-MNT-10 Shelf, Divid…" at bounding box center [416, 234] width 267 height 27
click at [428, 296] on div "add delivery fee add discount Sub total $100.00 Tax $10.00 Total $110.00" at bounding box center [444, 341] width 454 height 96
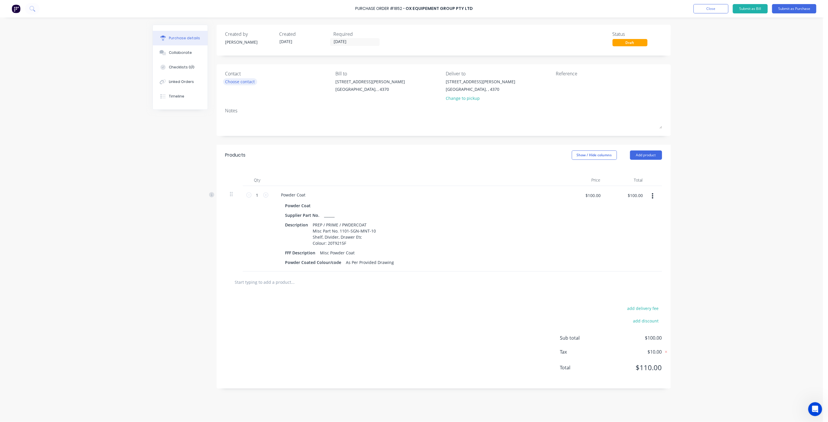
click at [244, 80] on div "Choose contact" at bounding box center [240, 82] width 30 height 6
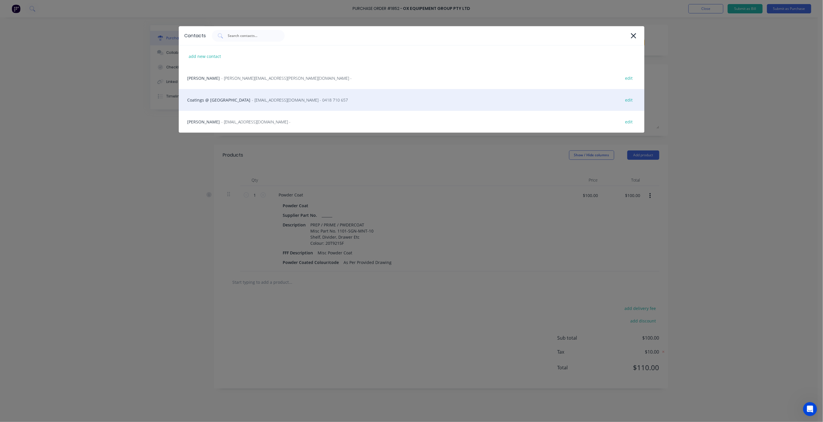
click at [252, 101] on span "- [EMAIL_ADDRESS][DOMAIN_NAME] - 0418 710 657" at bounding box center [300, 100] width 96 height 6
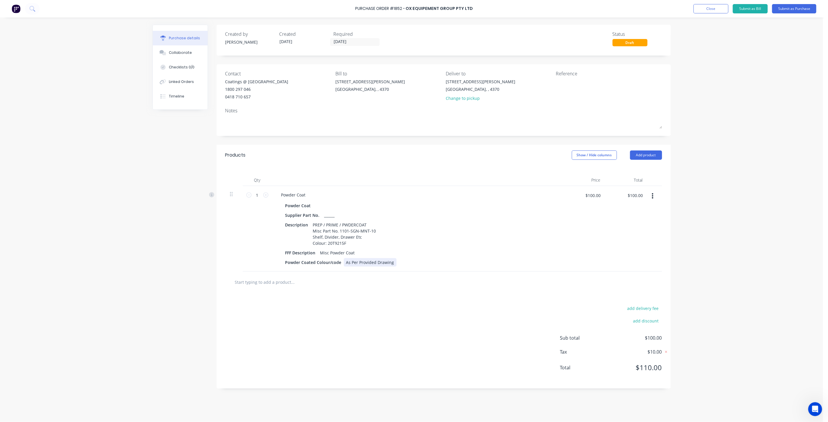
click at [392, 262] on div "As Per Provided Drawing" at bounding box center [370, 262] width 53 height 8
click at [182, 53] on div "Collaborate" at bounding box center [180, 52] width 23 height 5
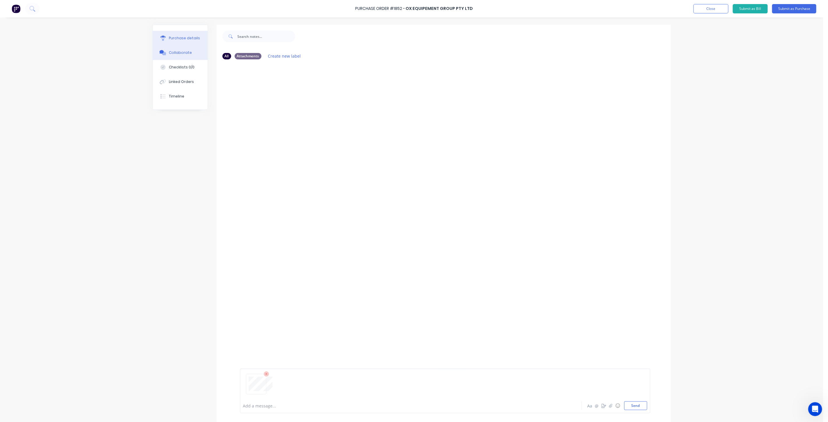
click at [178, 34] on button "Purchase details" at bounding box center [180, 38] width 55 height 15
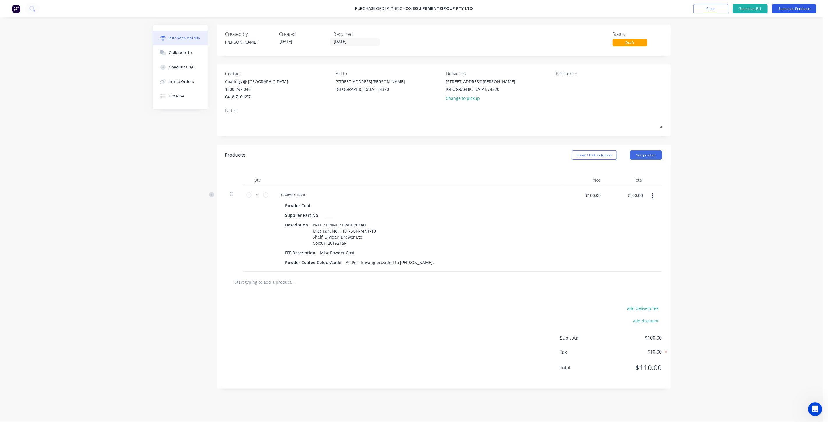
click at [791, 6] on button "Submit as Purchase" at bounding box center [794, 8] width 44 height 9
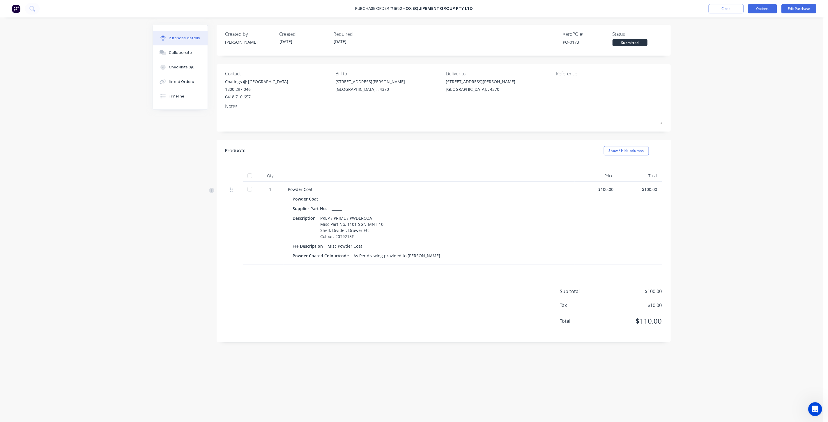
click at [757, 8] on button "Options" at bounding box center [762, 8] width 29 height 9
click at [747, 25] on div "Print / Email" at bounding box center [749, 23] width 45 height 8
click at [731, 38] on div "With pricing" at bounding box center [749, 35] width 45 height 8
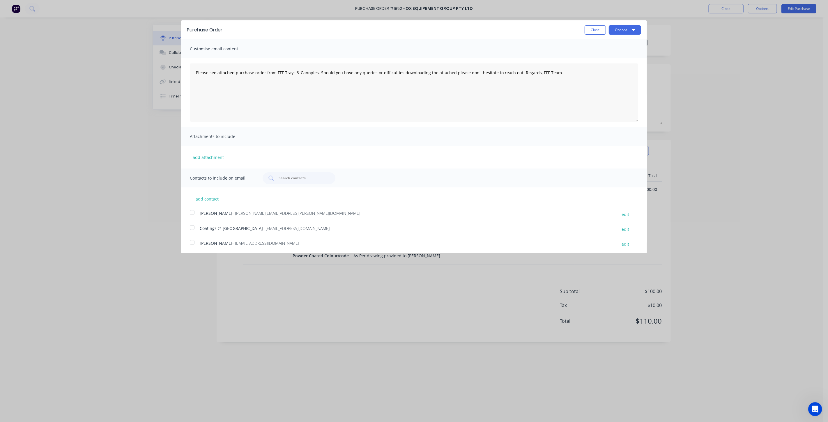
click at [193, 227] on div at bounding box center [192, 228] width 12 height 12
click at [203, 158] on button "add attachment" at bounding box center [208, 157] width 37 height 9
click at [207, 155] on button "add attachment" at bounding box center [208, 157] width 37 height 9
click at [205, 156] on button "add attachment" at bounding box center [208, 157] width 37 height 9
click at [618, 33] on button "Options" at bounding box center [625, 29] width 32 height 9
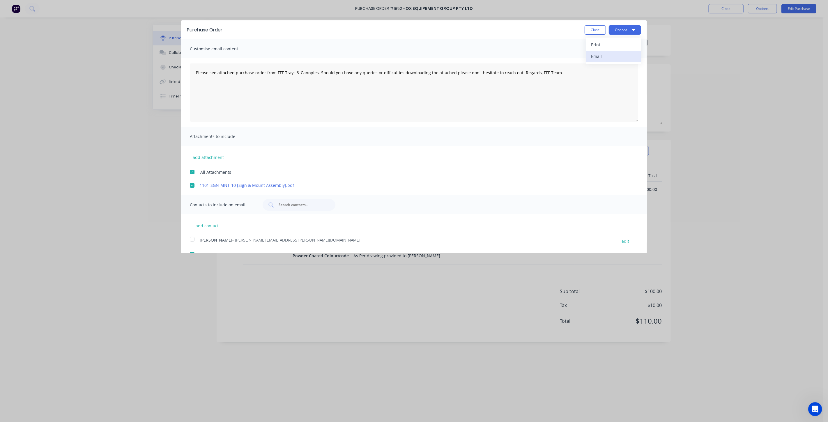
click at [600, 56] on div "Email" at bounding box center [613, 56] width 45 height 8
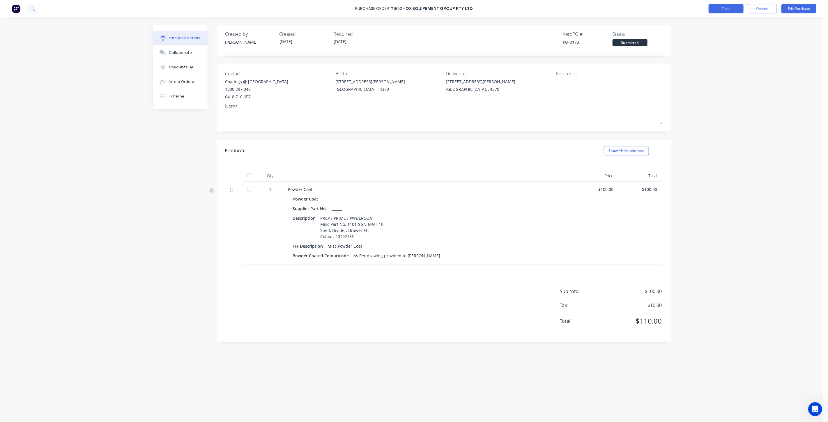
click at [716, 12] on button "Close" at bounding box center [725, 8] width 35 height 9
